Goal: Task Accomplishment & Management: Manage account settings

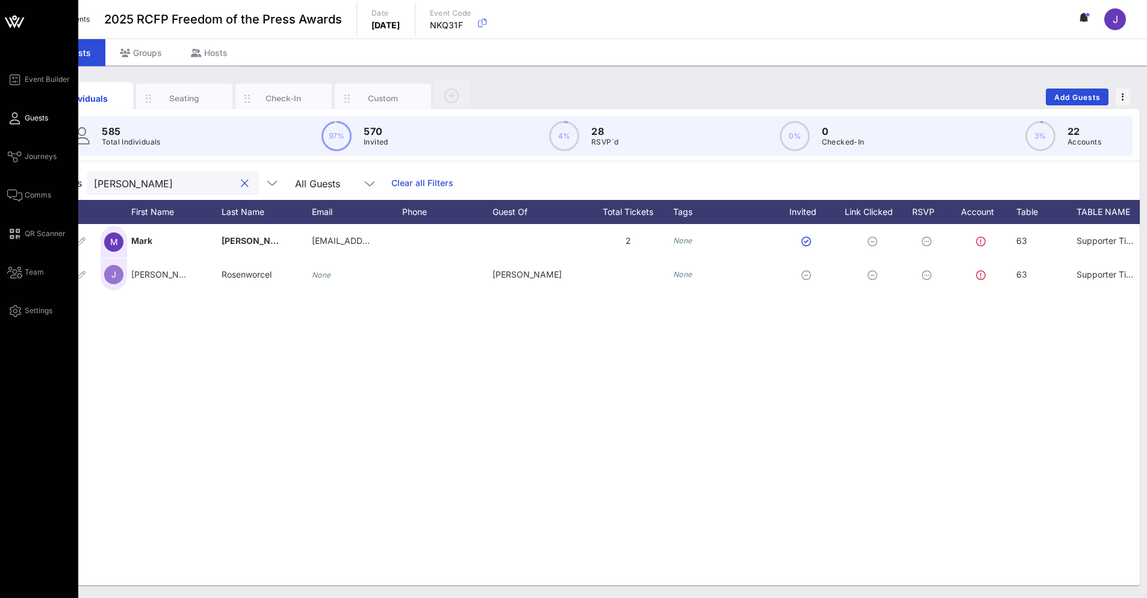
drag, startPoint x: 157, startPoint y: 180, endPoint x: 13, endPoint y: 180, distance: 143.9
click at [13, 180] on div "Event Builder Guests Journeys Comms QR Scanner Team Settings 2025 RCFP Freedom …" at bounding box center [573, 299] width 1147 height 598
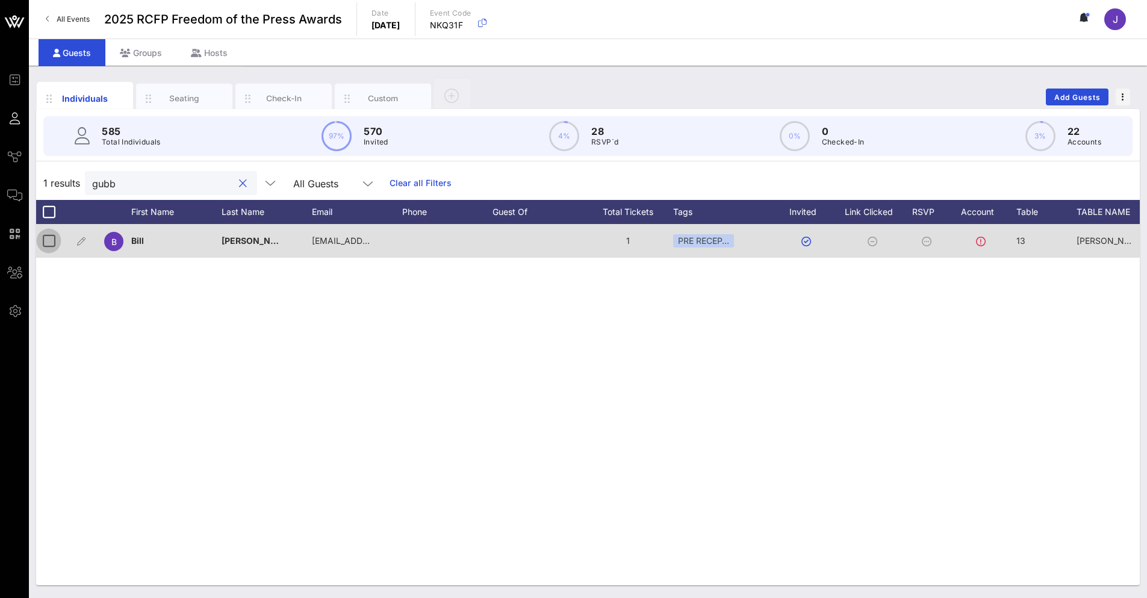
type input "gubb"
click at [48, 246] on div at bounding box center [49, 241] width 20 height 20
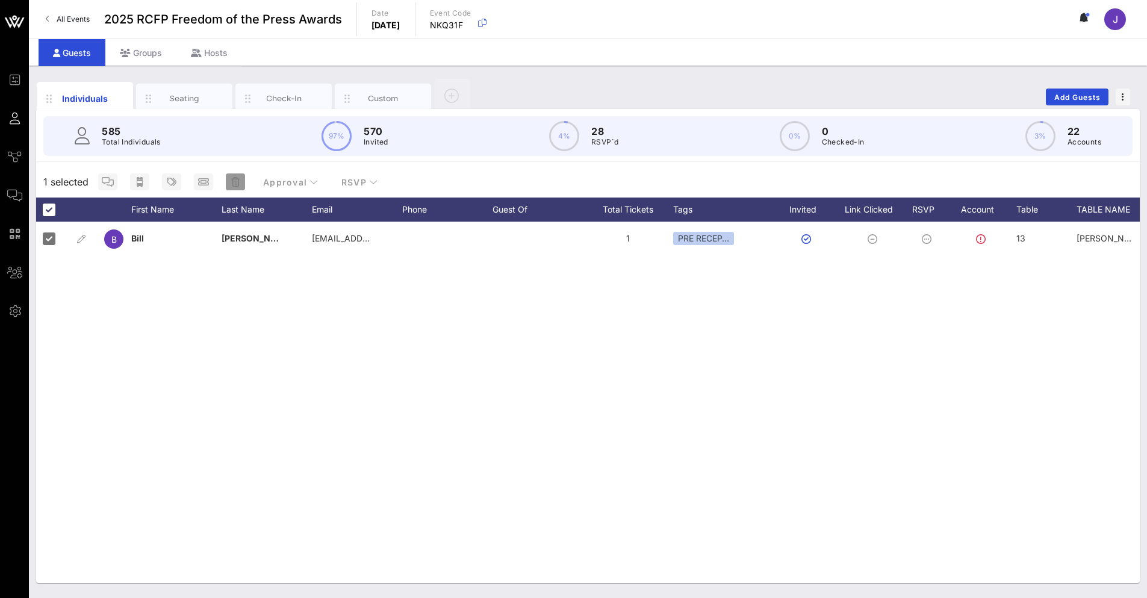
click at [237, 184] on icon "button" at bounding box center [235, 182] width 8 height 10
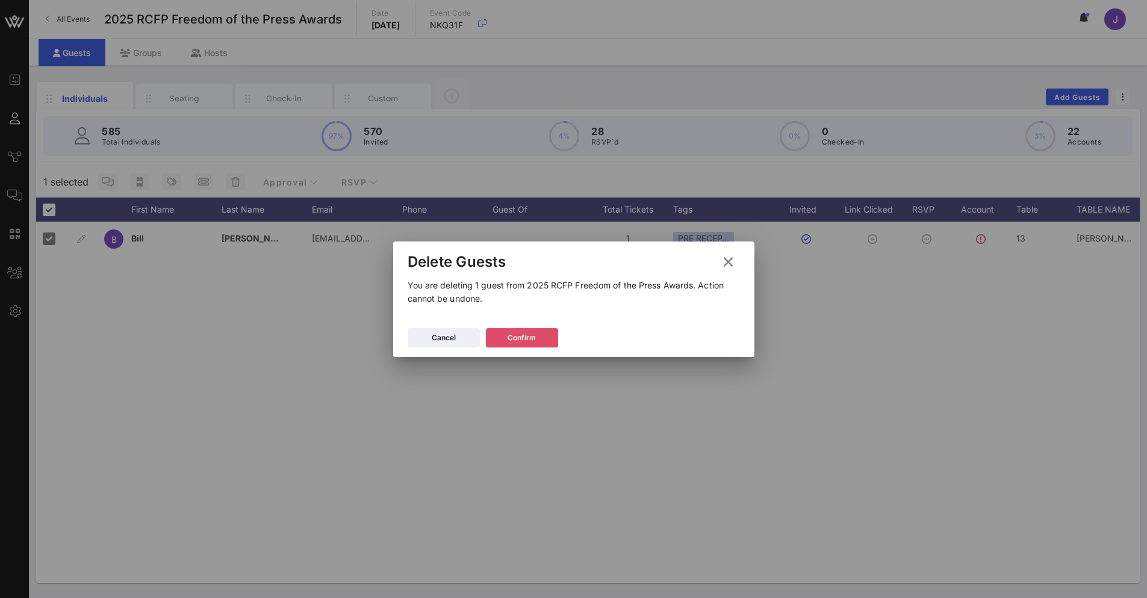
click at [532, 335] on div "Confirm" at bounding box center [522, 338] width 28 height 12
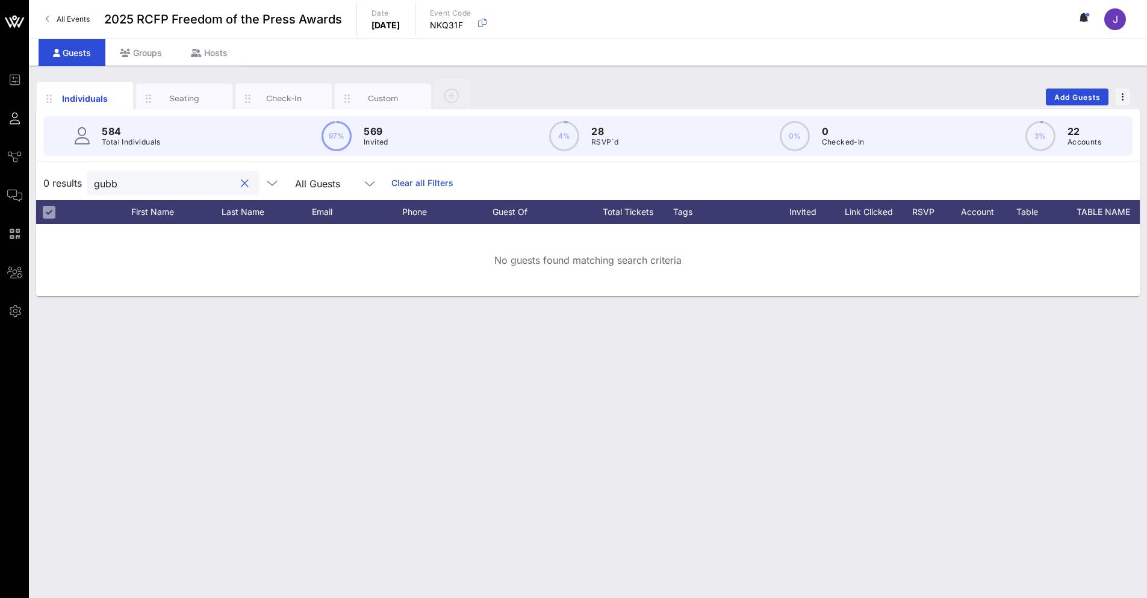
drag, startPoint x: 126, startPoint y: 182, endPoint x: 90, endPoint y: 182, distance: 36.1
click at [90, 182] on div "gubb" at bounding box center [173, 183] width 172 height 24
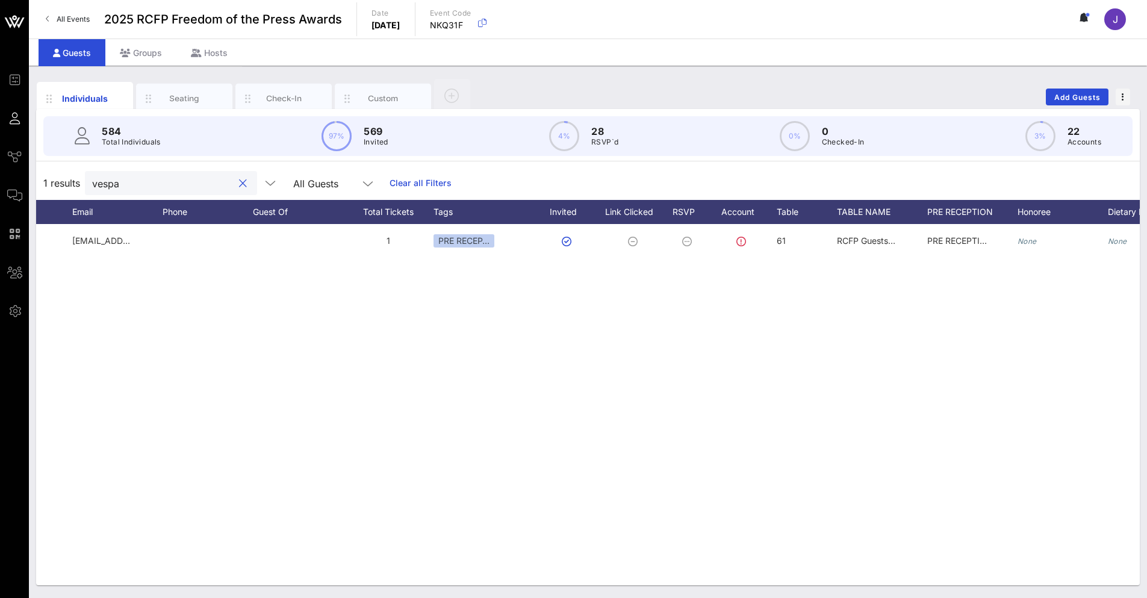
scroll to position [0, 260]
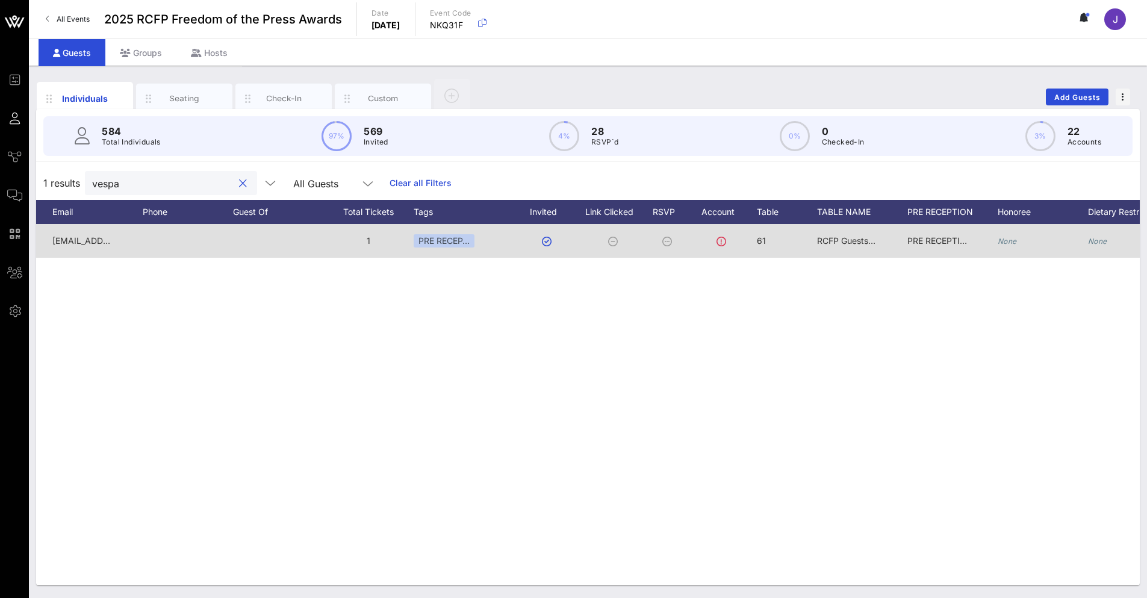
type input "vespa"
click at [765, 241] on span "61" at bounding box center [761, 240] width 9 height 10
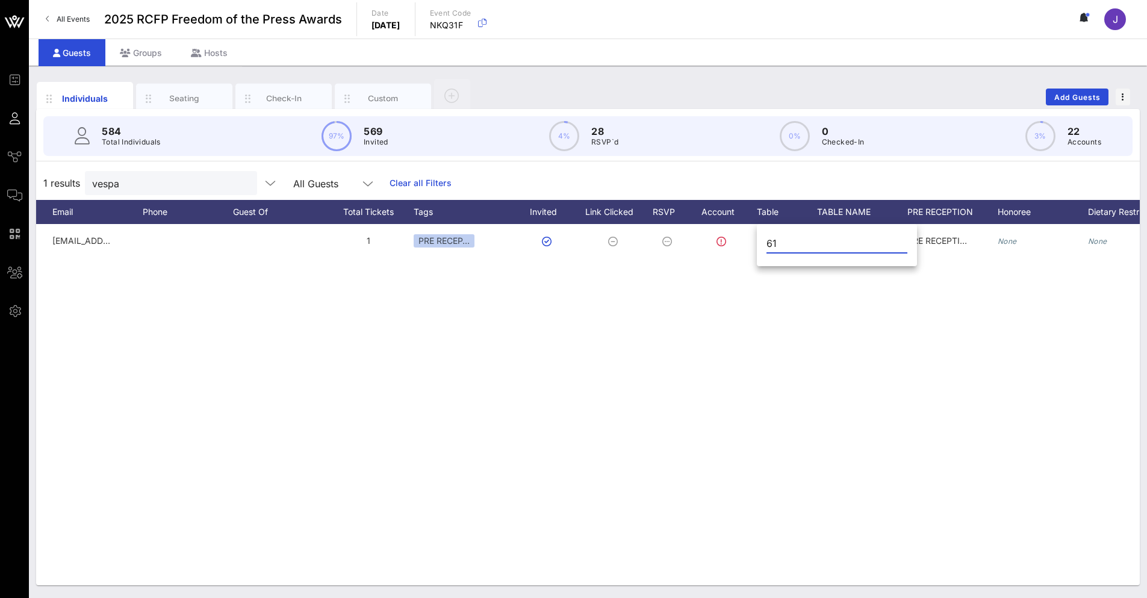
click at [765, 239] on div "61" at bounding box center [837, 246] width 160 height 40
click at [769, 241] on input "61" at bounding box center [836, 243] width 141 height 19
type input "44"
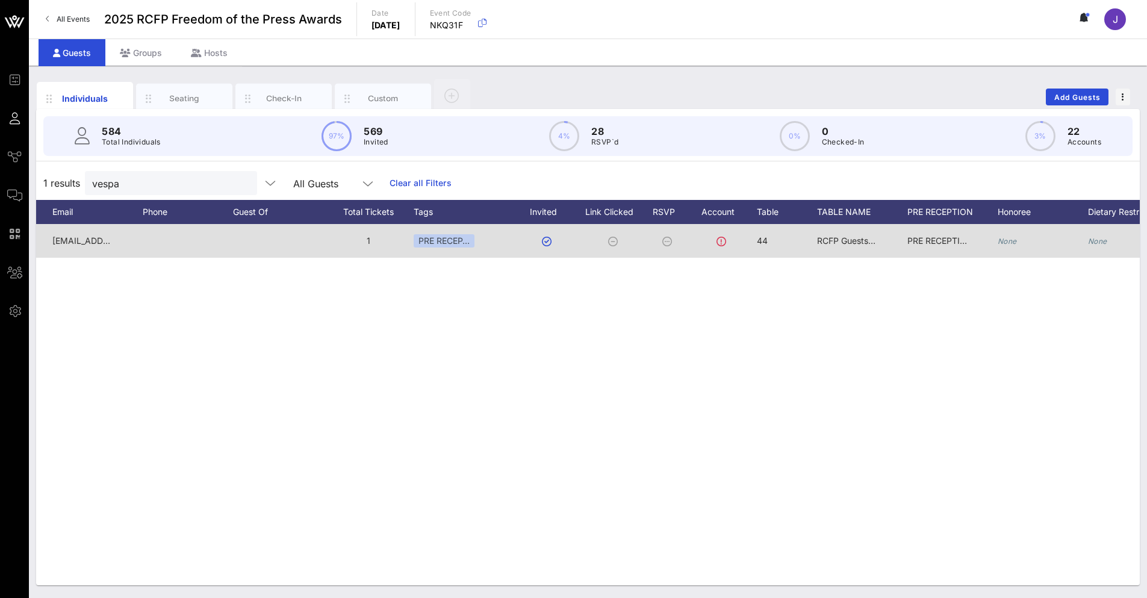
click at [833, 238] on span "RCFP Guests #2" at bounding box center [849, 240] width 64 height 10
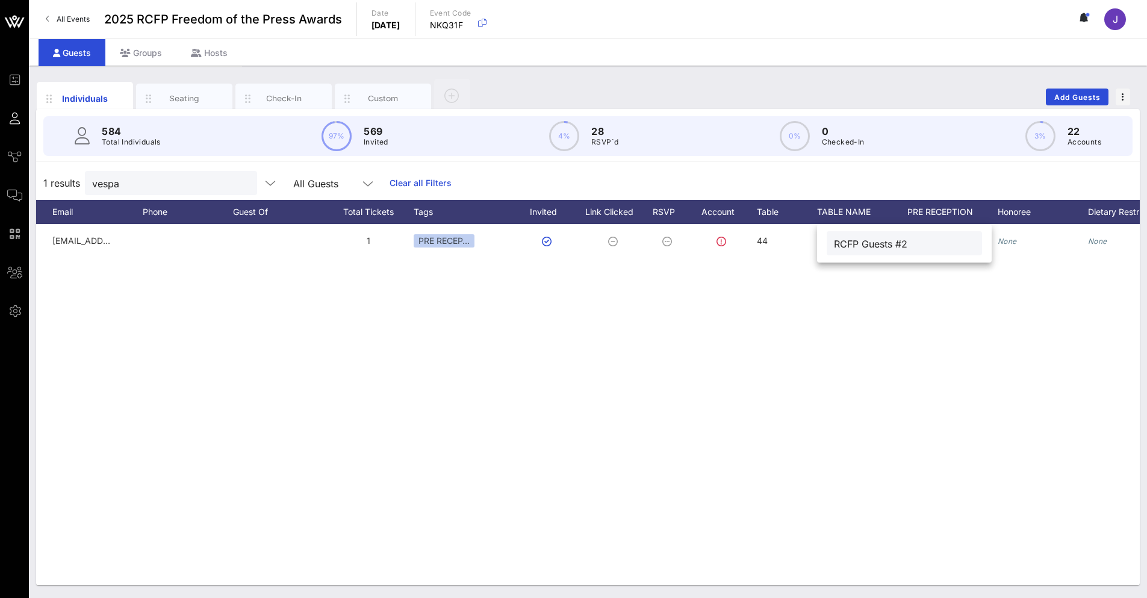
click at [844, 245] on input "RCFP Guests #2" at bounding box center [904, 243] width 141 height 16
type input "[PERSON_NAME] and [PERSON_NAME]"
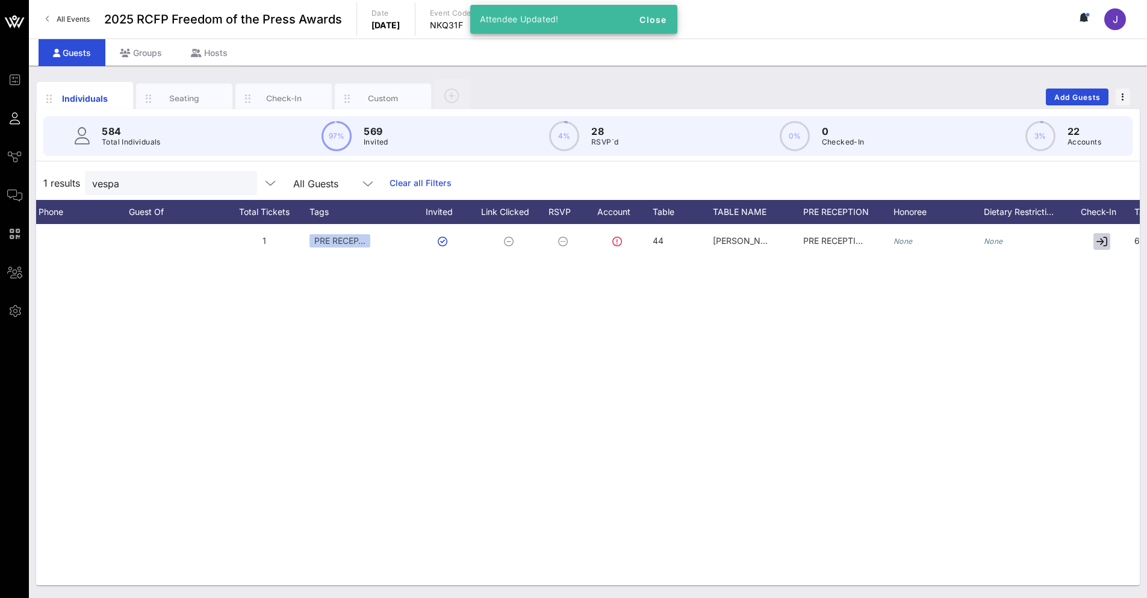
scroll to position [0, 419]
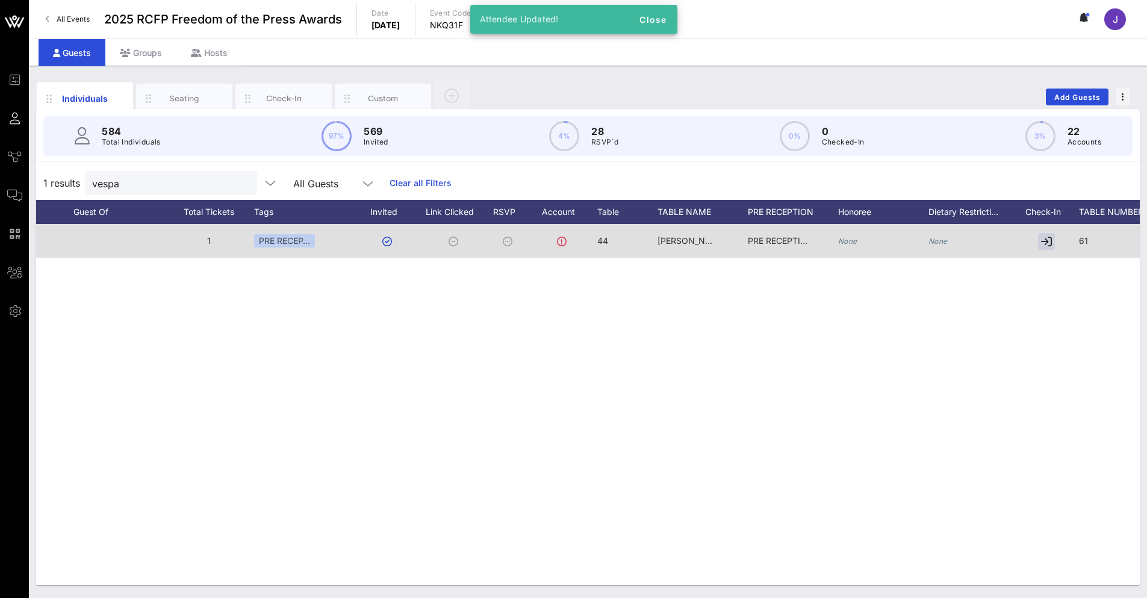
click at [1090, 237] on div "61" at bounding box center [1124, 248] width 90 height 48
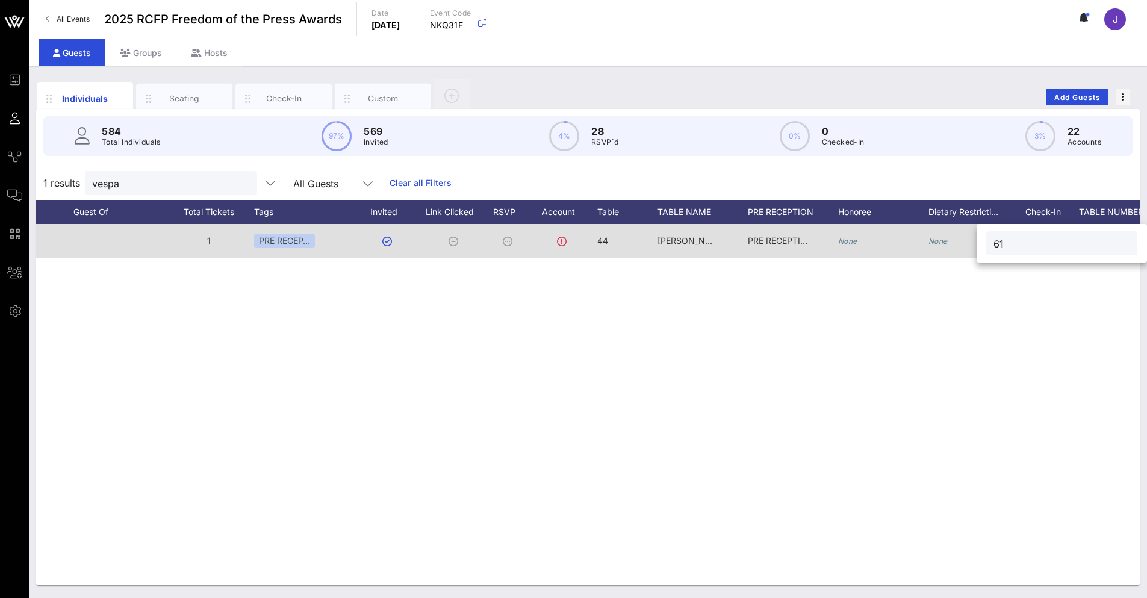
drag, startPoint x: 1084, startPoint y: 244, endPoint x: 945, endPoint y: 240, distance: 139.2
click at [945, 240] on div "Event Builder Guests Journeys Comms QR Scanner Team Settings 2025 RCFP Freedom …" at bounding box center [573, 299] width 1147 height 598
type input "44"
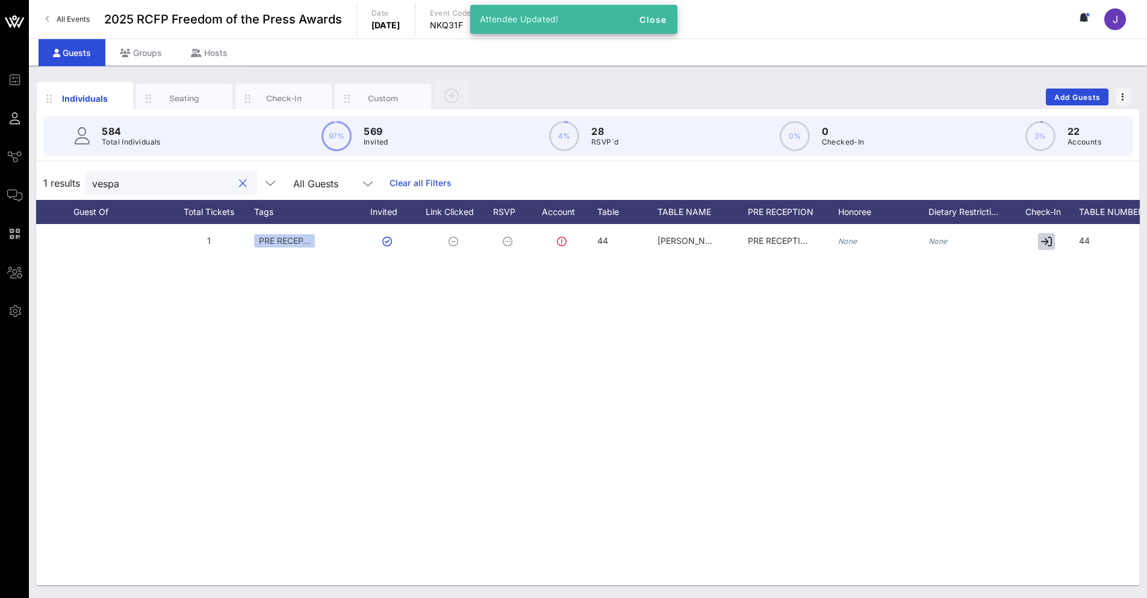
click at [135, 179] on input "vespa" at bounding box center [162, 183] width 141 height 16
drag, startPoint x: 135, startPoint y: 179, endPoint x: 104, endPoint y: 181, distance: 31.4
click at [104, 181] on input "vespa" at bounding box center [162, 183] width 141 height 16
type input "potter"
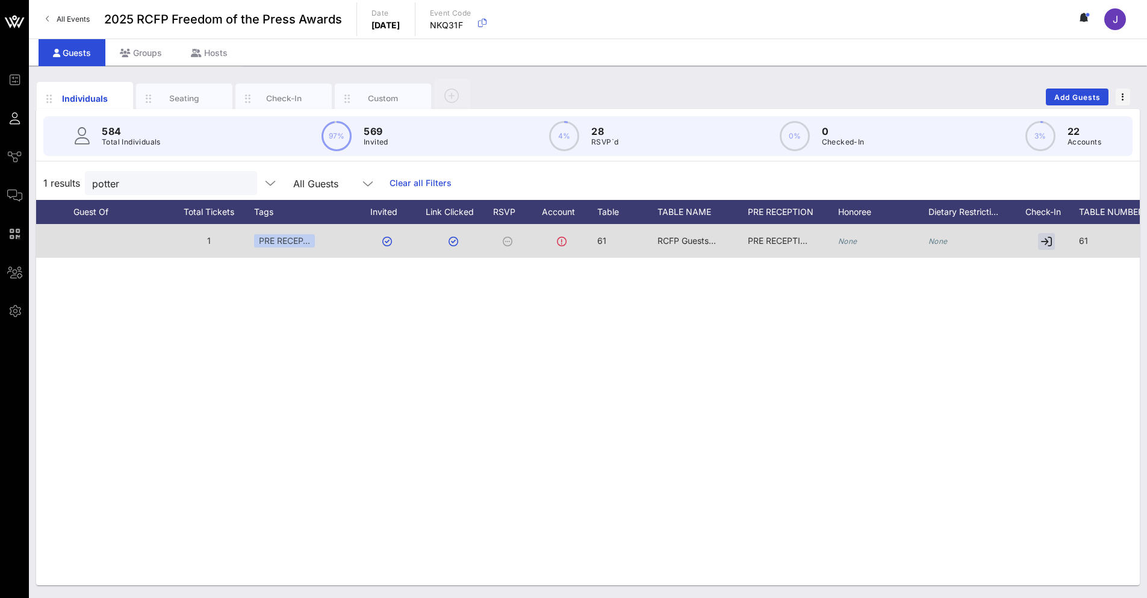
click at [597, 240] on span "61" at bounding box center [601, 240] width 9 height 10
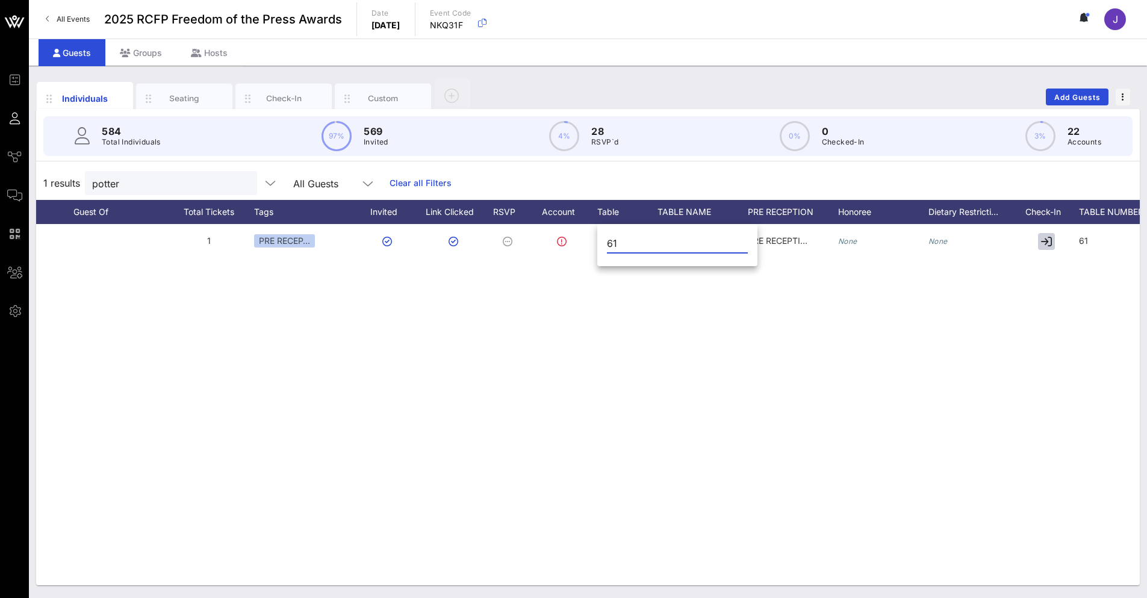
click at [612, 240] on input "61" at bounding box center [677, 243] width 141 height 19
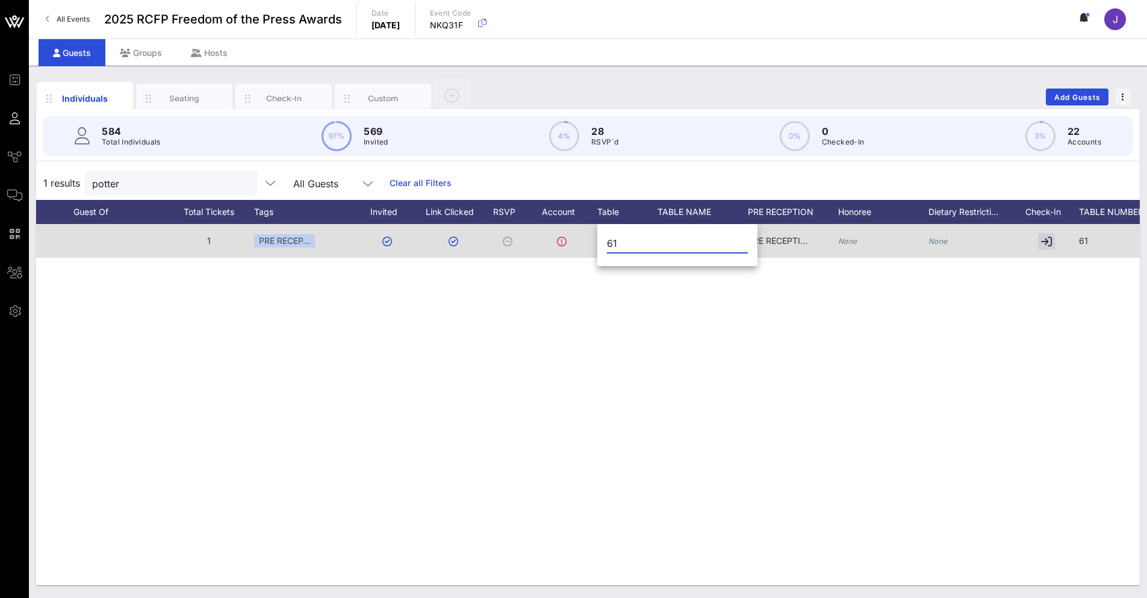
drag, startPoint x: 612, startPoint y: 240, endPoint x: 595, endPoint y: 225, distance: 22.2
click at [610, 240] on input "61" at bounding box center [677, 243] width 141 height 19
type input "44"
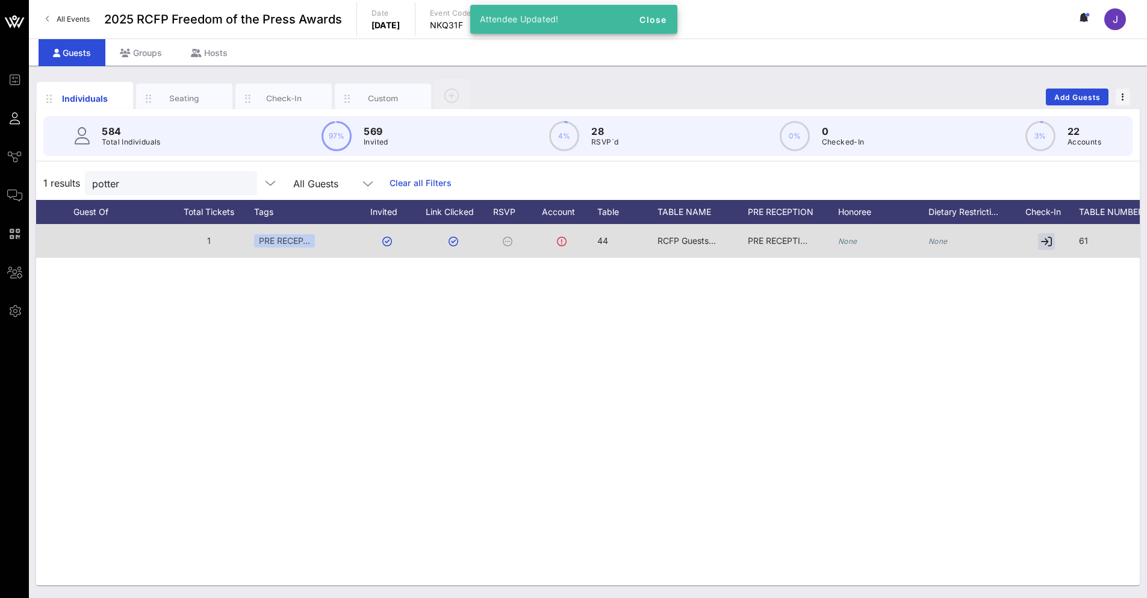
click at [673, 244] on span "RCFP Guests #2" at bounding box center [690, 240] width 64 height 10
click at [0, 0] on div "RCFP Guests #2" at bounding box center [0, 0] width 0 height 0
click at [673, 244] on div "RCFP Guests #2" at bounding box center [744, 243] width 155 height 24
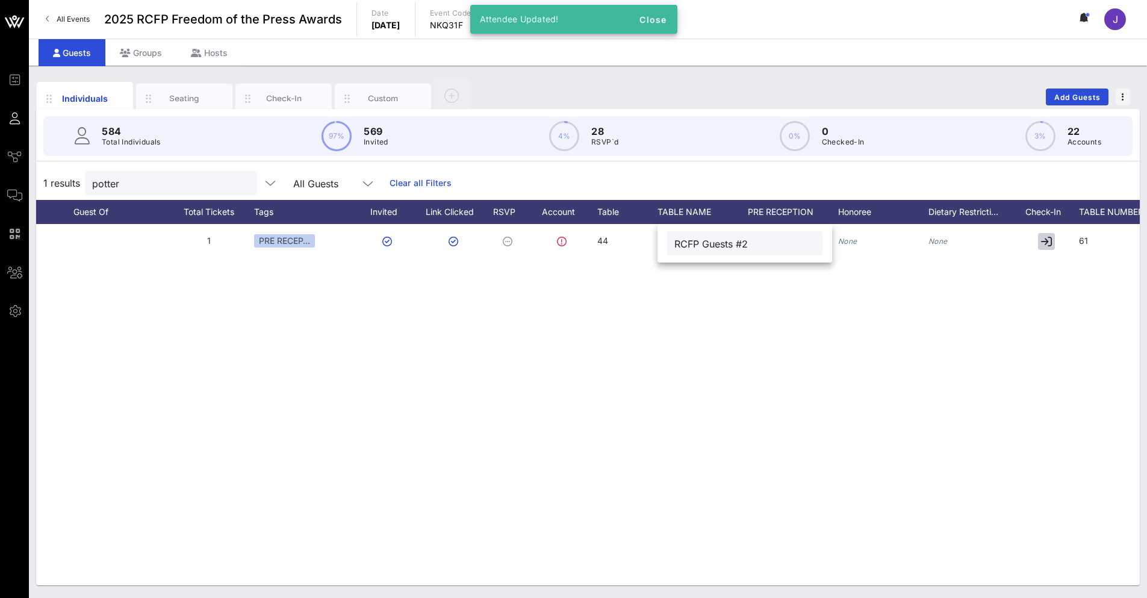
click at [679, 243] on input "RCFP Guests #2" at bounding box center [744, 243] width 141 height 16
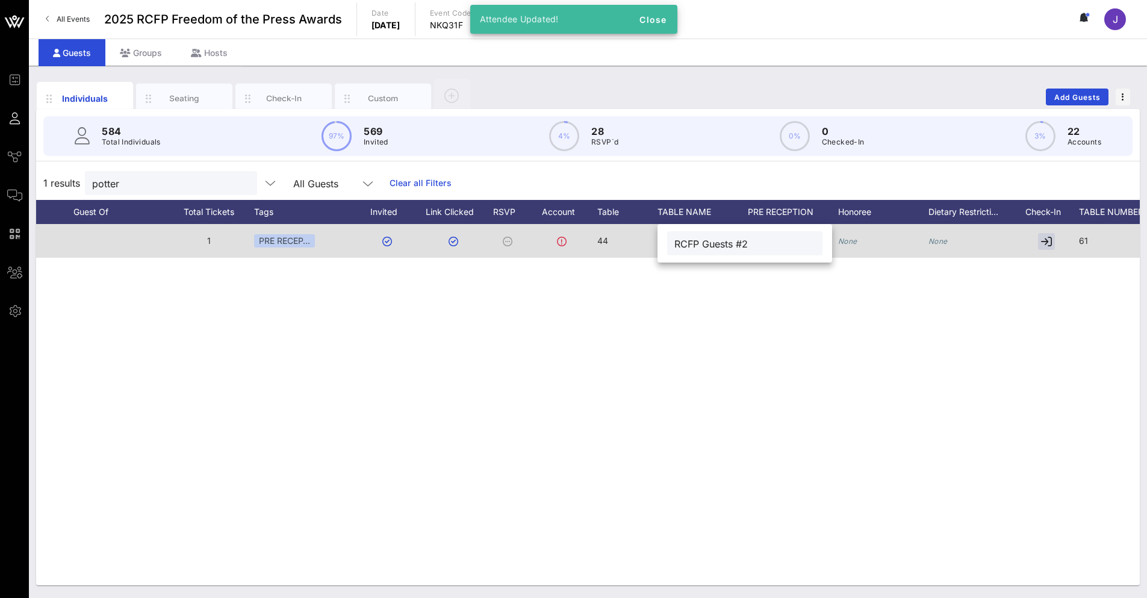
paste input "[PERSON_NAME] and [PERSON_NAME]"
type input "[PERSON_NAME] and [PERSON_NAME]"
click at [1085, 238] on span "61" at bounding box center [1083, 240] width 9 height 10
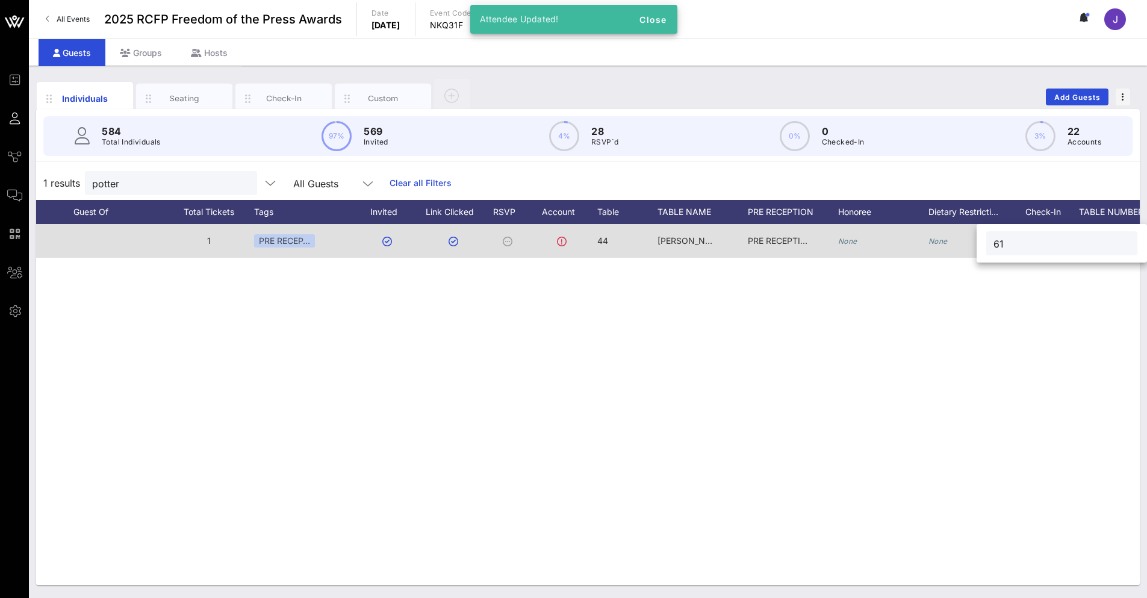
click at [1085, 238] on input "61" at bounding box center [1061, 243] width 137 height 16
type input "44"
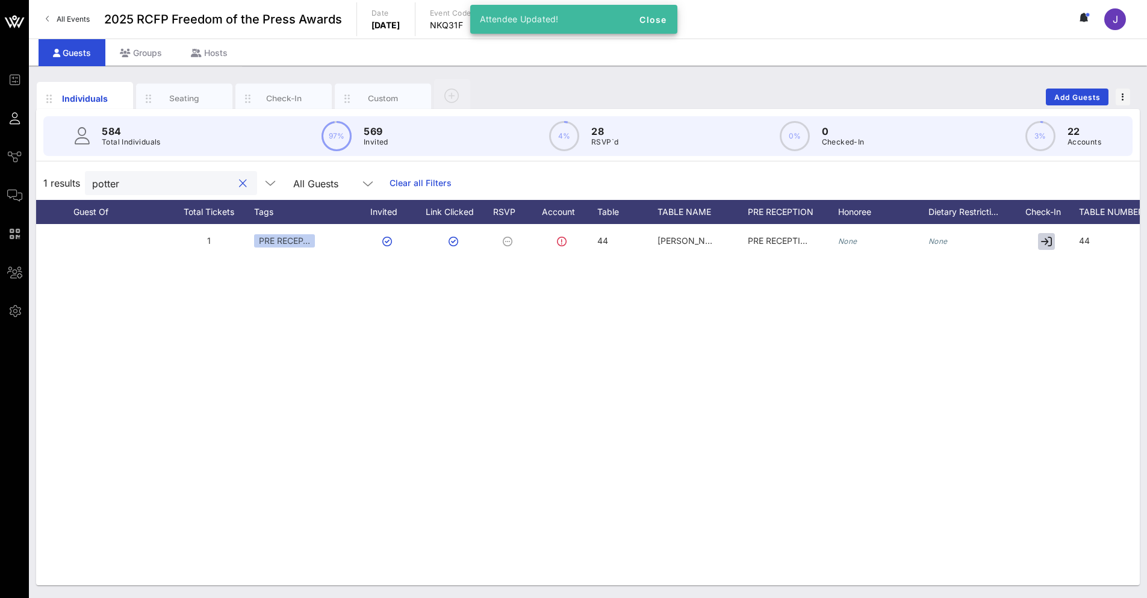
drag, startPoint x: 151, startPoint y: 188, endPoint x: 83, endPoint y: 188, distance: 67.4
click at [83, 188] on div "1 results potter All Guests Clear all Filters" at bounding box center [588, 183] width 1104 height 34
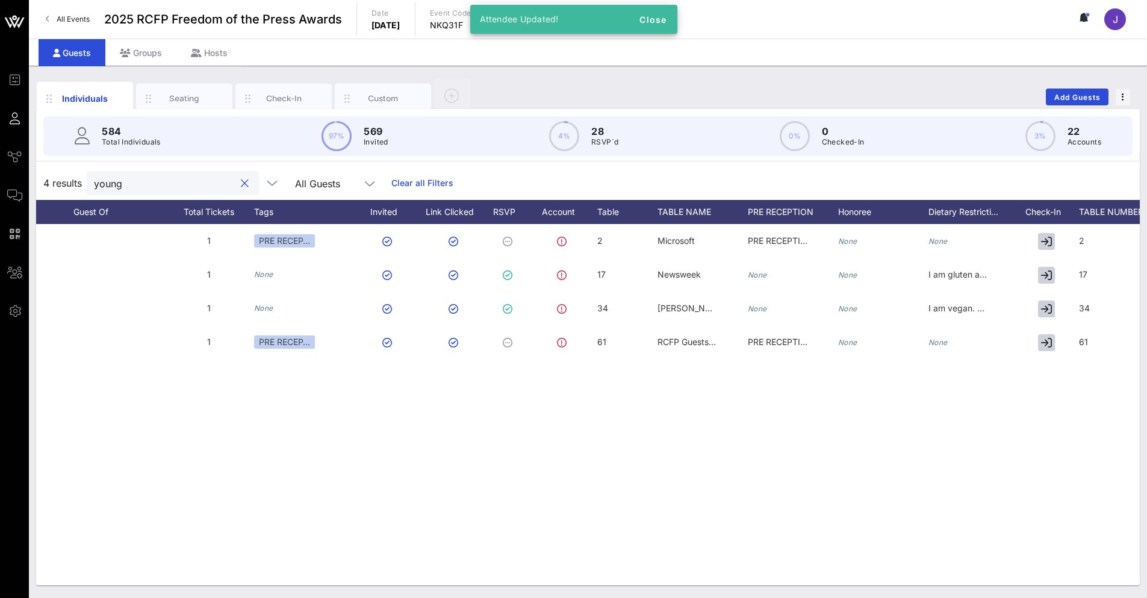
type input "young"
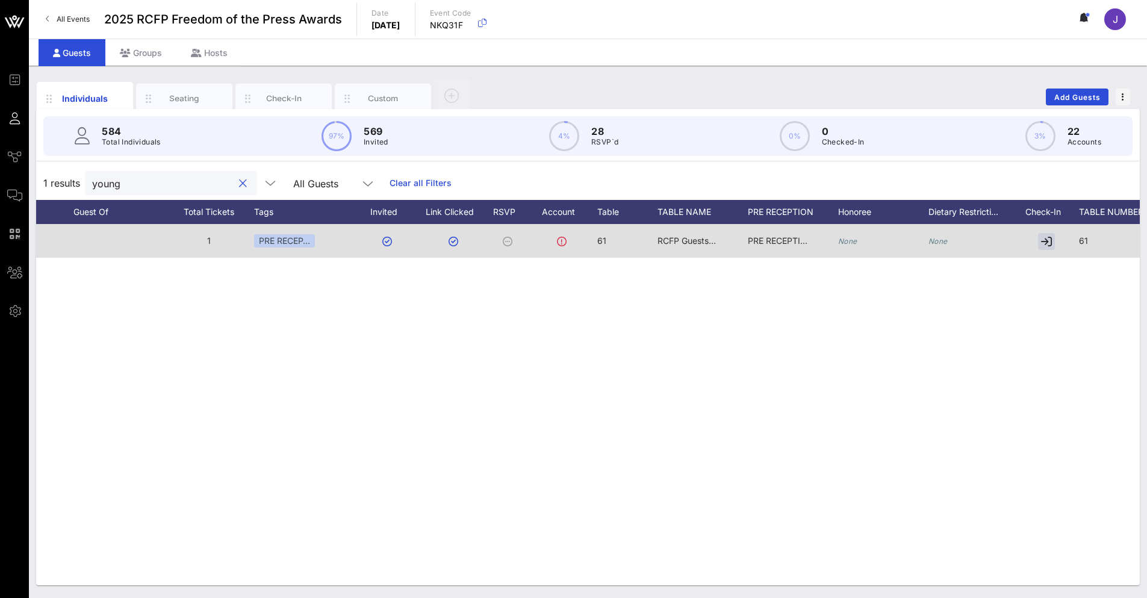
click at [597, 242] on span "61" at bounding box center [601, 240] width 9 height 10
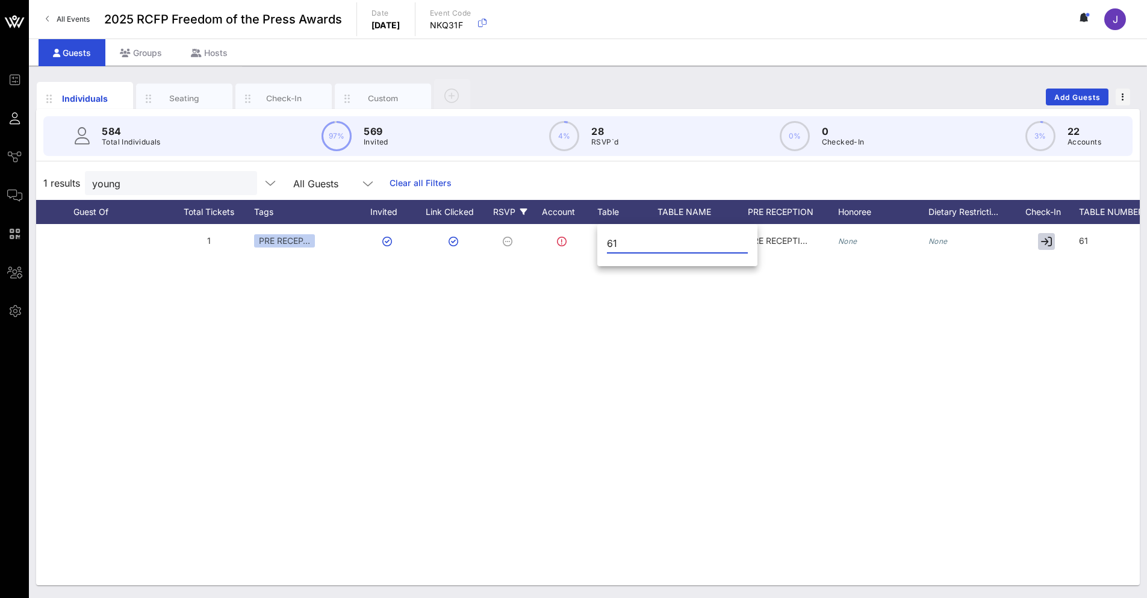
drag, startPoint x: 619, startPoint y: 243, endPoint x: 529, endPoint y: 207, distance: 96.9
click at [549, 227] on div "Event Builder Guests Journeys Comms QR Scanner Team Settings 2025 RCFP Freedom …" at bounding box center [573, 299] width 1147 height 598
type input "44"
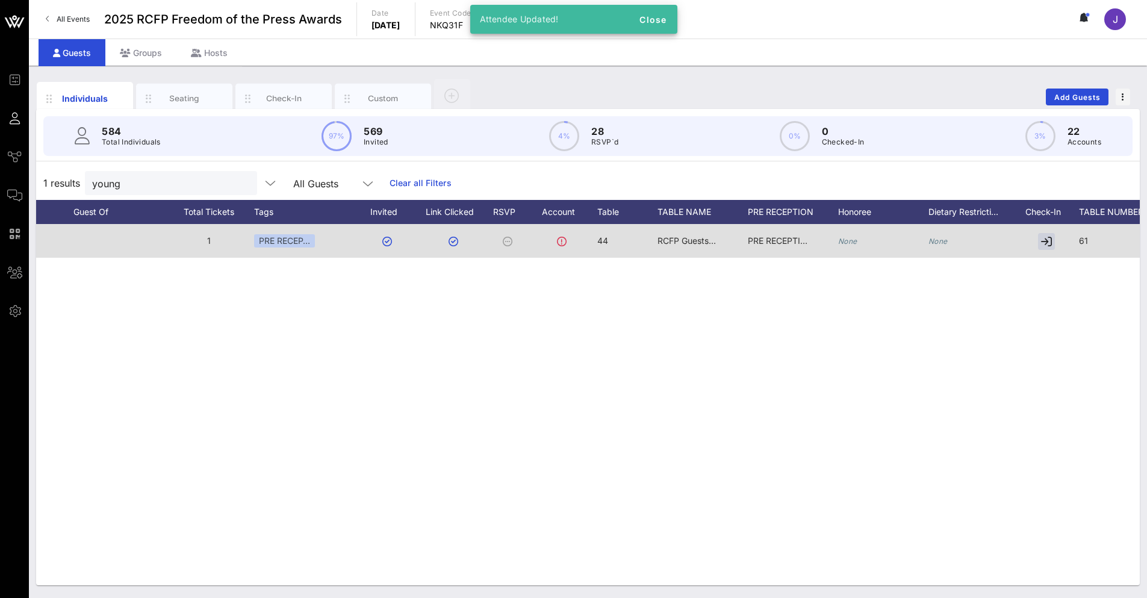
click at [677, 241] on span "RCFP Guests #2" at bounding box center [690, 240] width 64 height 10
click at [677, 241] on div "RCFP Guests #2" at bounding box center [744, 243] width 155 height 24
click at [677, 241] on input "RCFP Guests #2" at bounding box center [744, 243] width 141 height 16
paste input "[PERSON_NAME] and [PERSON_NAME]"
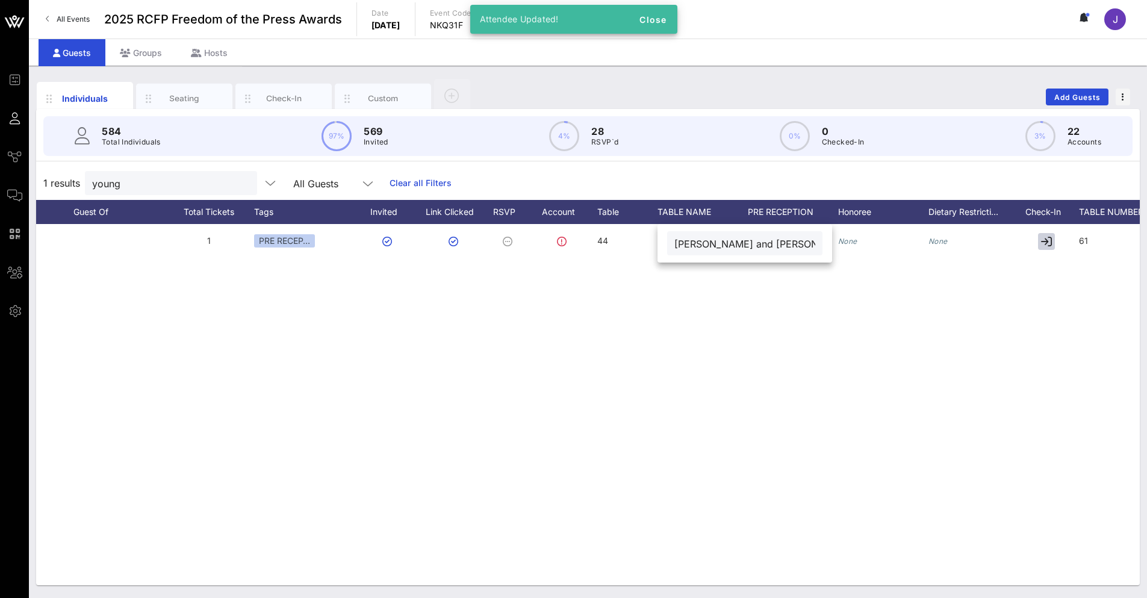
type input "[PERSON_NAME] and [PERSON_NAME]"
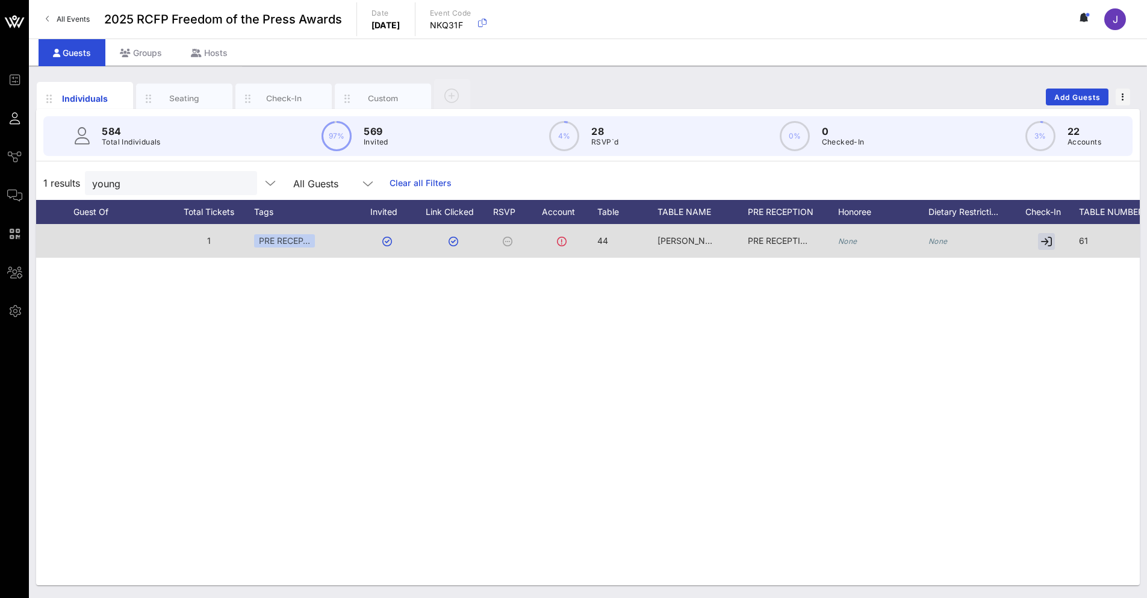
click at [1084, 237] on span "61" at bounding box center [1083, 240] width 9 height 10
click at [1084, 237] on input "61" at bounding box center [1061, 243] width 137 height 16
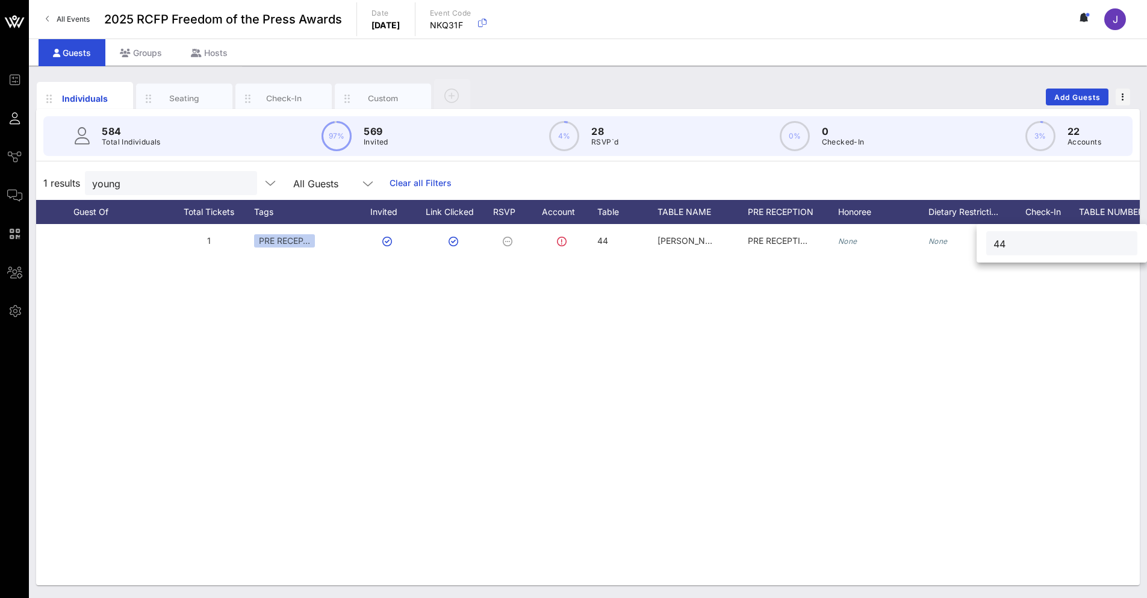
type input "44"
click at [358, 359] on div "C [PERSON_NAME] [EMAIL_ADDRESS][DOMAIN_NAME] 1 PRE RECEP… 44 [PERSON_NAME] and …" at bounding box center [588, 404] width 1104 height 361
drag, startPoint x: 165, startPoint y: 187, endPoint x: 64, endPoint y: 180, distance: 100.8
click at [64, 180] on div "1 results young All Guests Clear all Filters" at bounding box center [588, 183] width 1104 height 34
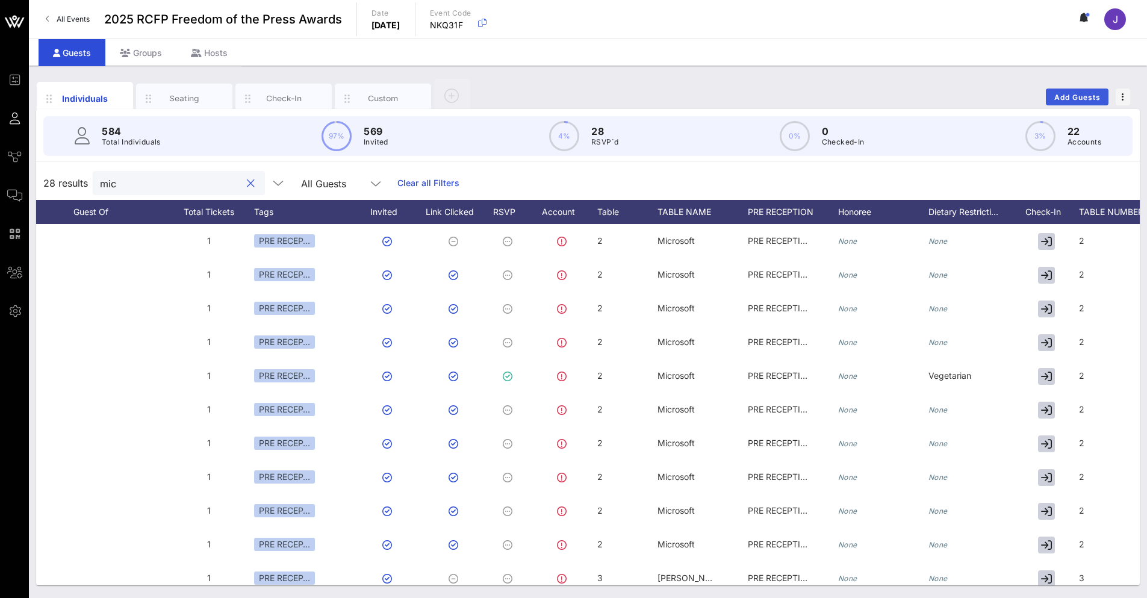
type input "mic"
click at [1081, 100] on span "Add Guests" at bounding box center [1078, 97] width 48 height 9
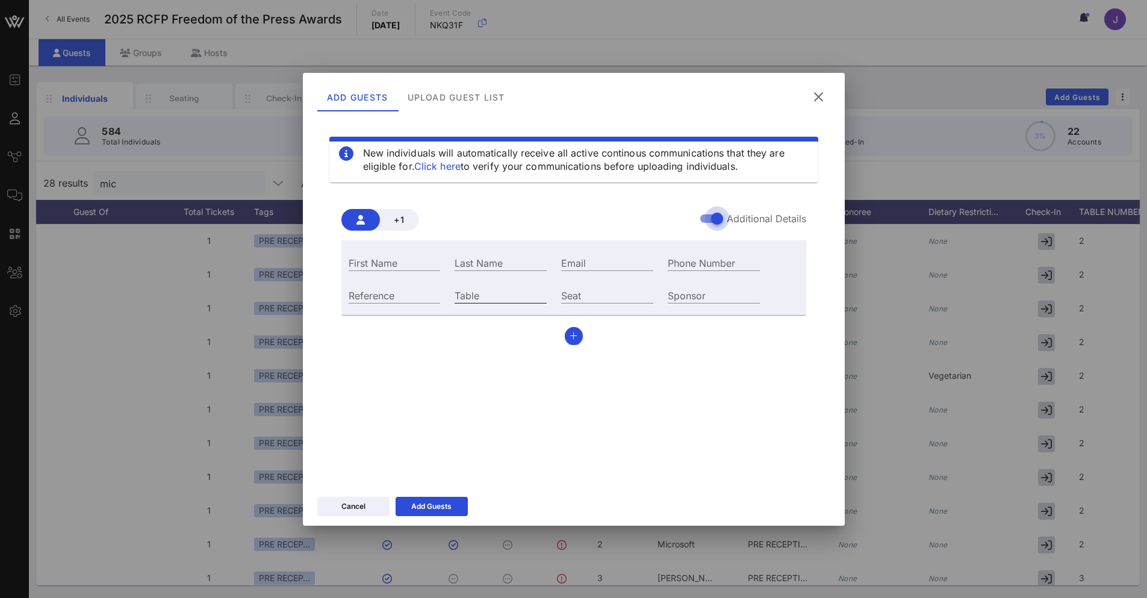
click at [525, 296] on input "Table" at bounding box center [501, 295] width 92 height 16
type input "2"
click at [414, 256] on input "First Name" at bounding box center [395, 263] width 92 height 16
type input "[PERSON_NAME]"
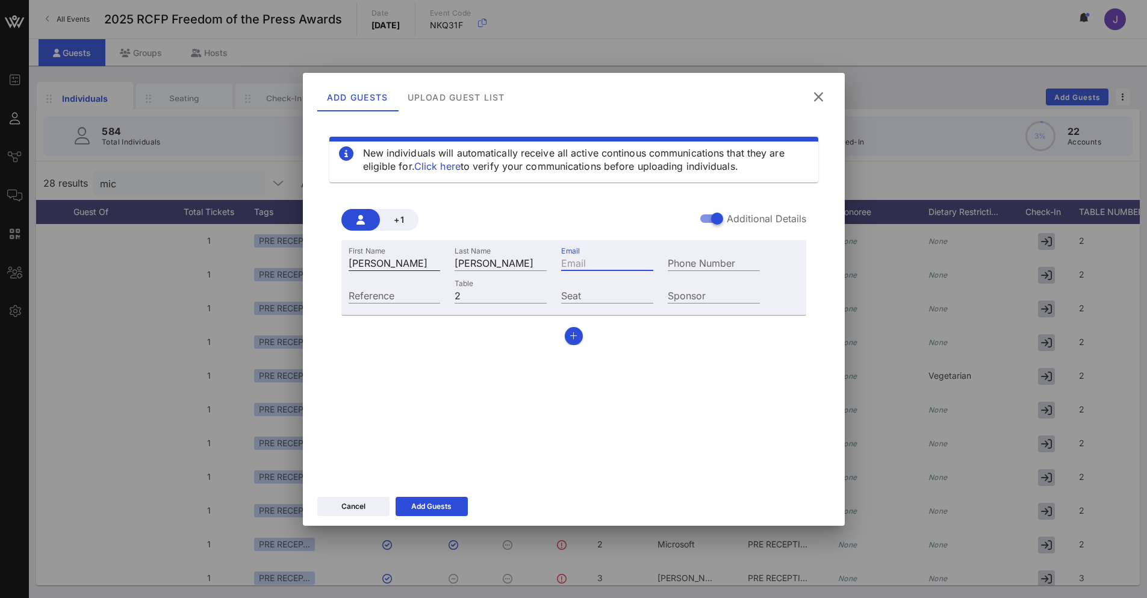
paste input "[EMAIL_ADDRESS][DOMAIN_NAME]"
type input "[EMAIL_ADDRESS][DOMAIN_NAME]"
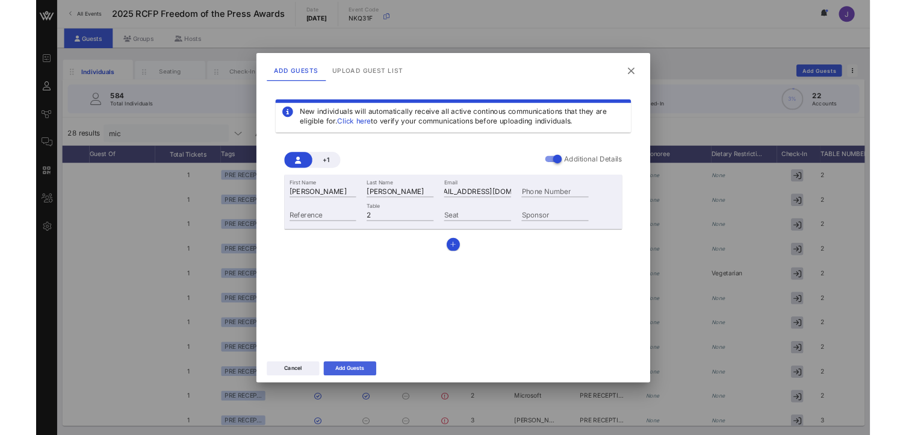
scroll to position [0, 0]
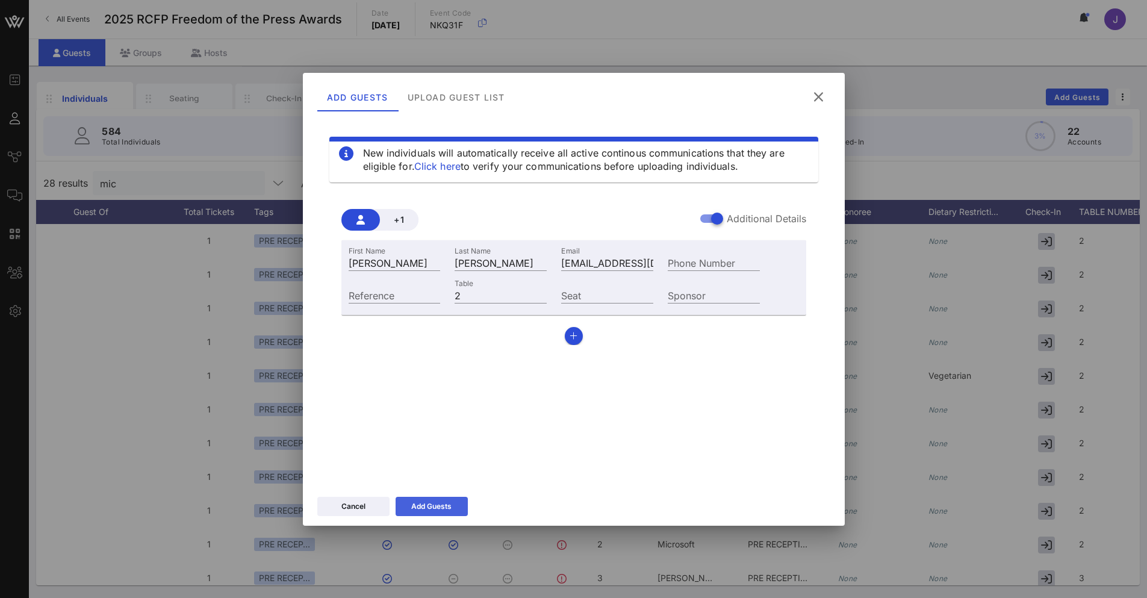
click at [440, 502] on div "Add Guests" at bounding box center [431, 506] width 40 height 12
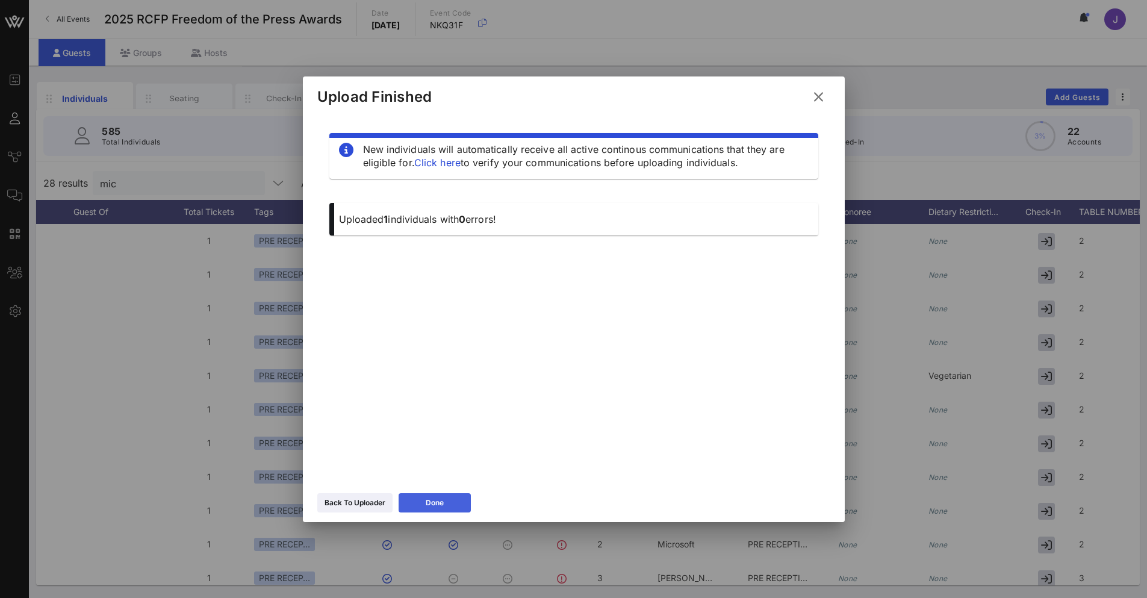
drag, startPoint x: 424, startPoint y: 497, endPoint x: 429, endPoint y: 489, distance: 9.2
click at [424, 496] on button "Done" at bounding box center [435, 502] width 72 height 19
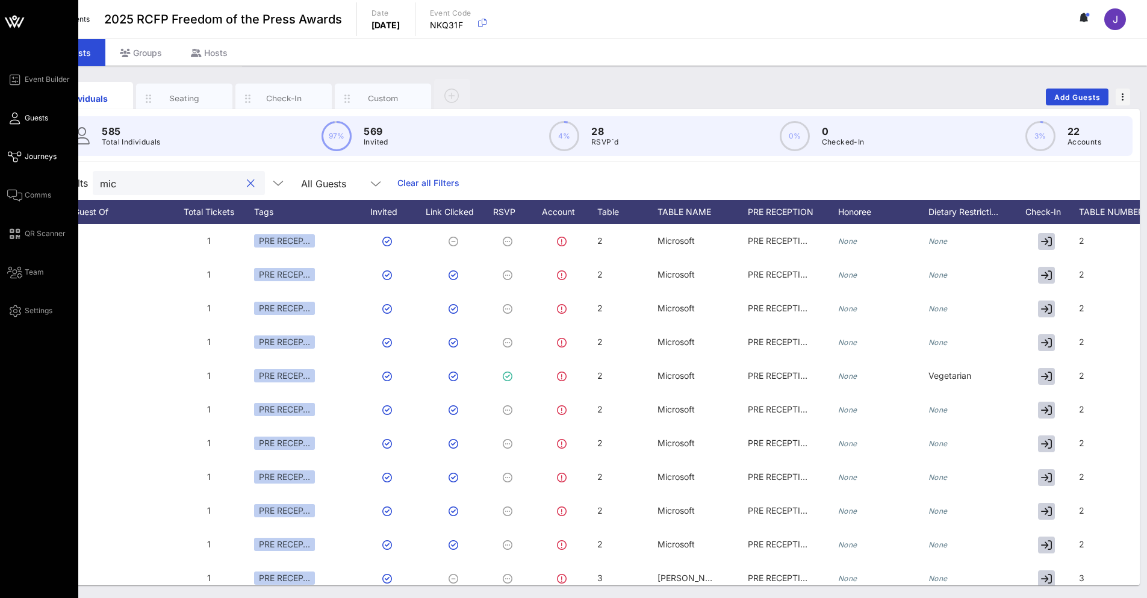
drag, startPoint x: 173, startPoint y: 187, endPoint x: 26, endPoint y: 153, distance: 150.3
click at [36, 157] on div "585 Total Individuals 97% 569 Invited 4% 28 RSVP`d 0% 0 Checked-In 3% 22 Accoun…" at bounding box center [588, 347] width 1104 height 476
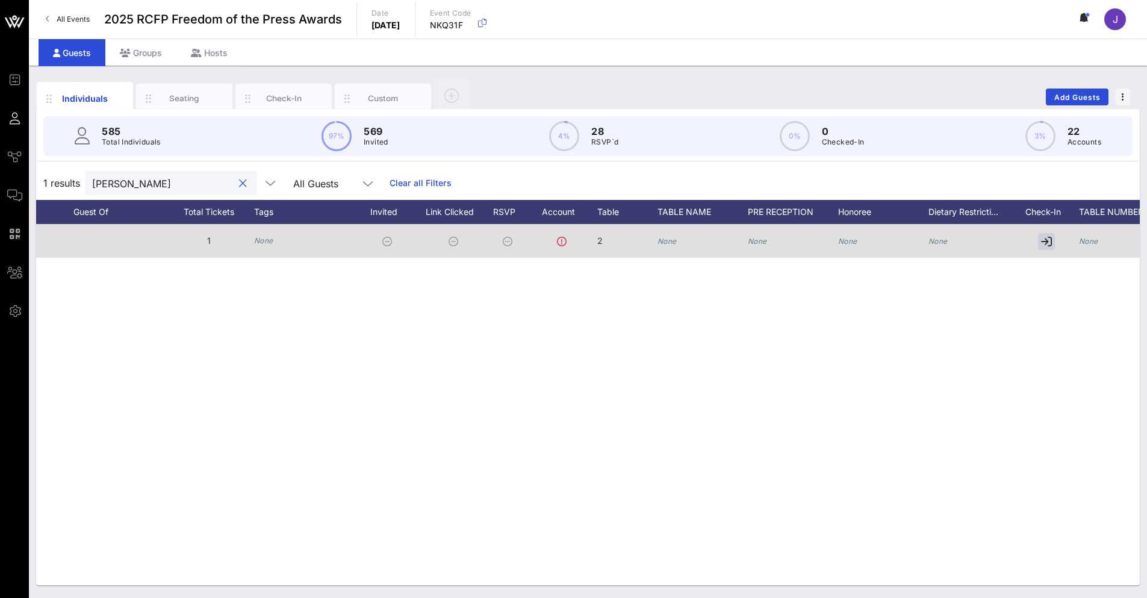
type input "[PERSON_NAME]"
click at [659, 241] on icon "None" at bounding box center [667, 241] width 19 height 9
type input "Microsoft"
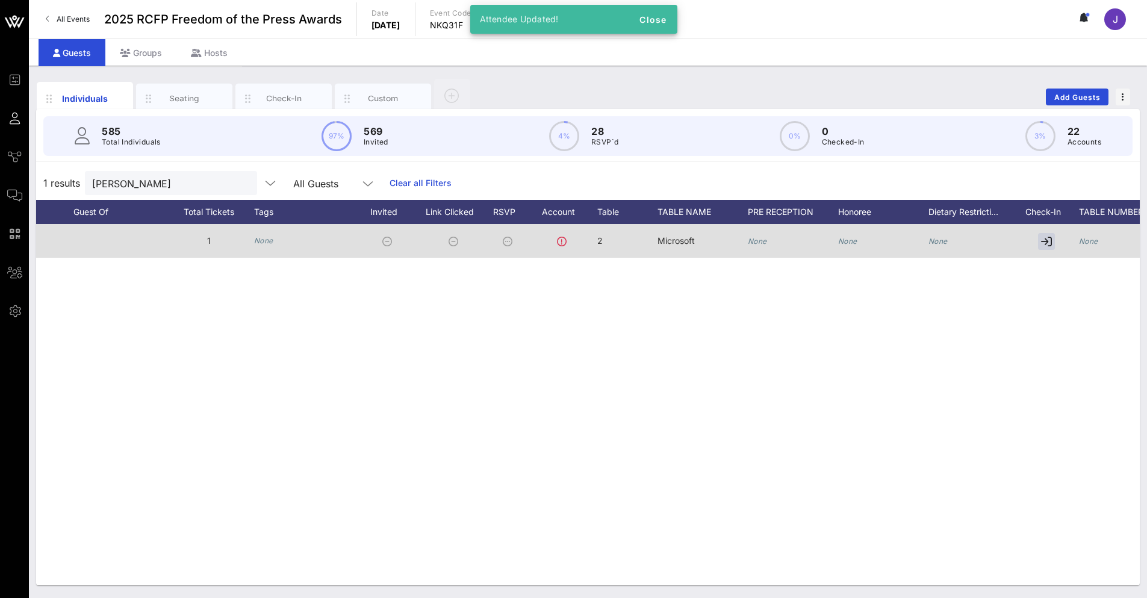
click at [1084, 242] on icon "None" at bounding box center [1088, 241] width 19 height 9
type input "2"
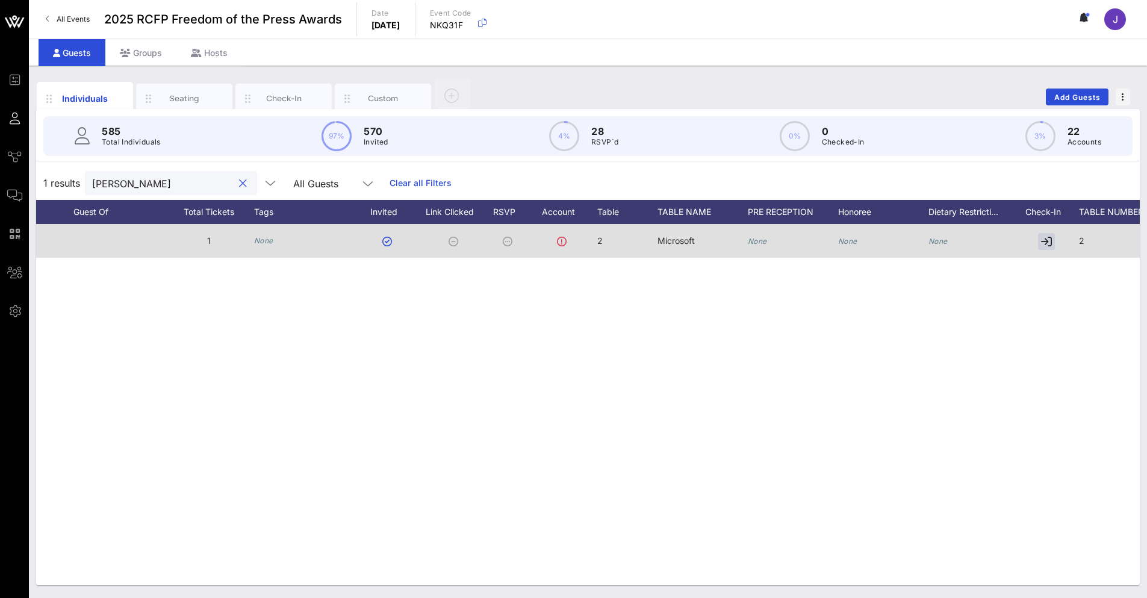
drag, startPoint x: 122, startPoint y: 187, endPoint x: 58, endPoint y: 180, distance: 64.8
click at [58, 180] on div "1 results [PERSON_NAME] All Guests Clear all Filters" at bounding box center [588, 183] width 1104 height 34
type input "[PERSON_NAME]"
click at [597, 236] on span "61" at bounding box center [601, 240] width 9 height 10
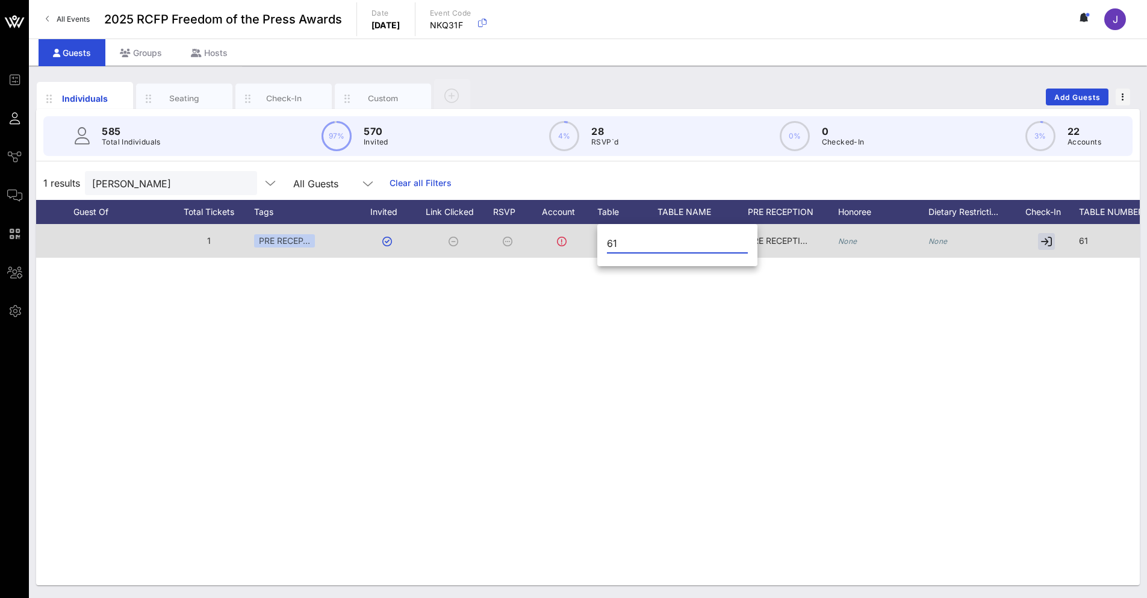
drag, startPoint x: 617, startPoint y: 242, endPoint x: 561, endPoint y: 235, distance: 55.8
click at [562, 236] on div "Event Builder Guests Journeys Comms QR Scanner Team Settings 2025 RCFP Freedom …" at bounding box center [573, 299] width 1147 height 598
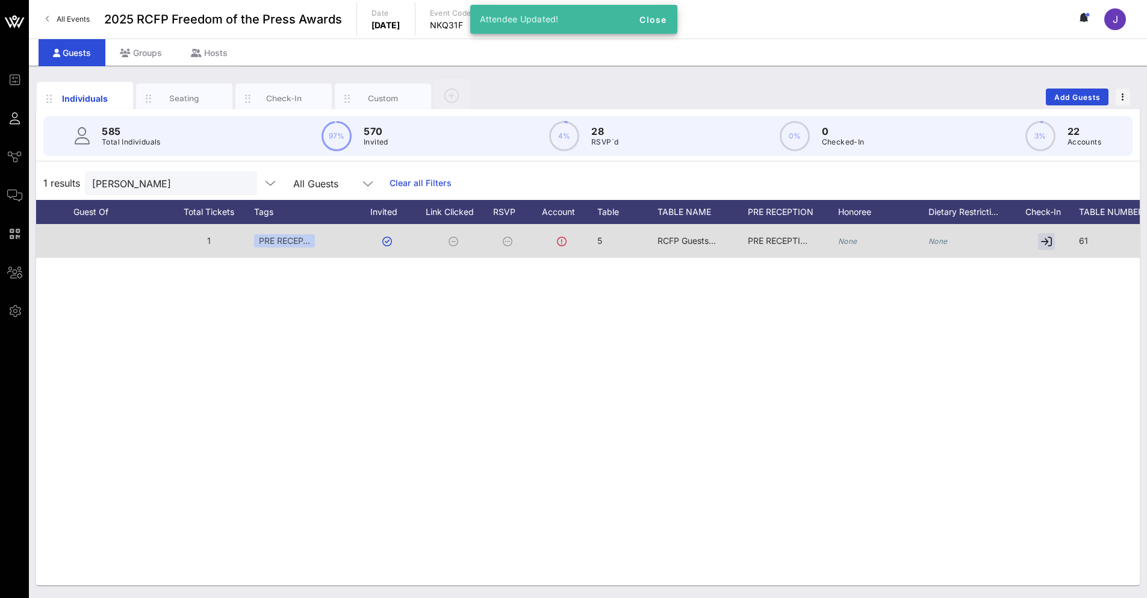
click at [603, 240] on div "5" at bounding box center [627, 248] width 60 height 48
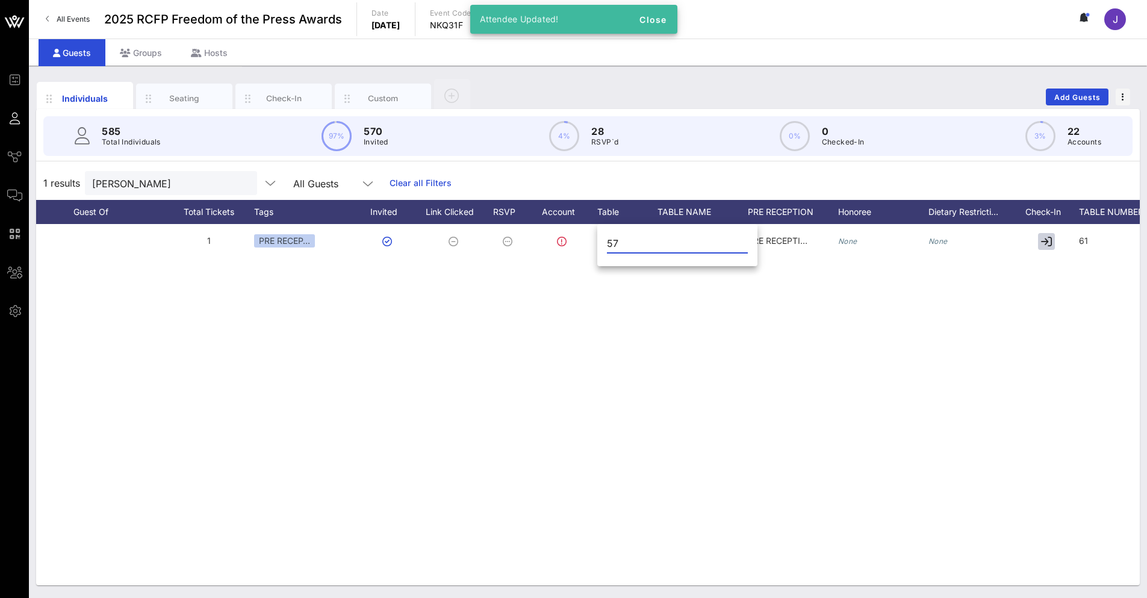
type input "57"
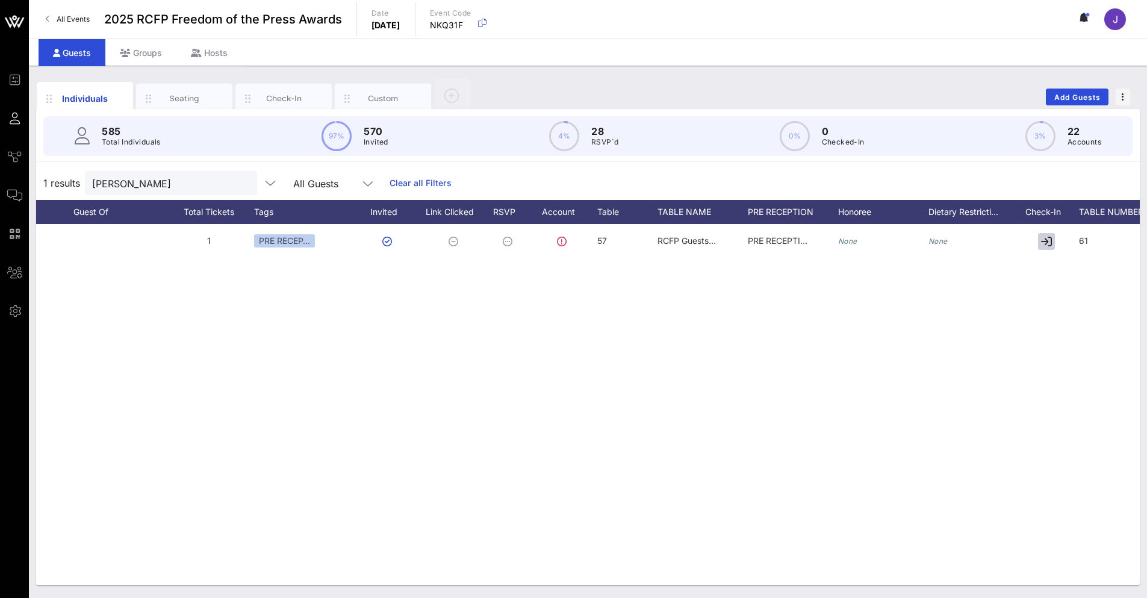
click at [661, 237] on span "RCFP Guests #2" at bounding box center [690, 240] width 64 height 10
click at [697, 242] on input "RCFP Guests #2" at bounding box center [744, 243] width 141 height 16
paste input "WilmerHale"
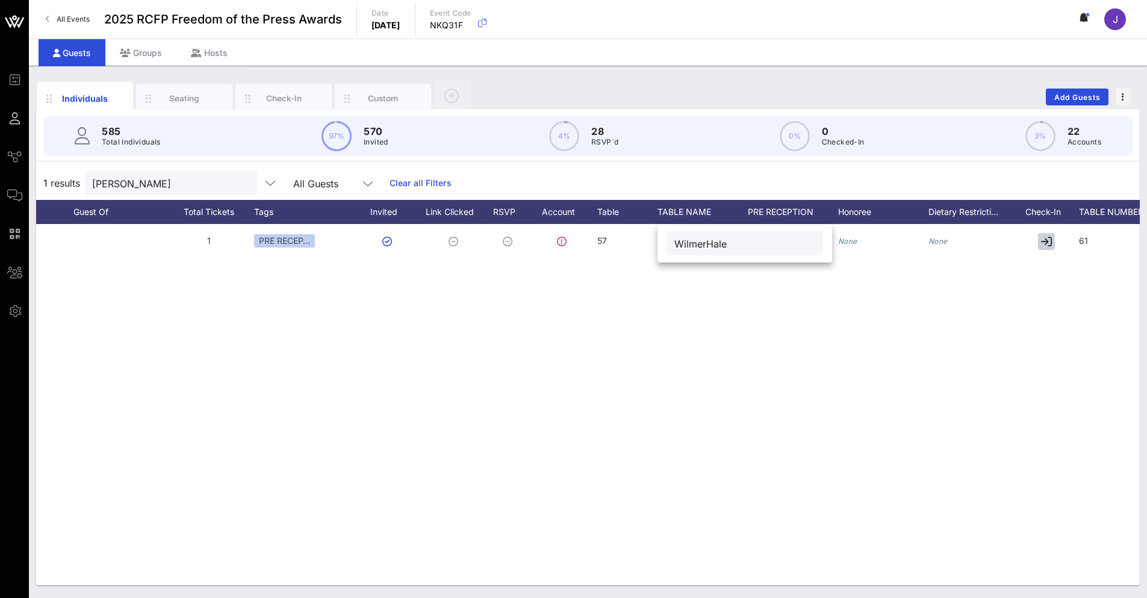
type input "WilmerHale"
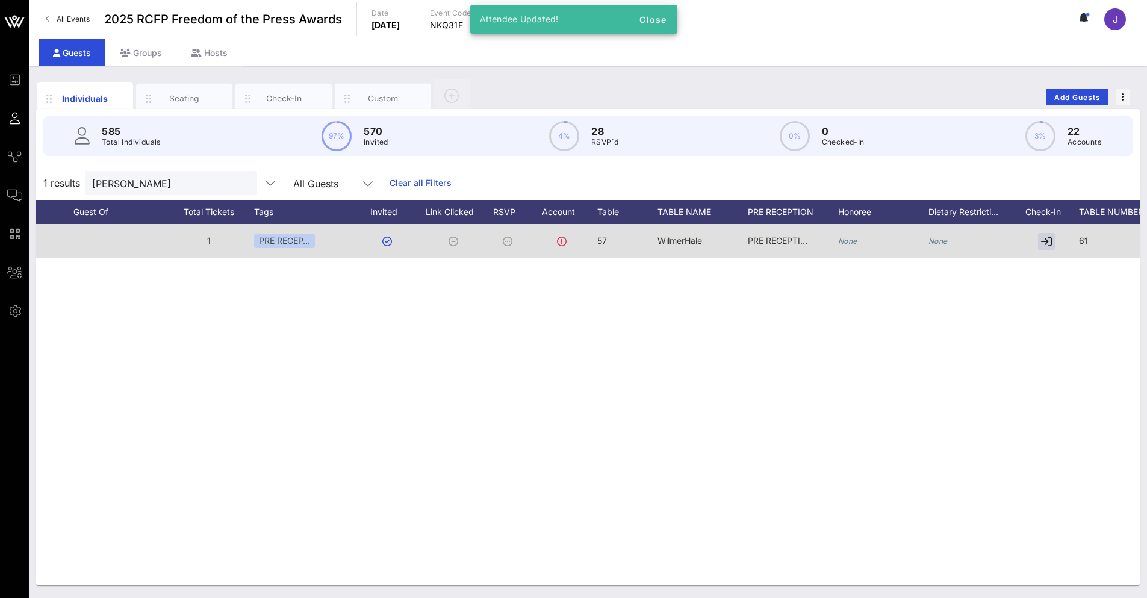
click at [1075, 235] on div at bounding box center [1049, 241] width 60 height 34
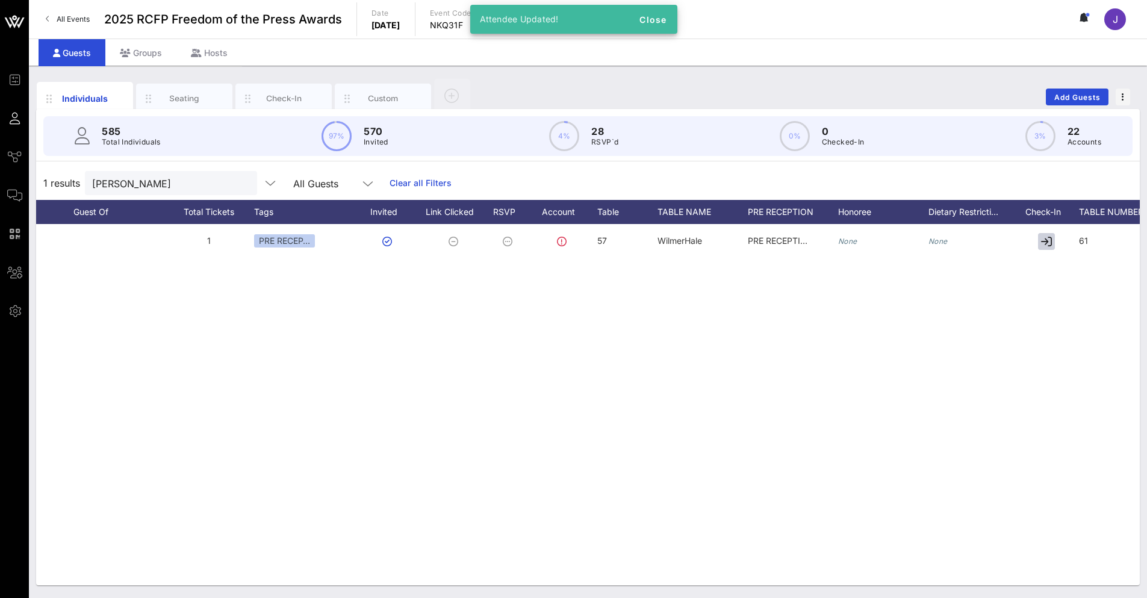
click at [1086, 244] on span "61" at bounding box center [1083, 240] width 9 height 10
drag, startPoint x: 1086, startPoint y: 244, endPoint x: 959, endPoint y: 238, distance: 127.2
click at [959, 238] on div "Event Builder Guests Journeys Comms QR Scanner Team Settings 2025 RCFP Freedom …" at bounding box center [573, 299] width 1147 height 598
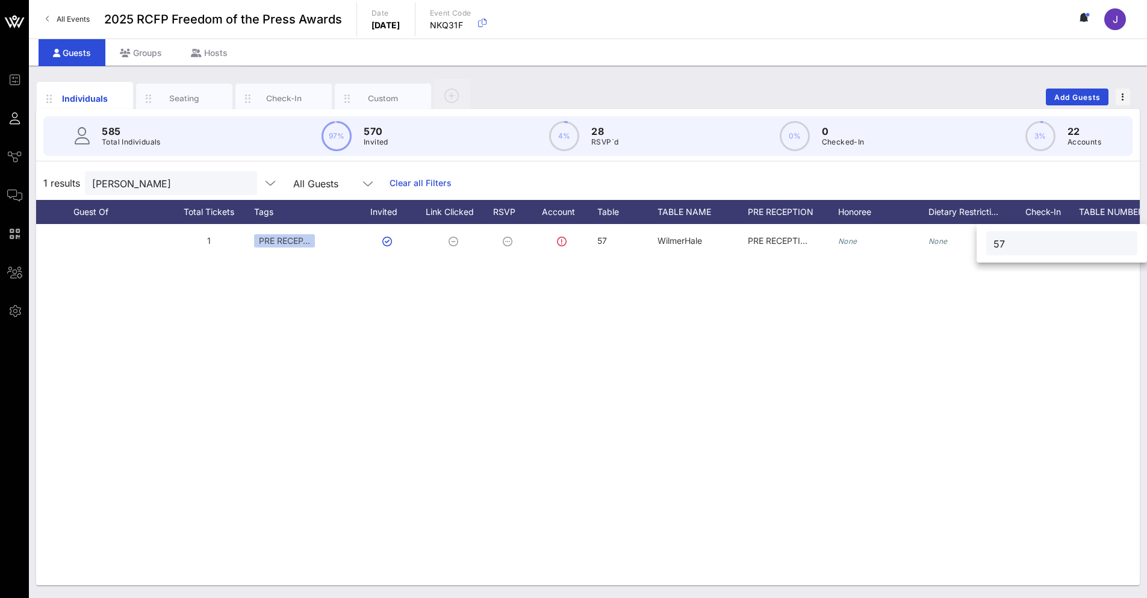
type input "57"
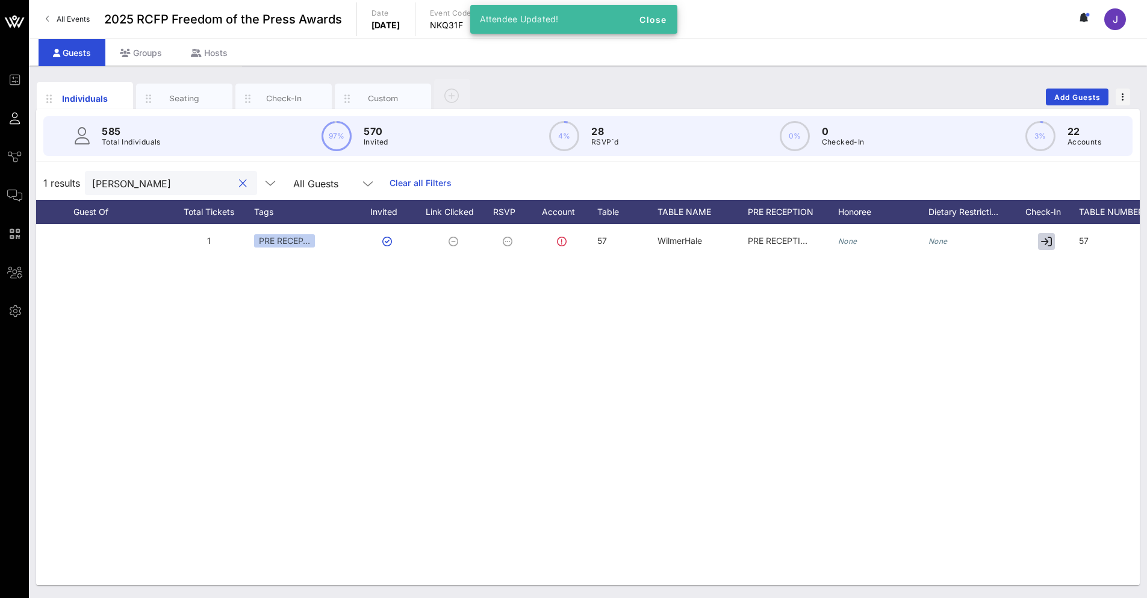
drag, startPoint x: 158, startPoint y: 184, endPoint x: 67, endPoint y: 185, distance: 91.5
click at [67, 185] on div "1 results [PERSON_NAME] All Guests Clear all Filters" at bounding box center [588, 183] width 1104 height 34
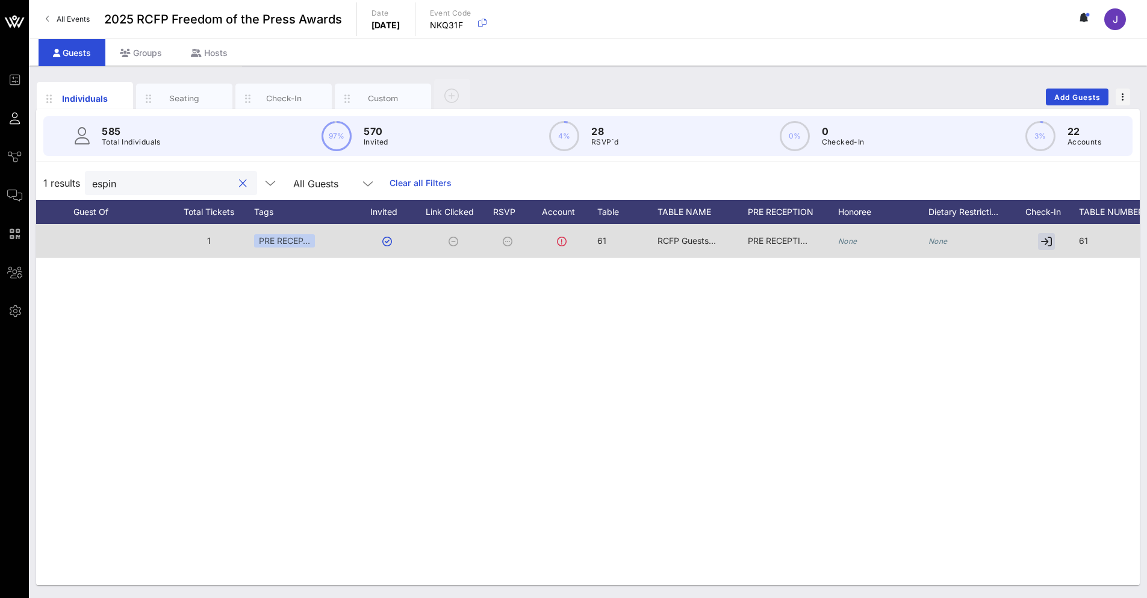
type input "espin"
click at [600, 240] on span "61" at bounding box center [601, 240] width 9 height 10
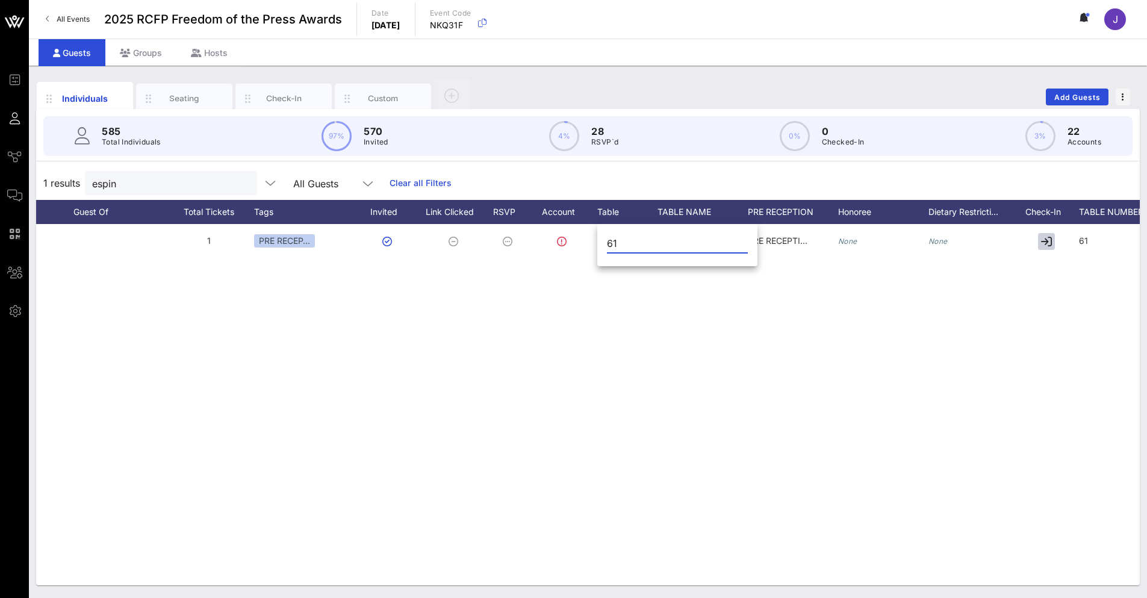
click at [615, 241] on input "61" at bounding box center [677, 243] width 141 height 19
type input "57"
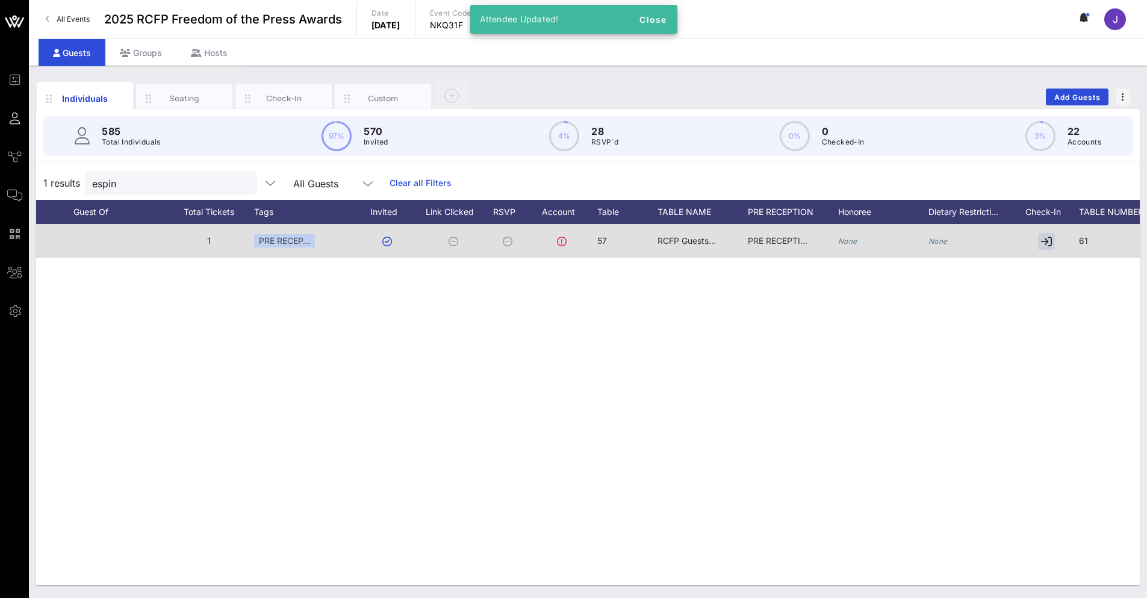
click at [671, 241] on span "RCFP Guests #2" at bounding box center [690, 240] width 64 height 10
click at [671, 241] on div "RCFP Guests #2" at bounding box center [744, 243] width 155 height 24
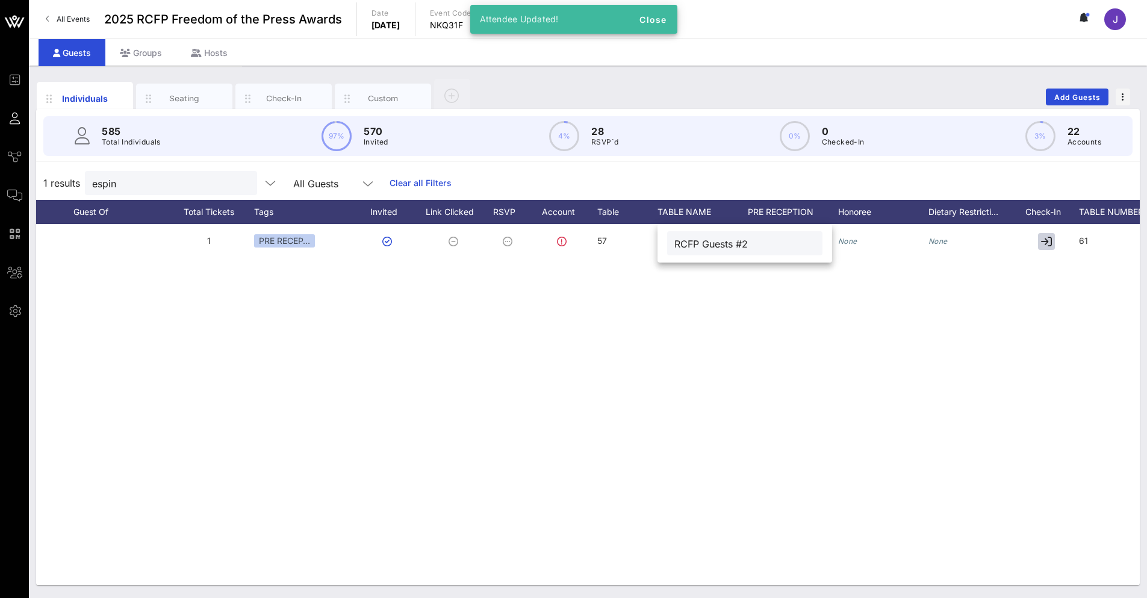
click at [693, 247] on input "RCFP Guests #2" at bounding box center [744, 243] width 141 height 16
paste input "WilmerHale"
type input "WilmerHale"
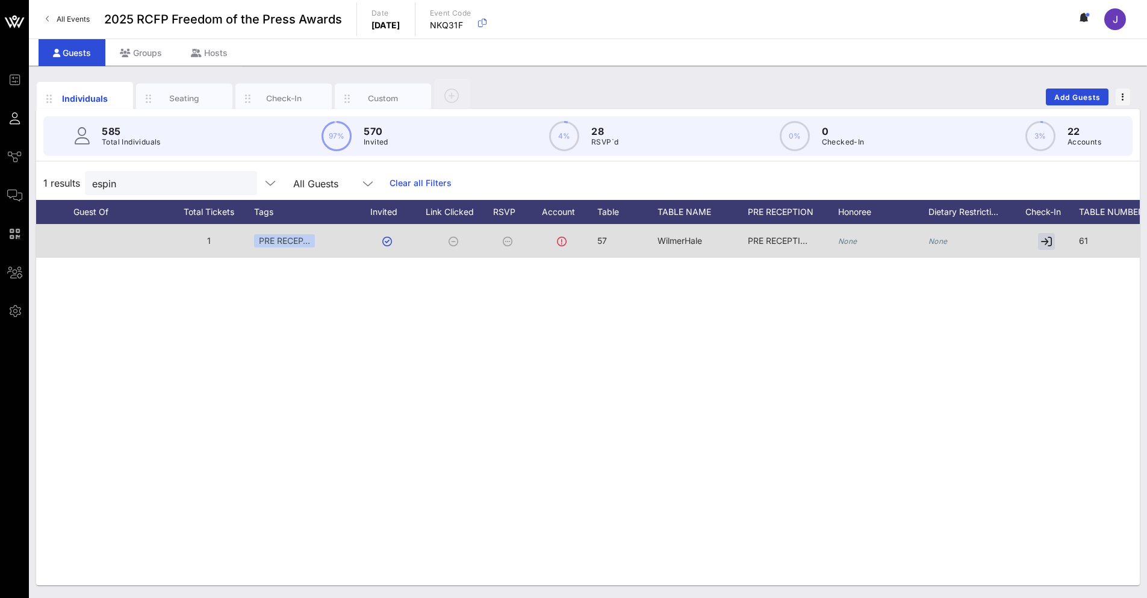
click at [1080, 243] on span "61" at bounding box center [1083, 240] width 9 height 10
click at [1080, 243] on input "61" at bounding box center [1061, 243] width 137 height 16
type input "57"
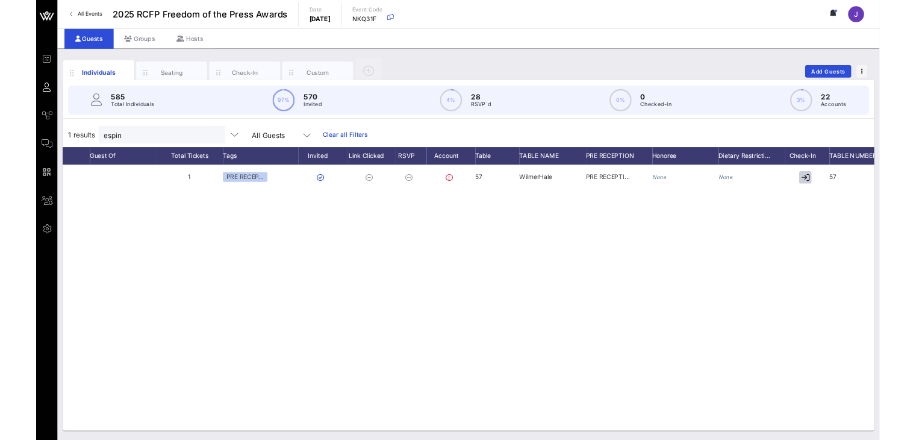
scroll to position [0, 419]
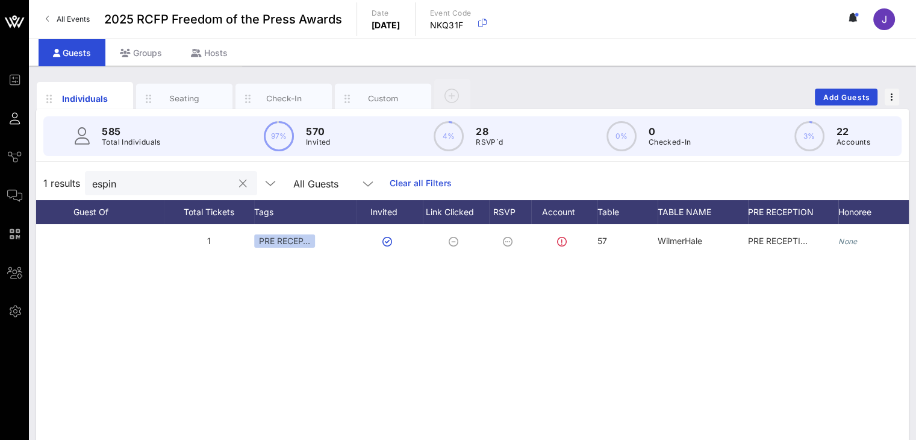
click at [114, 191] on div "espin" at bounding box center [162, 183] width 141 height 24
click at [117, 186] on input "espin" at bounding box center [162, 183] width 141 height 16
click at [118, 186] on input "espin" at bounding box center [162, 183] width 141 height 16
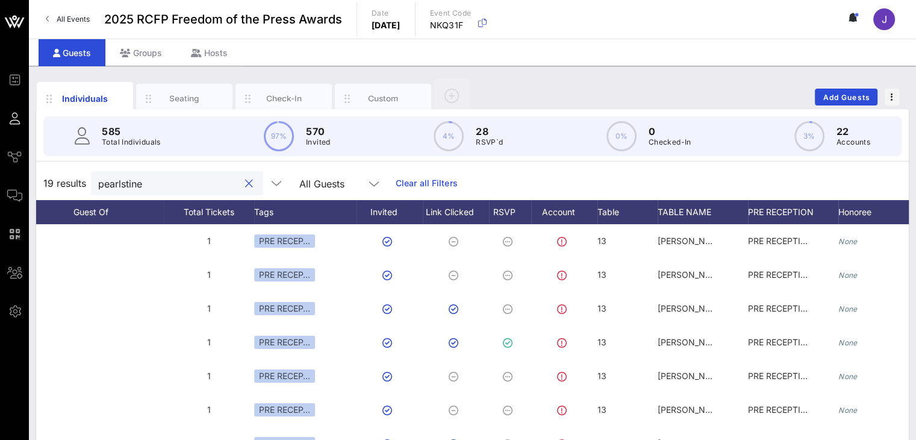
type input "pearlstine"
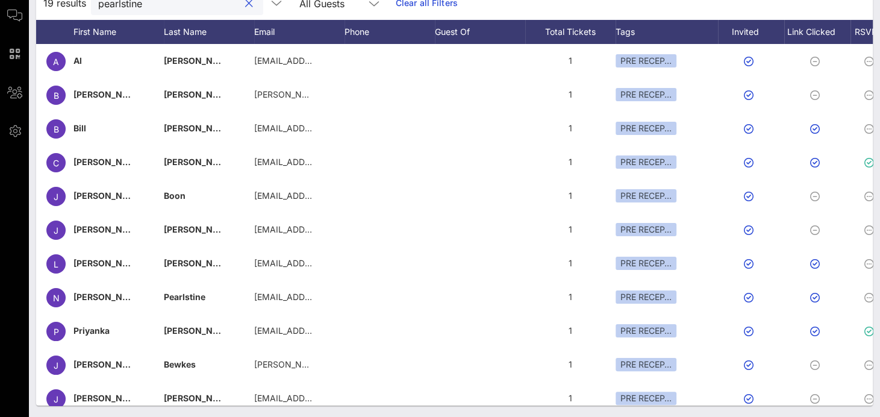
scroll to position [0, 0]
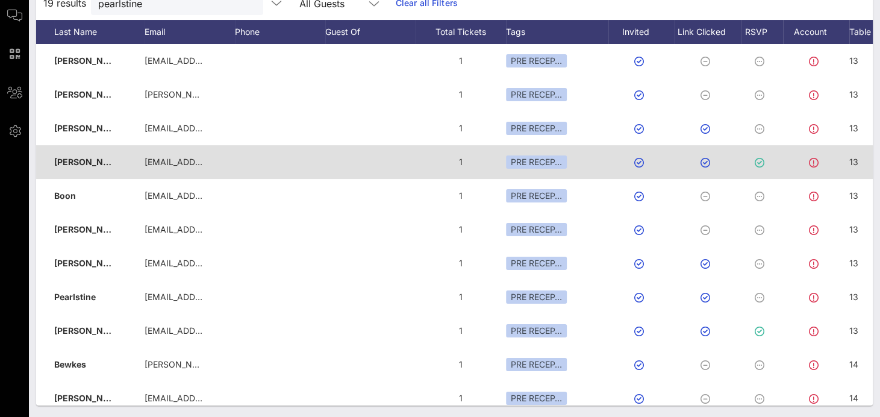
click at [851, 161] on span "13" at bounding box center [853, 162] width 9 height 10
drag, startPoint x: 851, startPoint y: 161, endPoint x: 773, endPoint y: 162, distance: 77.7
click at [773, 162] on div "Event Builder Guests Journeys Comms QR Scanner Team Settings 2025 RCFP Freedom …" at bounding box center [440, 118] width 880 height 597
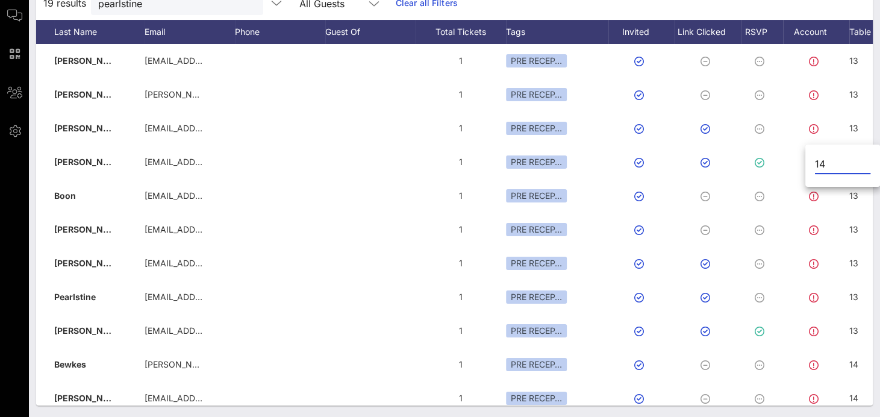
type input "14"
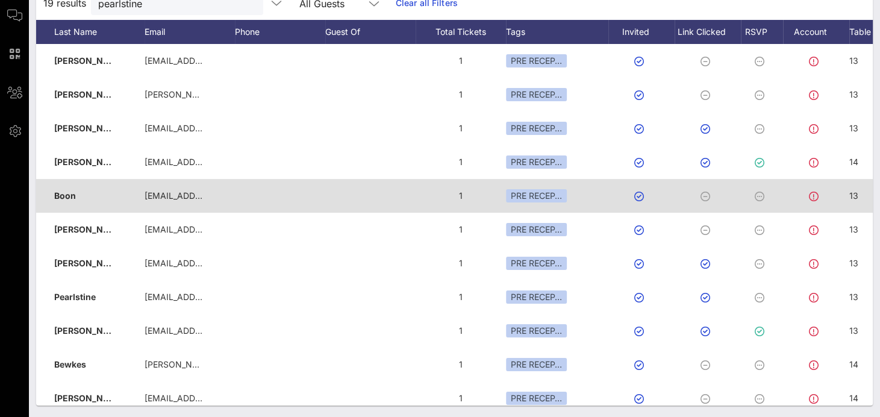
click at [857, 192] on div "13" at bounding box center [879, 203] width 60 height 48
drag, startPoint x: 857, startPoint y: 192, endPoint x: 801, endPoint y: 193, distance: 56.0
click at [801, 193] on div "Event Builder Guests Journeys Comms QR Scanner Team Settings 2025 RCFP Freedom …" at bounding box center [440, 118] width 880 height 597
type input "14"
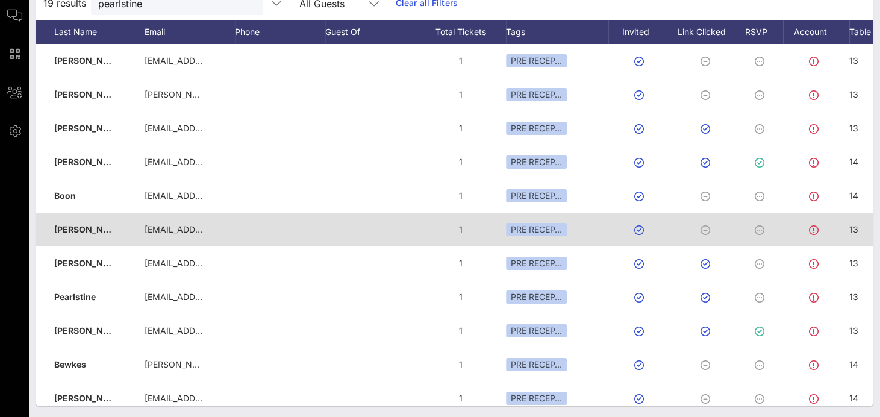
click at [853, 227] on span "13" at bounding box center [853, 229] width 9 height 10
drag, startPoint x: 854, startPoint y: 227, endPoint x: 785, endPoint y: 226, distance: 69.2
click at [785, 226] on div "Event Builder Guests Journeys Comms QR Scanner Team Settings 2025 RCFP Freedom …" at bounding box center [440, 118] width 880 height 597
type input "14"
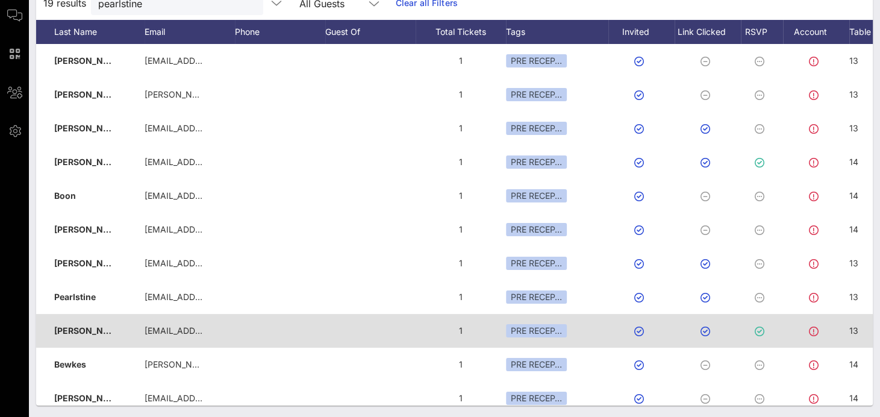
click at [856, 327] on span "13" at bounding box center [853, 330] width 9 height 10
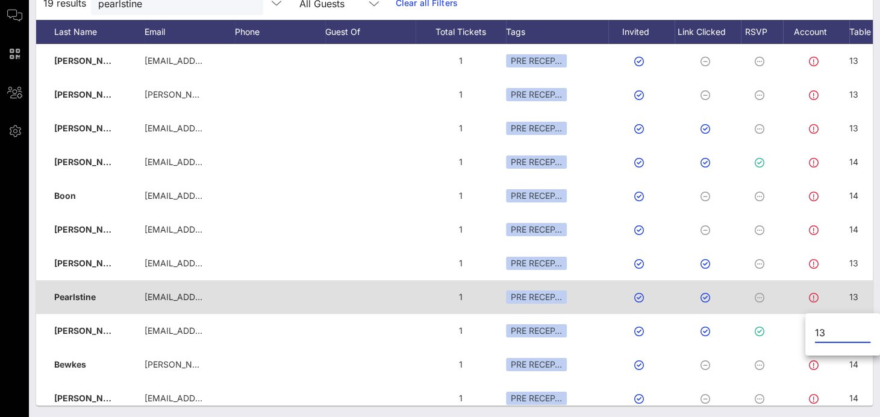
drag, startPoint x: 857, startPoint y: 327, endPoint x: 760, endPoint y: 308, distance: 98.1
click at [765, 314] on div "Event Builder Guests Journeys Comms QR Scanner Team Settings 2025 RCFP Freedom …" at bounding box center [440, 118] width 880 height 597
type input "14"
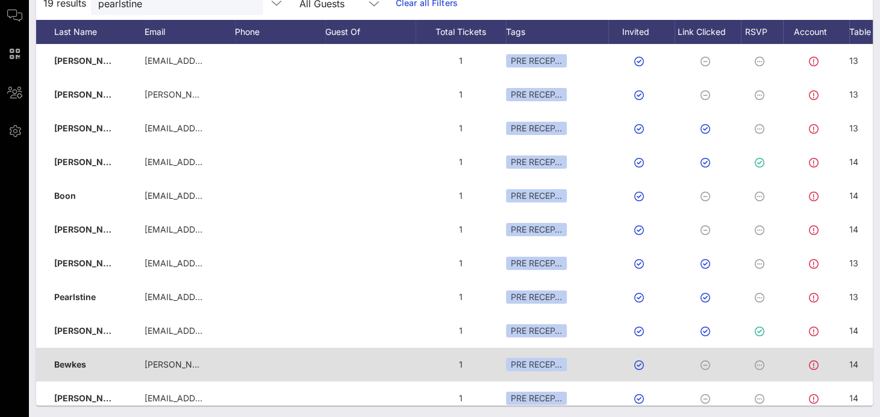
click at [852, 364] on span "14" at bounding box center [853, 364] width 9 height 10
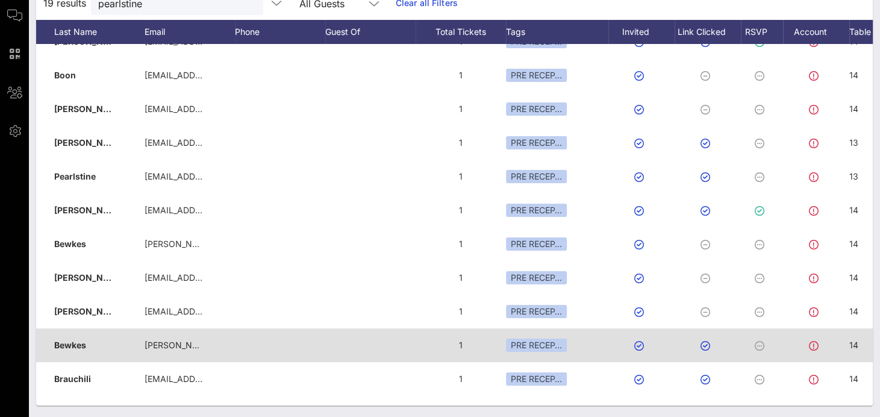
click at [859, 343] on div "14" at bounding box center [879, 352] width 60 height 48
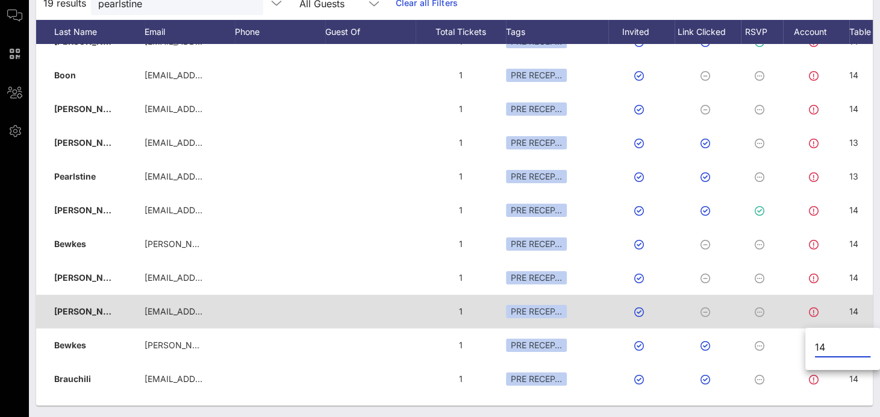
drag, startPoint x: 856, startPoint y: 340, endPoint x: 783, endPoint y: 319, distance: 76.6
click at [783, 328] on div "Event Builder Guests Journeys Comms QR Scanner Team Settings 2025 RCFP Freedom …" at bounding box center [440, 118] width 880 height 597
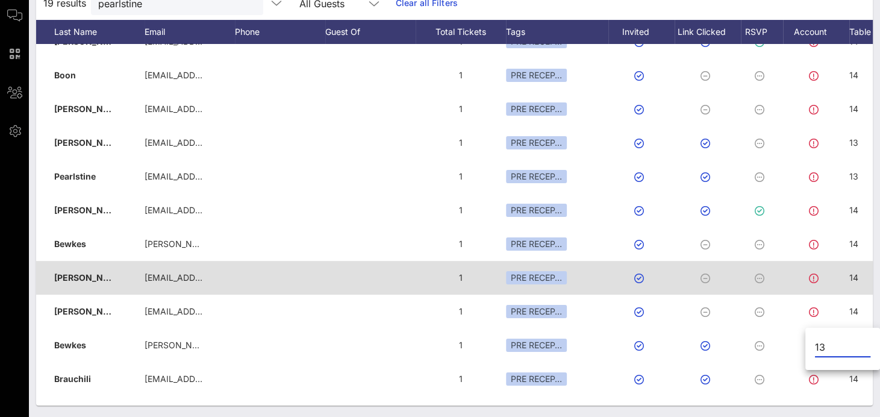
type input "13"
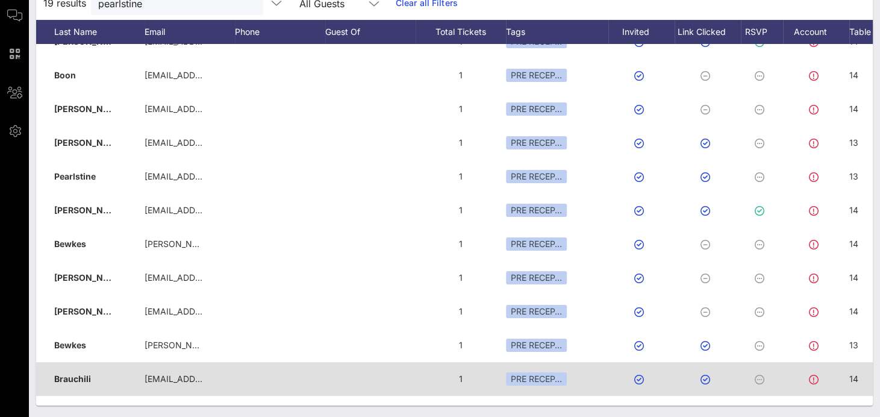
click at [855, 379] on span "14" at bounding box center [853, 378] width 9 height 10
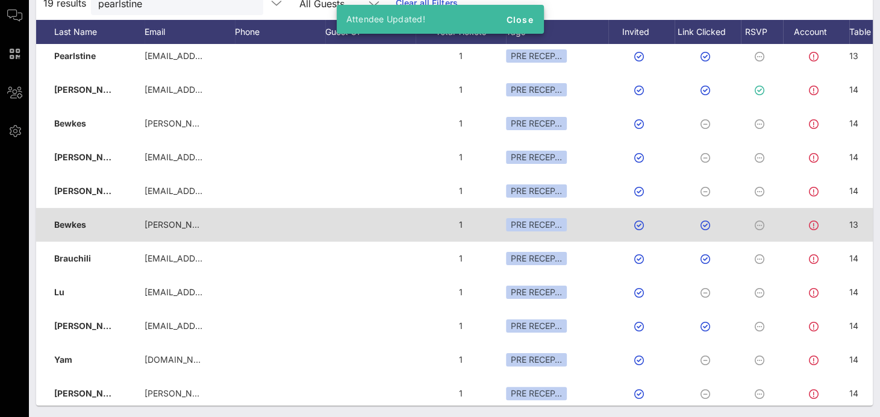
scroll to position [288, 167]
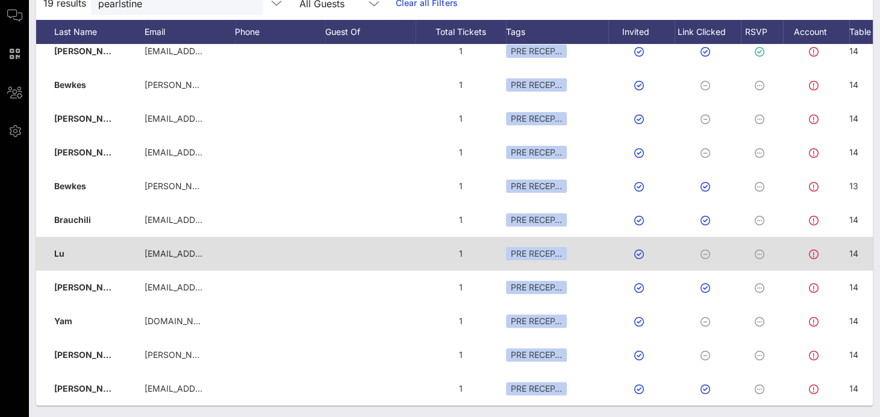
click at [857, 237] on div "14" at bounding box center [853, 254] width 9 height 34
drag, startPoint x: 847, startPoint y: 244, endPoint x: 773, endPoint y: 232, distance: 75.0
click at [776, 234] on div "Event Builder Guests Journeys Comms QR Scanner Team Settings 2025 RCFP Freedom …" at bounding box center [440, 118] width 880 height 597
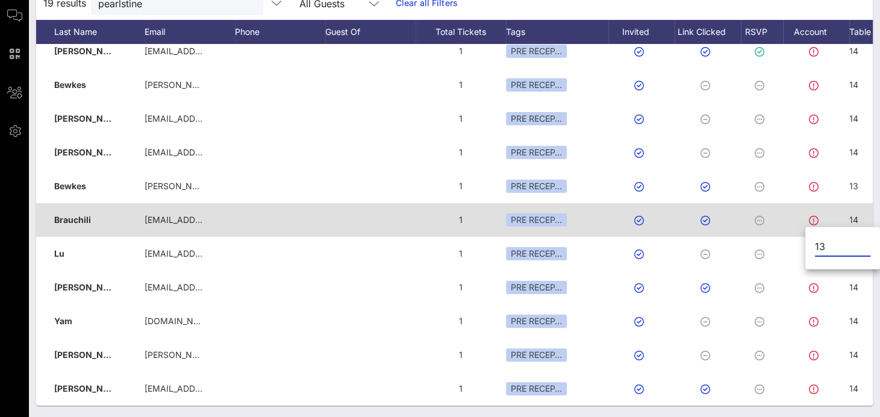
type input "13"
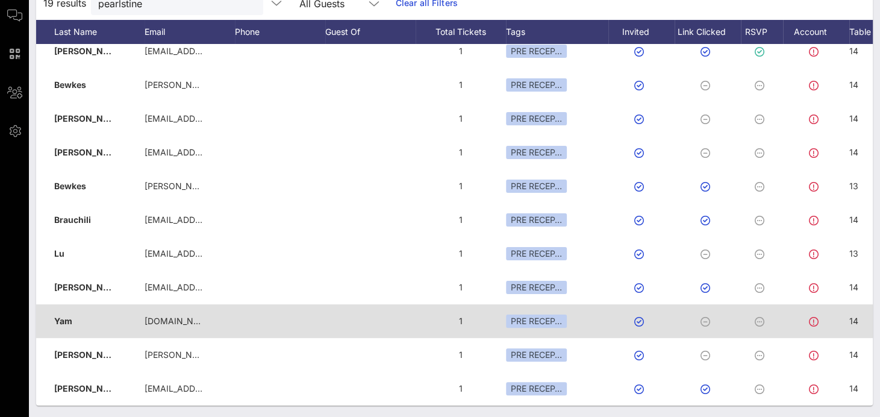
click at [845, 309] on div at bounding box center [816, 321] width 66 height 34
click at [856, 316] on span "14" at bounding box center [853, 321] width 9 height 10
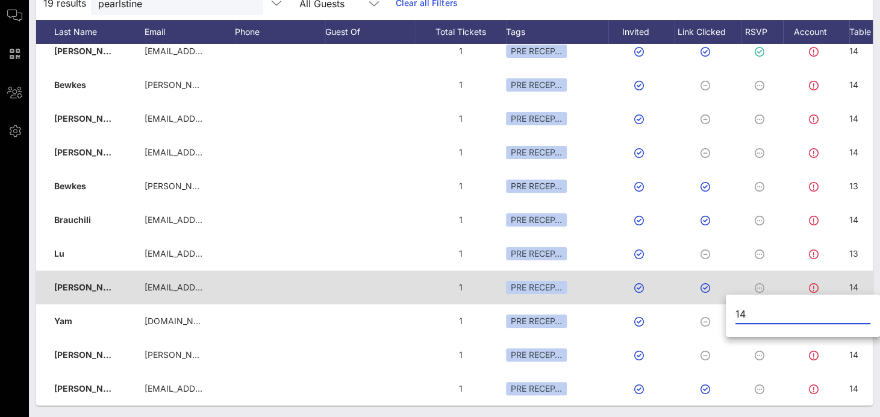
drag, startPoint x: 856, startPoint y: 312, endPoint x: 708, endPoint y: 268, distance: 154.7
click at [718, 278] on div "Event Builder Guests Journeys Comms QR Scanner Team Settings 2025 RCFP Freedom …" at bounding box center [440, 118] width 880 height 597
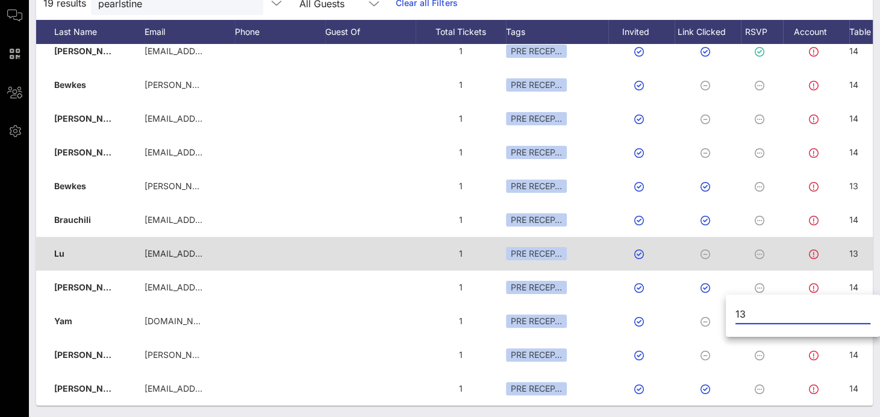
type input "13"
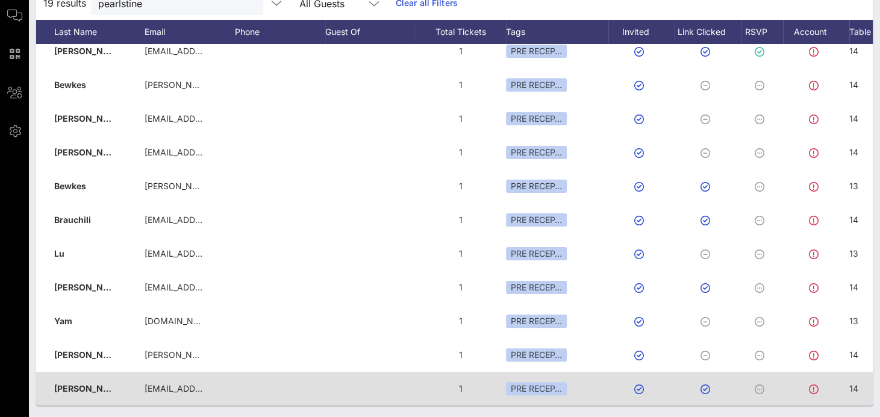
click at [856, 383] on span "14" at bounding box center [853, 388] width 9 height 10
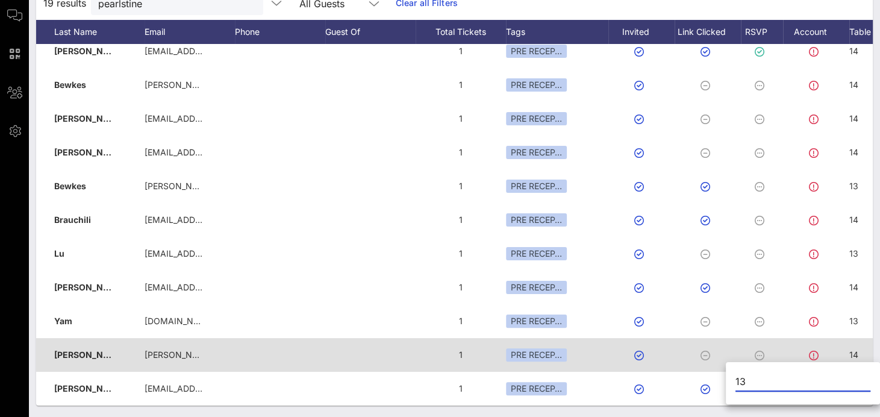
type input "13"
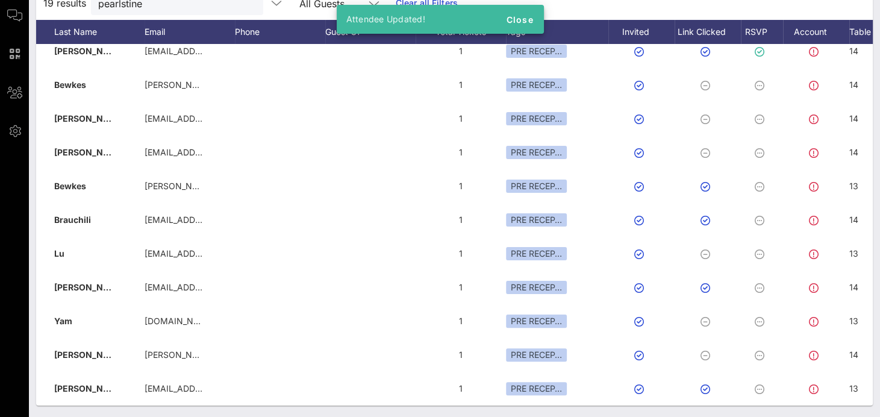
click at [326, 406] on div "Individuals Seating Check-In Custom Add Guests 585 Total Individuals 97% 570 In…" at bounding box center [454, 152] width 851 height 532
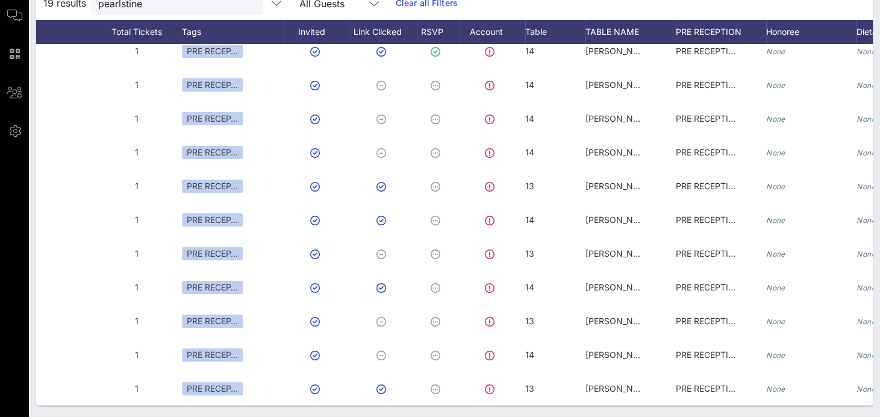
scroll to position [0, 561]
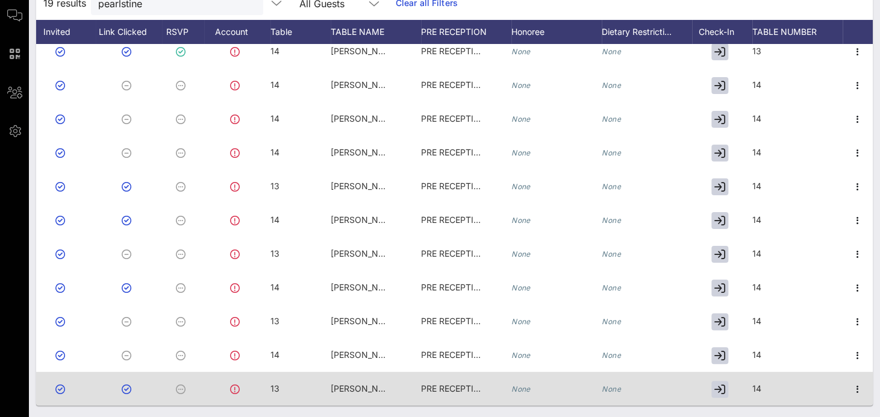
click at [754, 376] on div "14" at bounding box center [797, 396] width 90 height 48
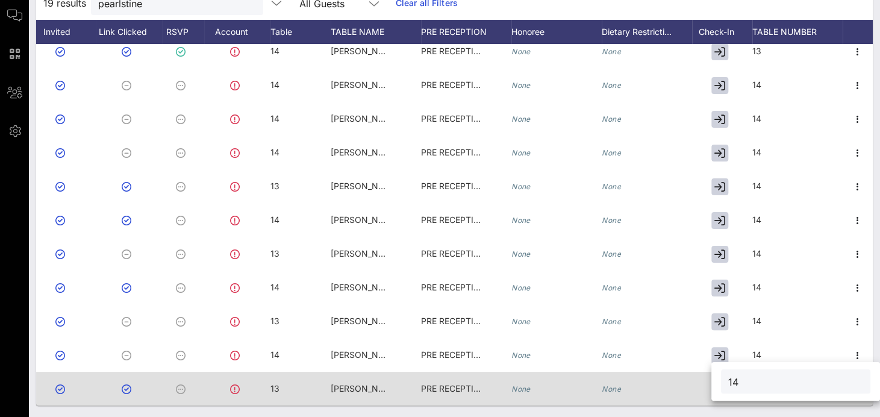
drag, startPoint x: 750, startPoint y: 378, endPoint x: 695, endPoint y: 377, distance: 55.4
click at [695, 377] on div "Event Builder Guests Journeys Comms QR Scanner Team Settings 2025 RCFP Freedom …" at bounding box center [440, 118] width 880 height 597
type input "13"
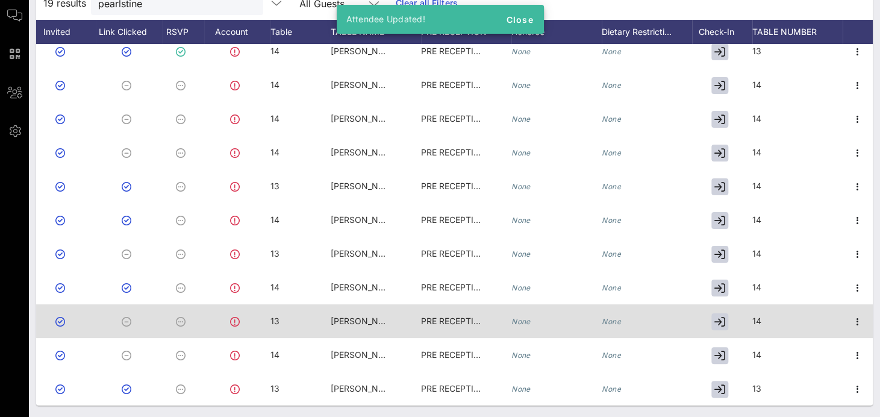
click at [737, 306] on div at bounding box center [722, 321] width 60 height 34
click at [752, 309] on div "14" at bounding box center [797, 328] width 90 height 48
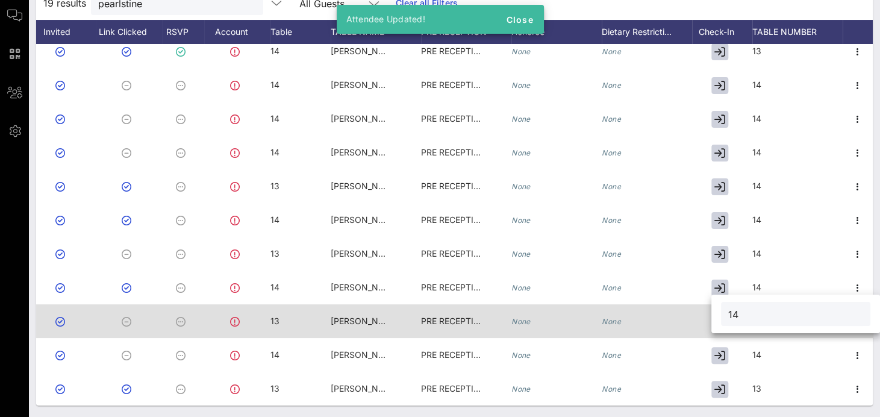
drag, startPoint x: 703, startPoint y: 311, endPoint x: 696, endPoint y: 310, distance: 7.3
click at [696, 311] on div "Event Builder Guests Journeys Comms QR Scanner Team Settings 2025 RCFP Freedom …" at bounding box center [440, 118] width 880 height 597
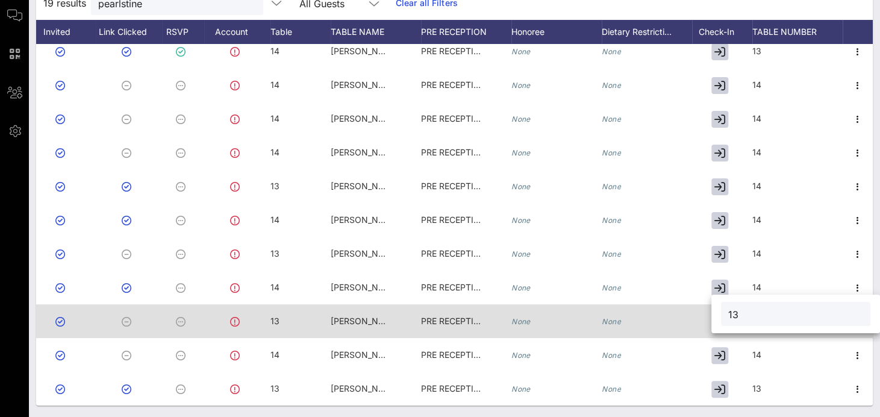
type input "13"
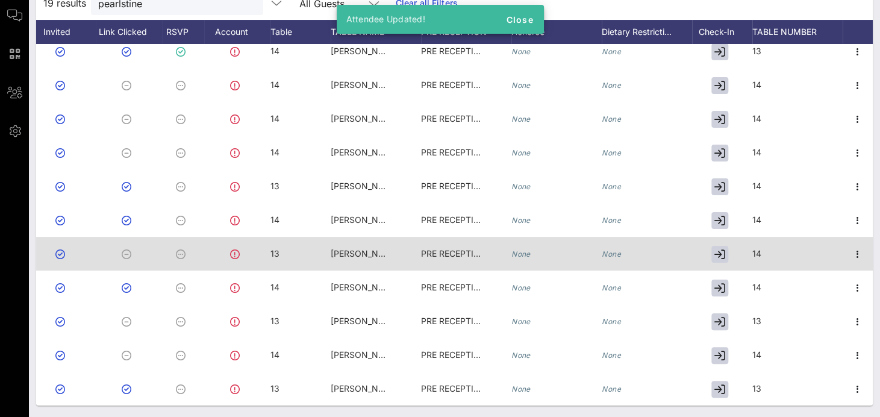
click at [752, 248] on span "14" at bounding box center [756, 253] width 9 height 10
drag, startPoint x: 776, startPoint y: 241, endPoint x: 742, endPoint y: 243, distance: 33.8
click at [742, 243] on div "Event Builder Guests Journeys Comms QR Scanner Team Settings 2025 RCFP Freedom …" at bounding box center [440, 118] width 880 height 597
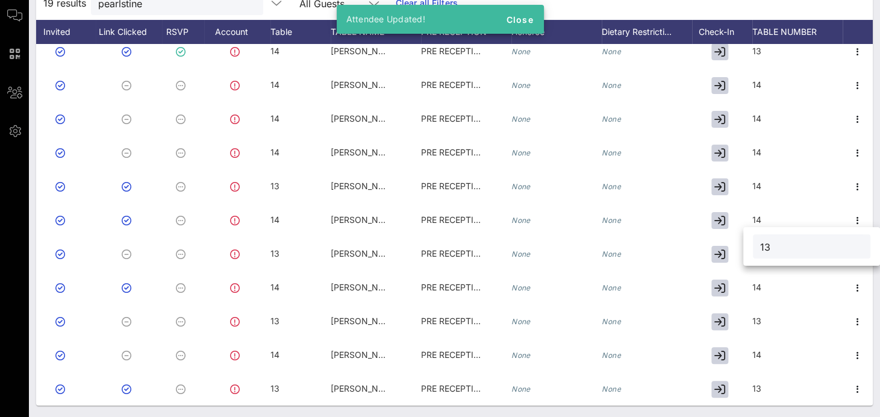
type input "13"
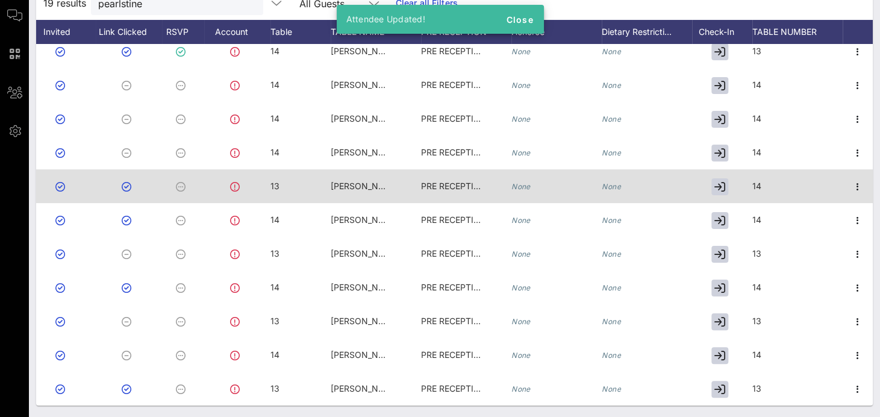
click at [768, 175] on div "14" at bounding box center [797, 193] width 90 height 48
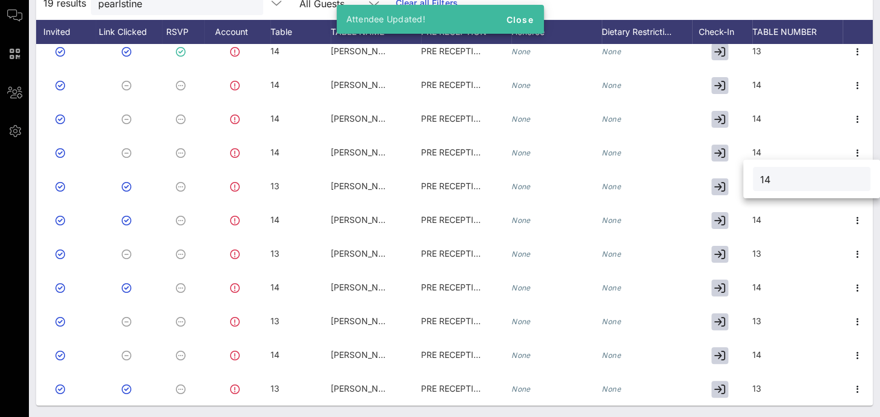
click at [765, 175] on input "14" at bounding box center [811, 179] width 103 height 16
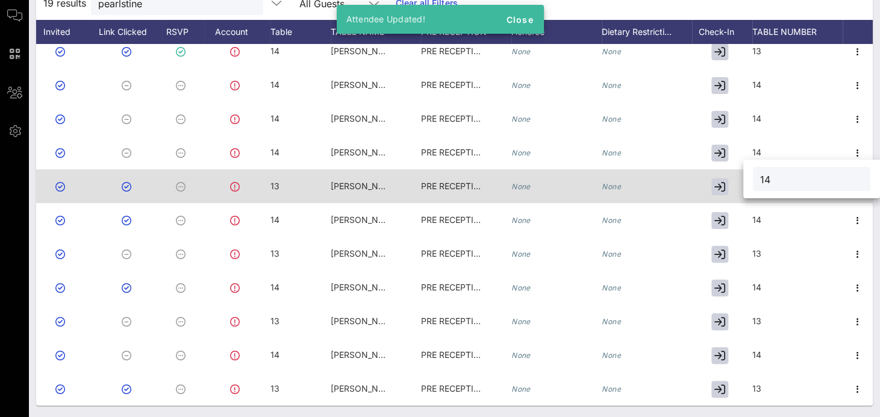
drag, startPoint x: 776, startPoint y: 178, endPoint x: 718, endPoint y: 169, distance: 58.6
click at [718, 169] on div "Event Builder Guests Journeys Comms QR Scanner Team Settings 2025 RCFP Freedom …" at bounding box center [440, 118] width 880 height 597
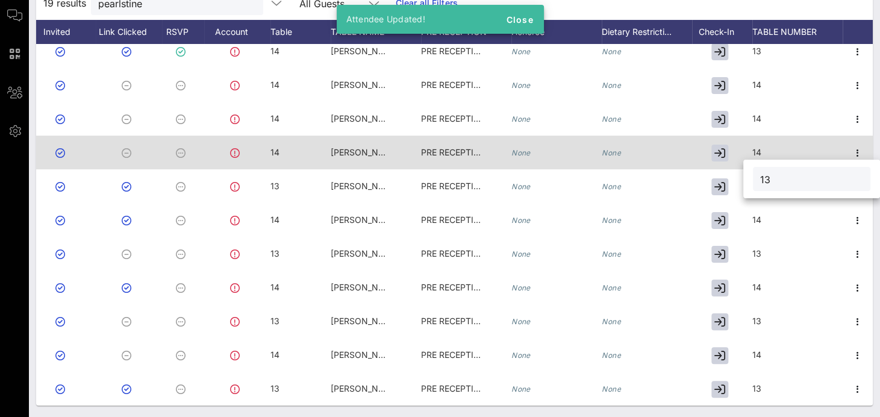
type input "13"
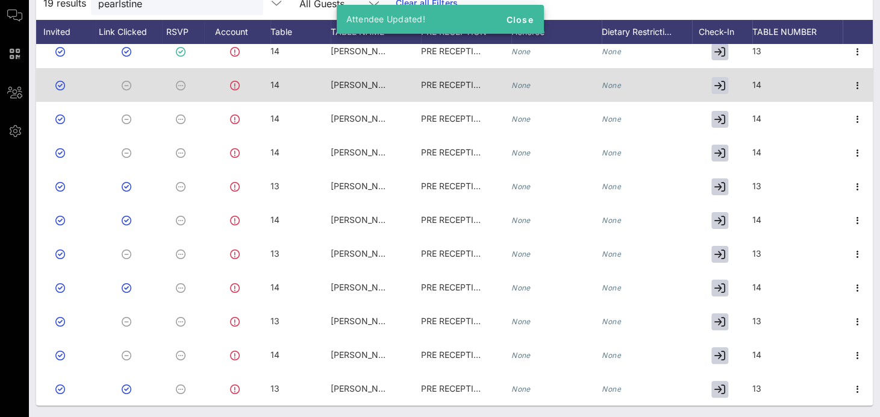
scroll to position [228, 755]
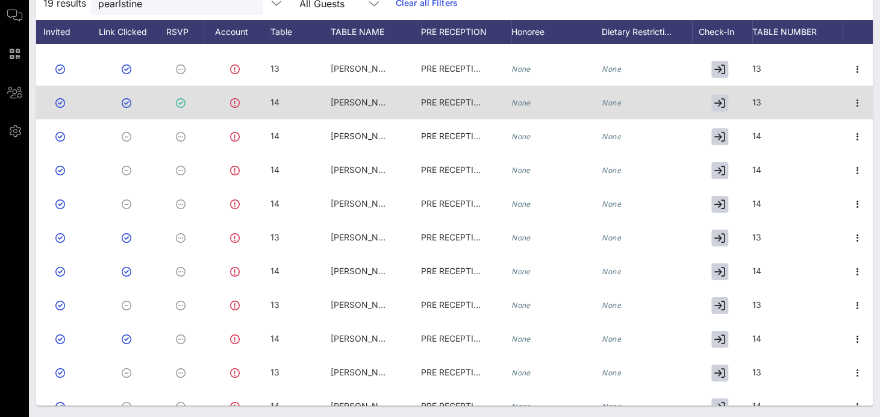
click at [752, 104] on div "13" at bounding box center [797, 109] width 90 height 48
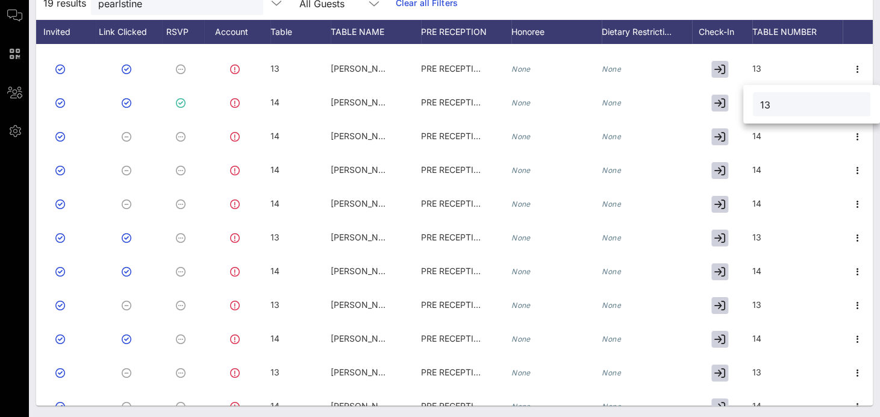
drag, startPoint x: 763, startPoint y: 104, endPoint x: 752, endPoint y: 102, distance: 11.6
click at [752, 102] on div "13" at bounding box center [811, 104] width 137 height 39
drag, startPoint x: 782, startPoint y: 96, endPoint x: 749, endPoint y: 102, distance: 33.1
click at [749, 102] on div "13" at bounding box center [811, 104] width 137 height 39
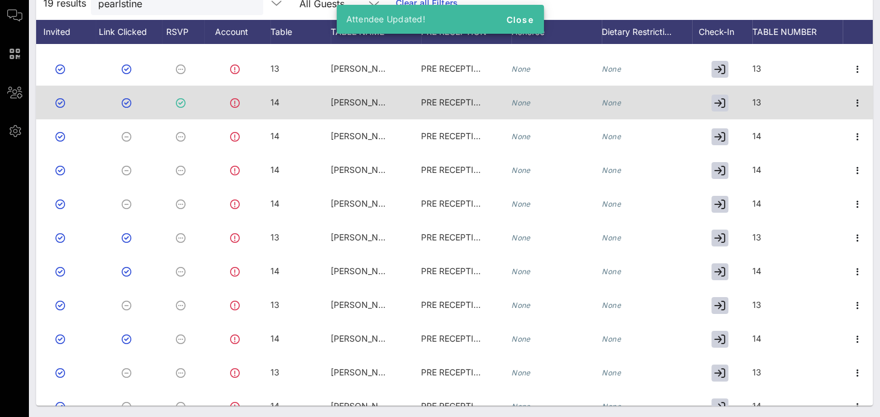
click at [752, 102] on span "13" at bounding box center [756, 102] width 9 height 10
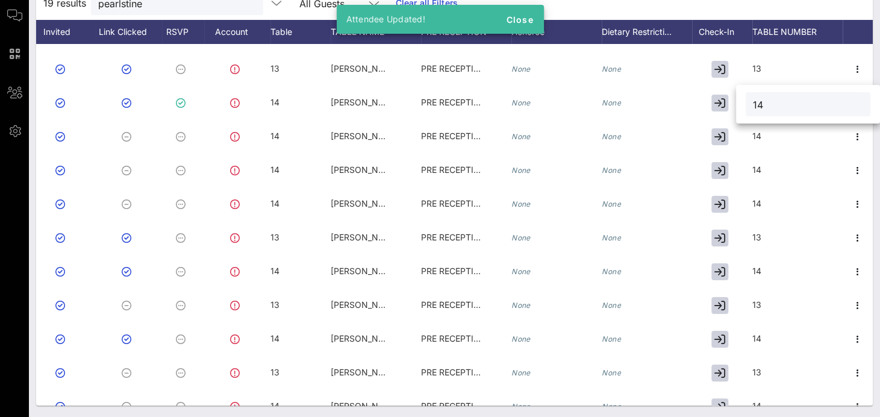
type input "14"
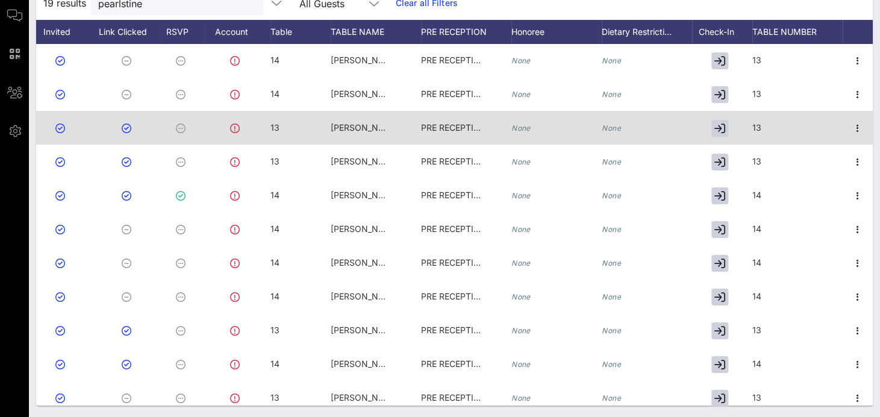
scroll to position [108, 755]
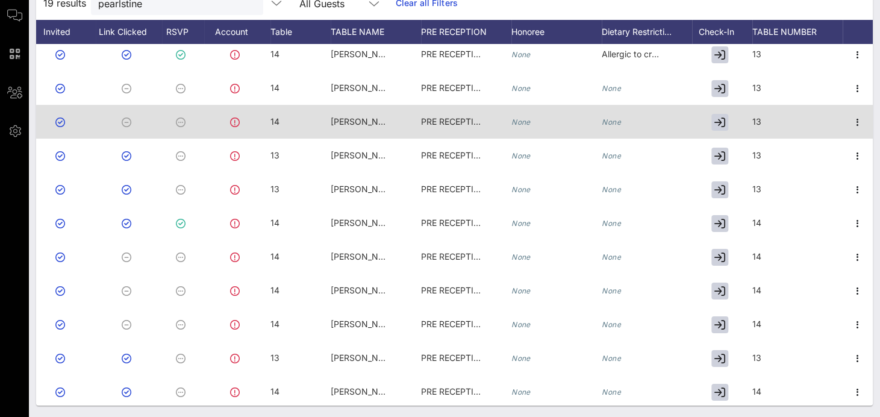
click at [758, 119] on div "13" at bounding box center [797, 129] width 90 height 48
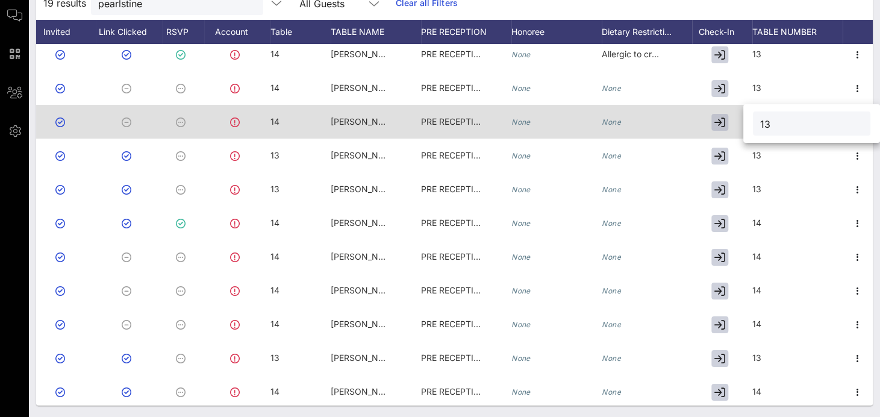
drag, startPoint x: 785, startPoint y: 125, endPoint x: 717, endPoint y: 117, distance: 68.5
click at [717, 117] on div "Event Builder Guests Journeys Comms QR Scanner Team Settings 2025 RCFP Freedom …" at bounding box center [440, 118] width 880 height 597
type input "14"
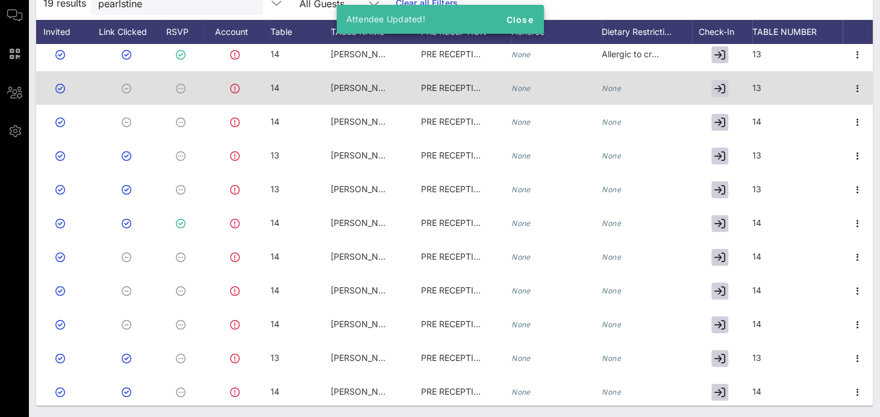
click at [755, 84] on div "13" at bounding box center [797, 95] width 90 height 48
drag, startPoint x: 787, startPoint y: 89, endPoint x: 722, endPoint y: 90, distance: 65.0
click at [722, 90] on div "Event Builder Guests Journeys Comms QR Scanner Team Settings 2025 RCFP Freedom …" at bounding box center [440, 118] width 880 height 597
type input "14"
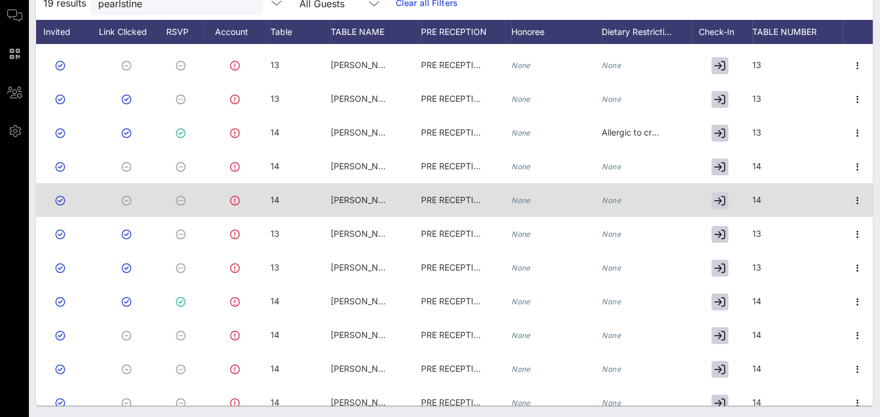
scroll to position [0, 755]
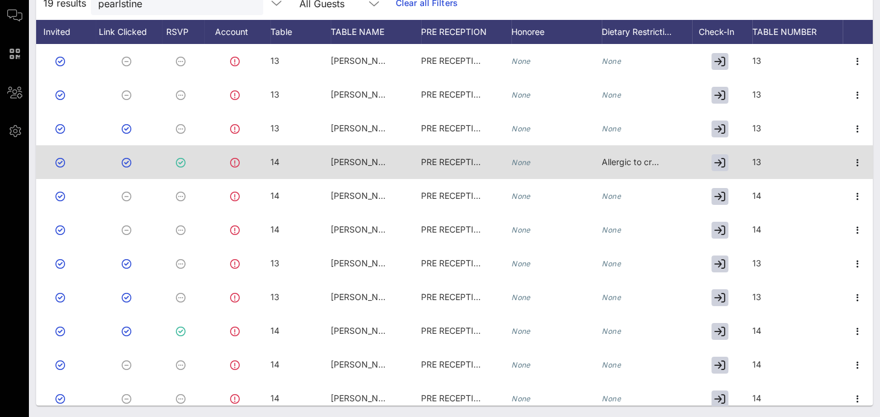
click at [763, 160] on div "13" at bounding box center [797, 169] width 90 height 48
drag, startPoint x: 782, startPoint y: 167, endPoint x: 739, endPoint y: 158, distance: 43.6
click at [739, 158] on div "Event Builder Guests Journeys Comms QR Scanner Team Settings 2025 RCFP Freedom …" at bounding box center [440, 118] width 880 height 597
type input "14"
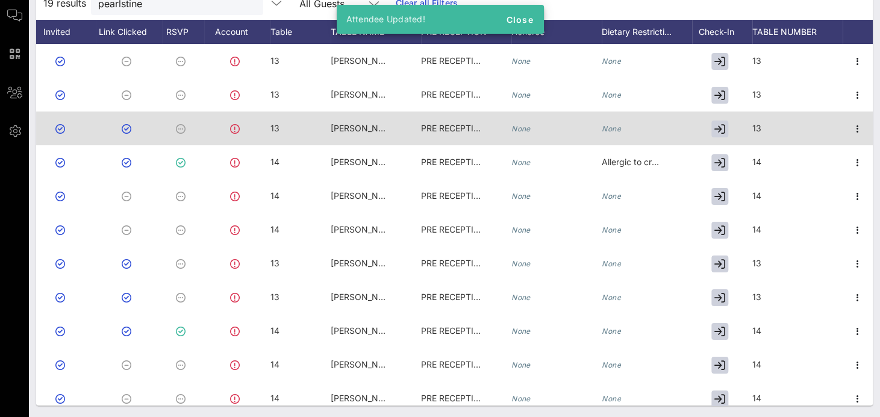
click at [757, 125] on div "13" at bounding box center [797, 135] width 90 height 48
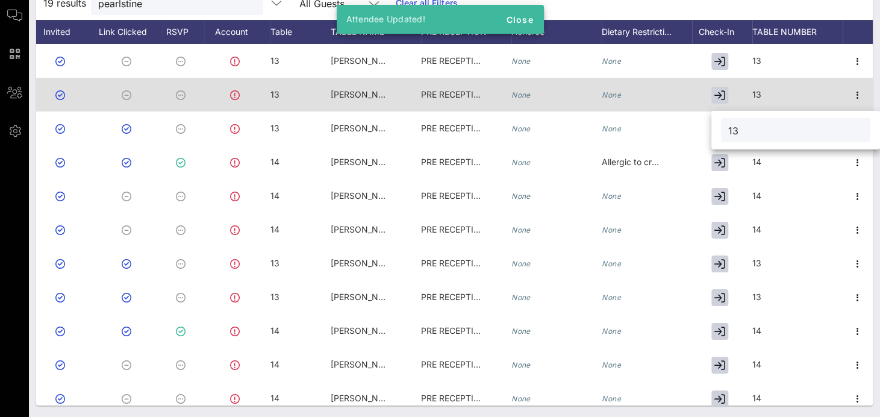
click at [752, 95] on span "13" at bounding box center [756, 94] width 9 height 10
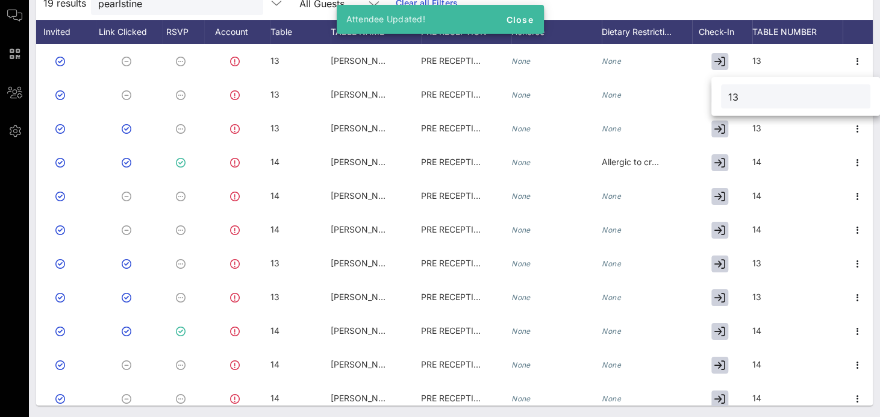
scroll to position [120, 0]
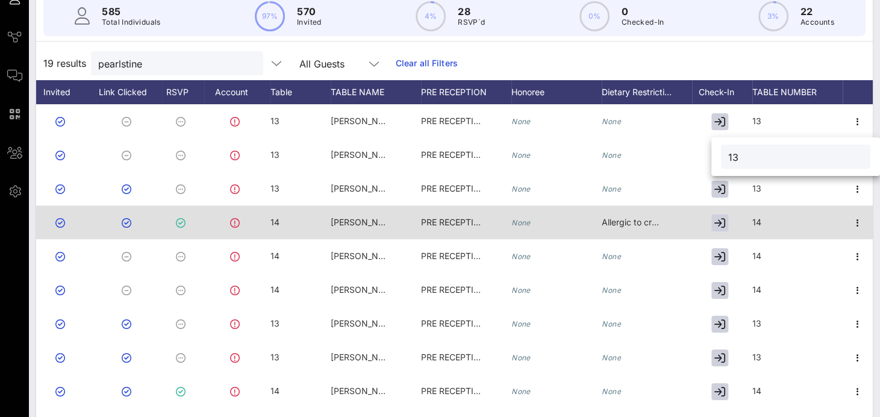
click at [357, 217] on span "[PERSON_NAME] #1" at bounding box center [371, 222] width 81 height 10
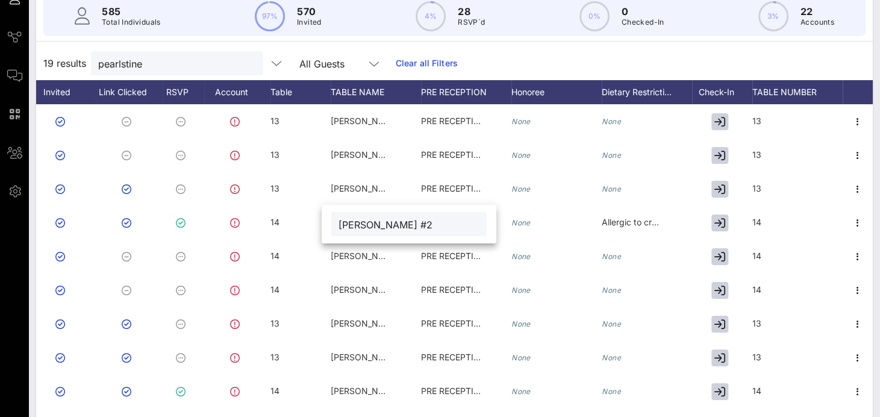
type input "[PERSON_NAME] #2"
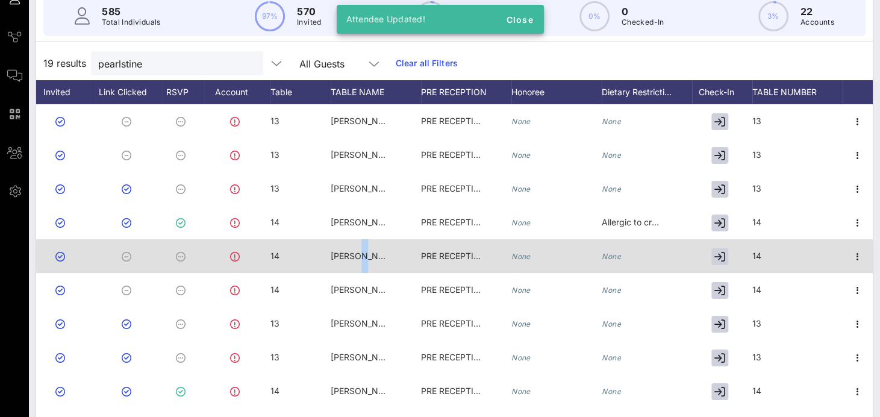
click at [354, 251] on span "[PERSON_NAME] #1" at bounding box center [371, 255] width 81 height 10
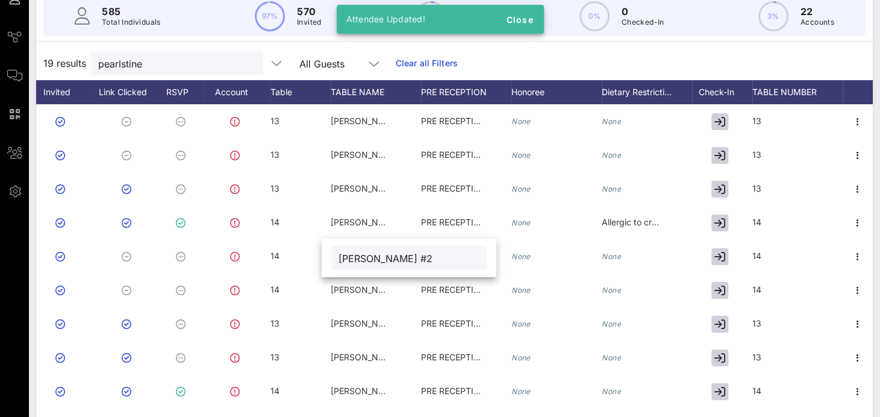
type input "[PERSON_NAME] #2"
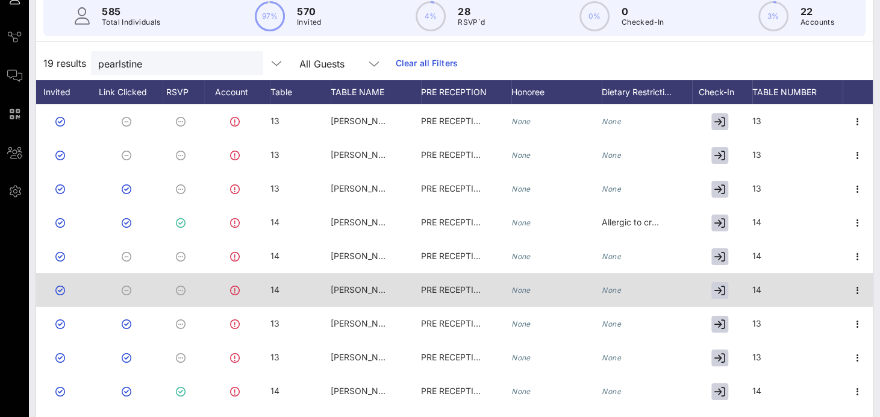
click at [401, 296] on div "[PERSON_NAME] #1" at bounding box center [376, 297] width 90 height 48
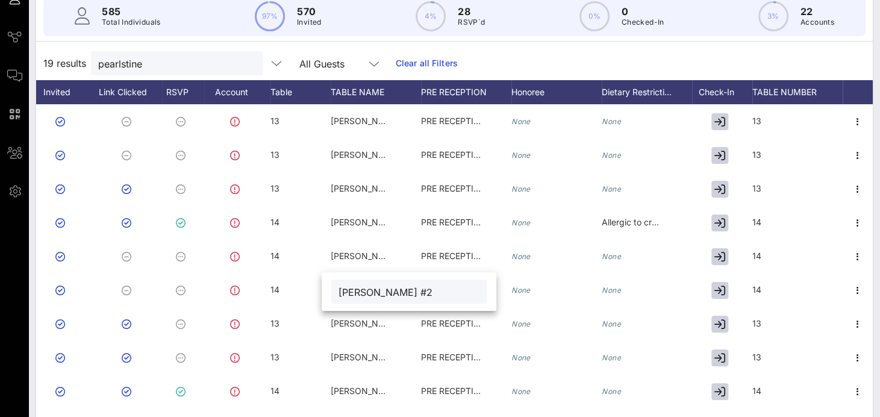
type input "[PERSON_NAME] #2"
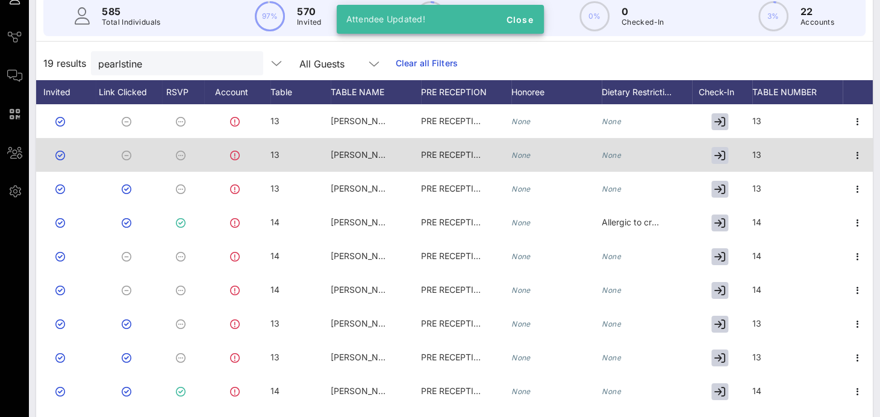
click at [364, 159] on div "[PERSON_NAME] #1" at bounding box center [361, 155] width 60 height 34
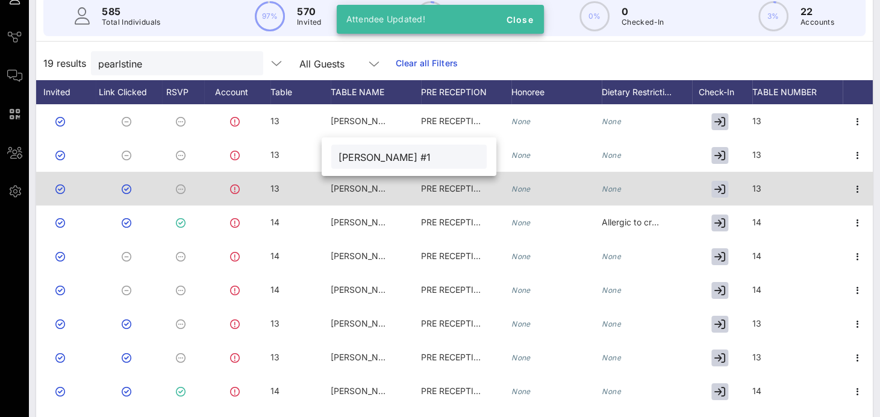
click at [366, 183] on span "[PERSON_NAME] #1" at bounding box center [371, 188] width 81 height 10
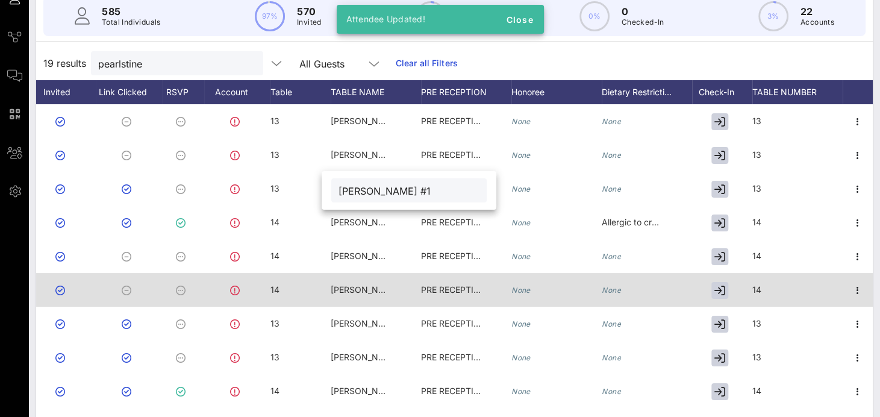
click at [352, 296] on div "[PERSON_NAME] #2" at bounding box center [361, 290] width 60 height 34
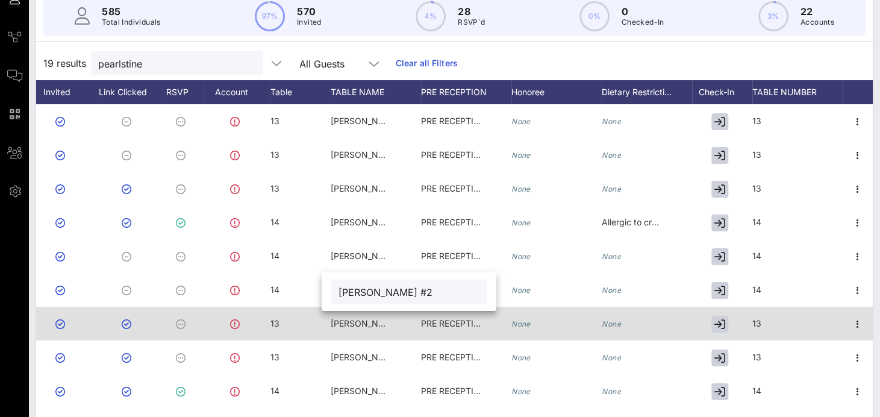
click at [364, 319] on span "[PERSON_NAME] #1" at bounding box center [371, 323] width 81 height 10
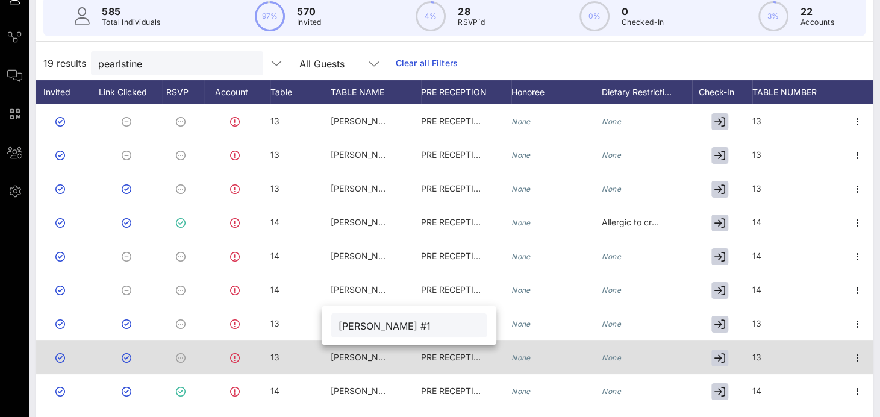
click at [368, 356] on span "[PERSON_NAME] #1" at bounding box center [371, 357] width 81 height 10
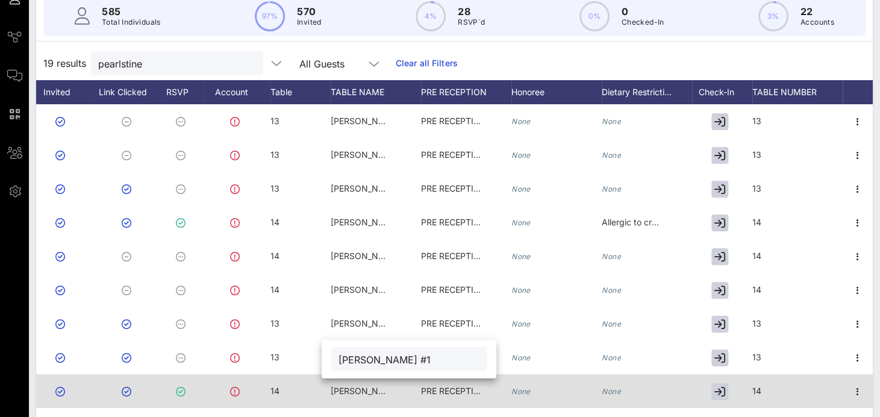
click at [362, 391] on span "[PERSON_NAME] #1" at bounding box center [371, 390] width 81 height 10
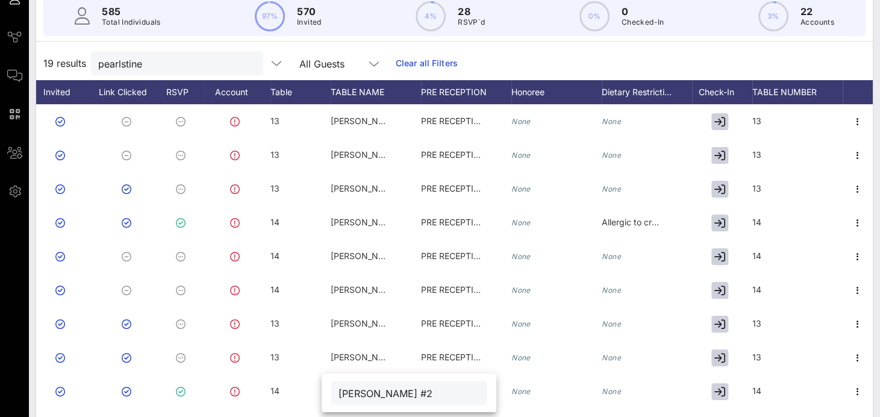
type input "[PERSON_NAME] #2"
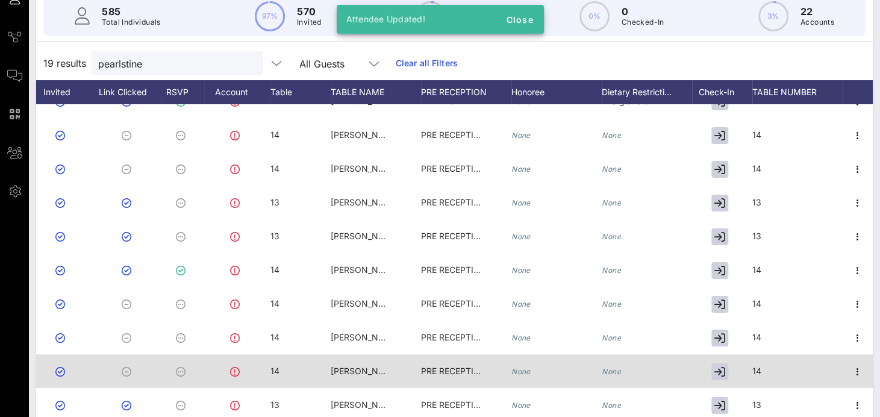
scroll to position [181, 755]
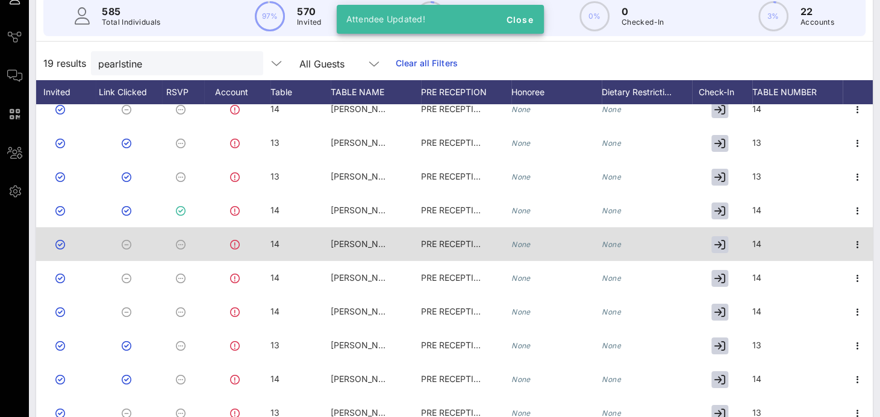
click at [341, 236] on div "[PERSON_NAME] #2" at bounding box center [361, 244] width 60 height 34
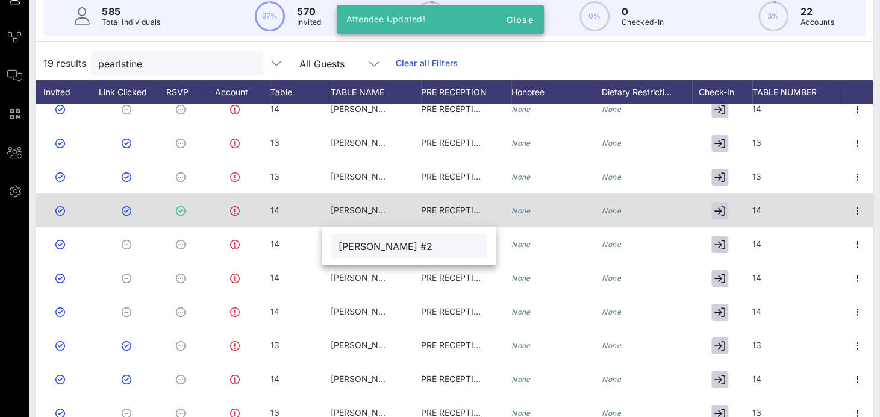
click at [363, 213] on span "[PERSON_NAME] #2" at bounding box center [372, 210] width 82 height 10
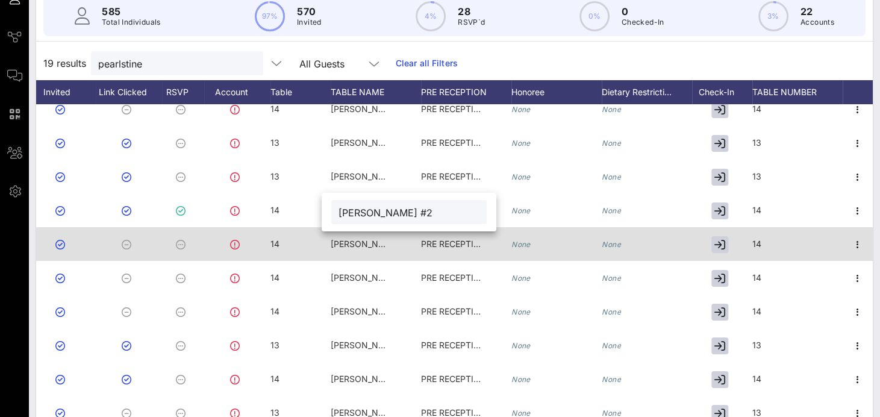
click at [359, 251] on div "[PERSON_NAME] #2" at bounding box center [361, 244] width 60 height 34
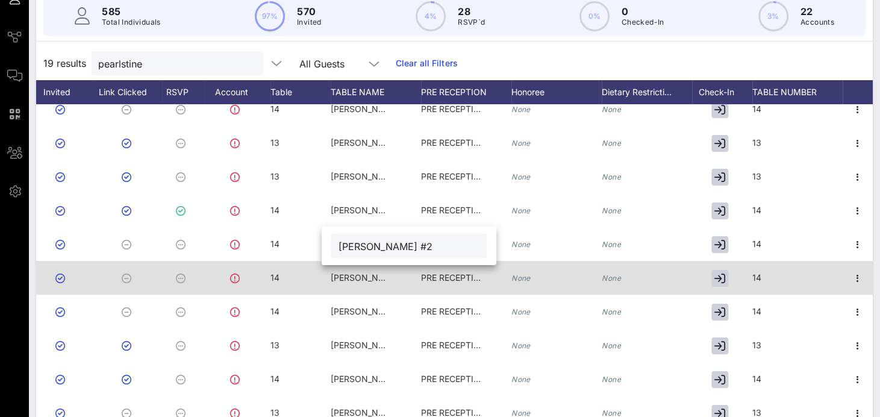
click at [353, 278] on span "[PERSON_NAME] #2" at bounding box center [372, 277] width 82 height 10
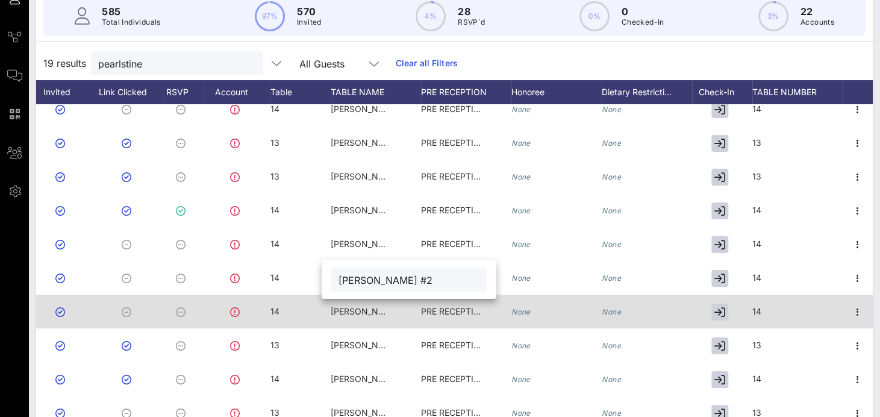
click at [347, 304] on div "[PERSON_NAME] #2" at bounding box center [361, 311] width 60 height 34
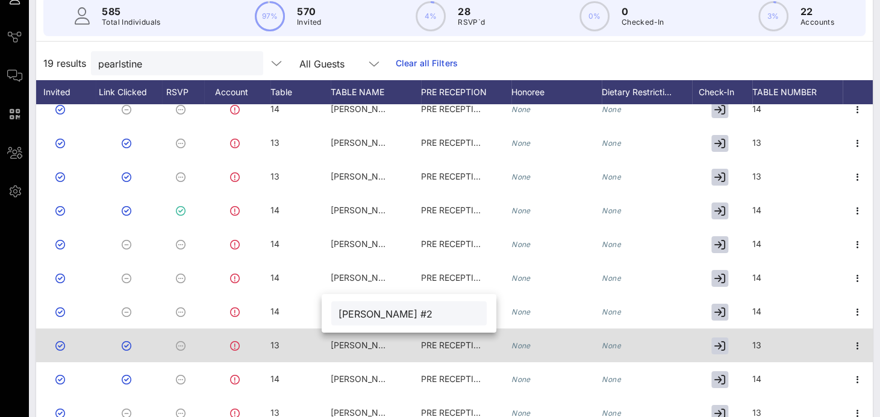
click at [346, 356] on div "[PERSON_NAME] #2" at bounding box center [361, 345] width 60 height 34
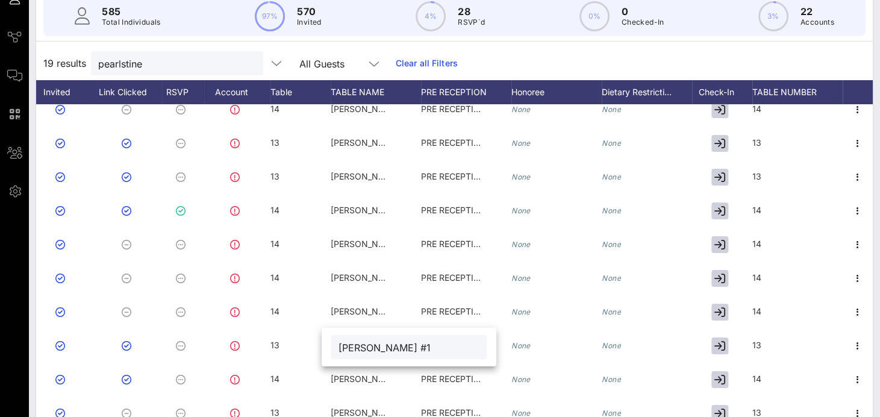
type input "[PERSON_NAME] #1"
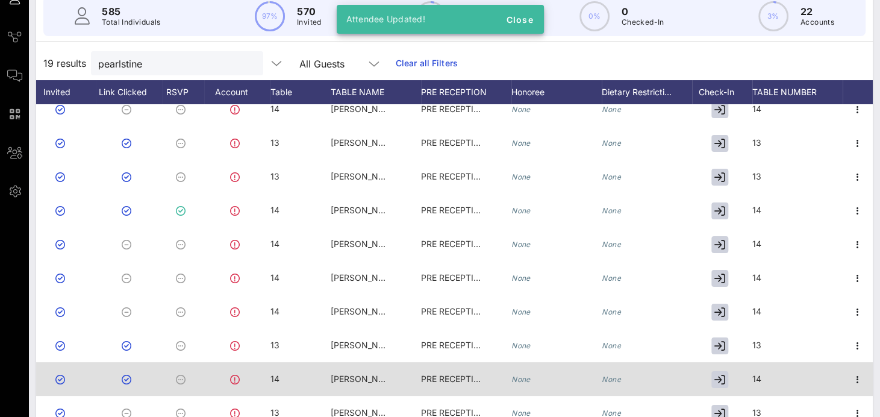
click at [364, 382] on span "[PERSON_NAME] #2" at bounding box center [372, 378] width 82 height 10
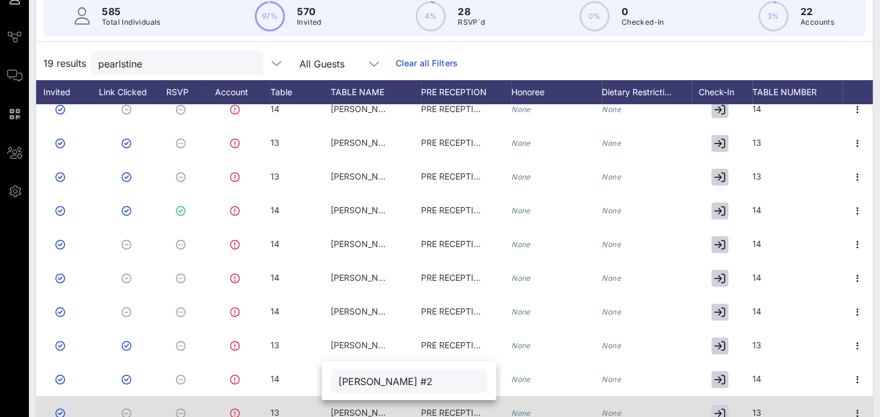
click at [361, 410] on span "[PERSON_NAME] #2" at bounding box center [372, 412] width 82 height 10
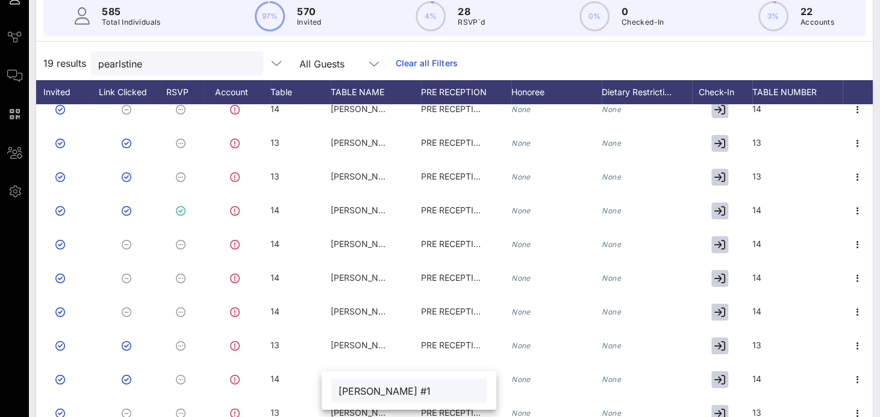
type input "[PERSON_NAME] #1"
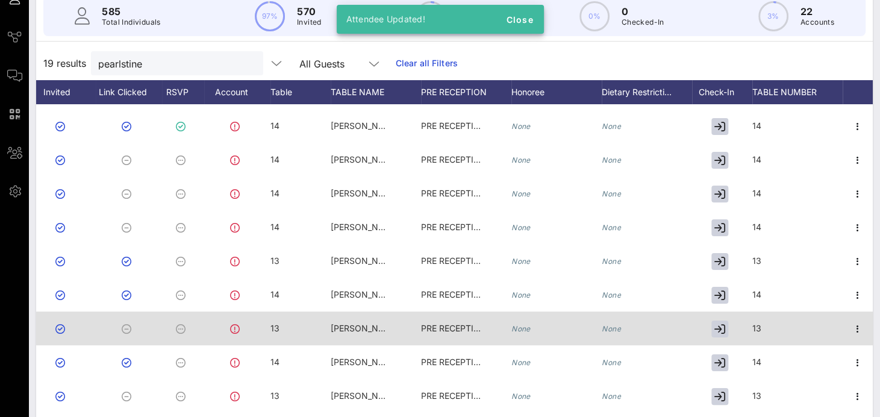
scroll to position [288, 755]
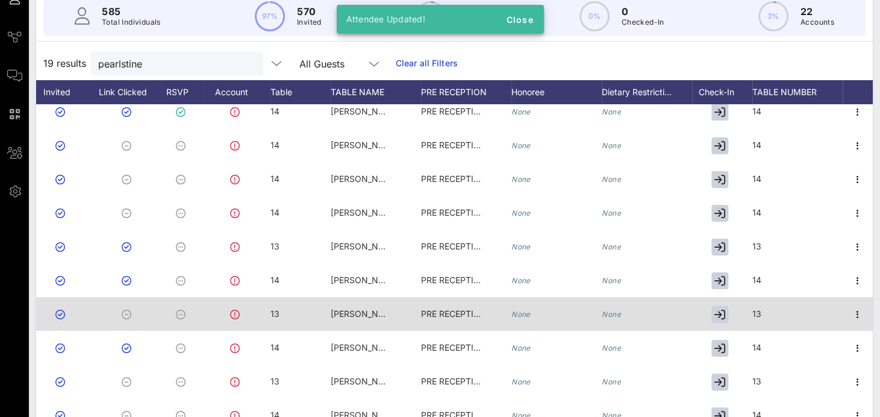
click at [361, 308] on span "[PERSON_NAME] #1" at bounding box center [371, 313] width 81 height 10
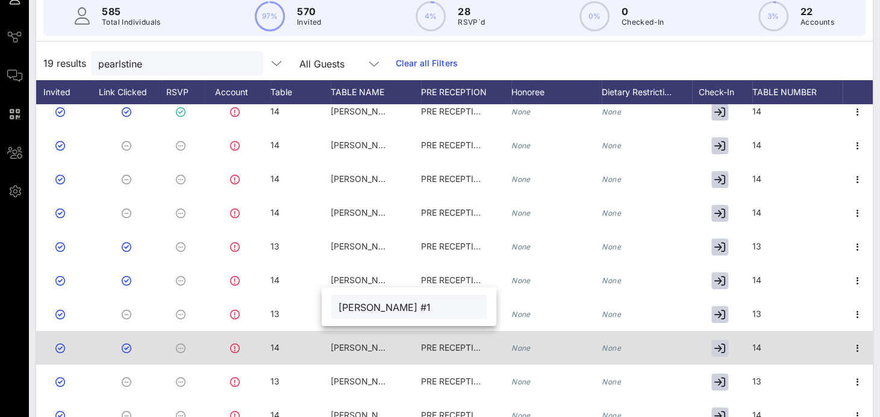
click at [359, 342] on span "[PERSON_NAME] #2" at bounding box center [372, 347] width 82 height 10
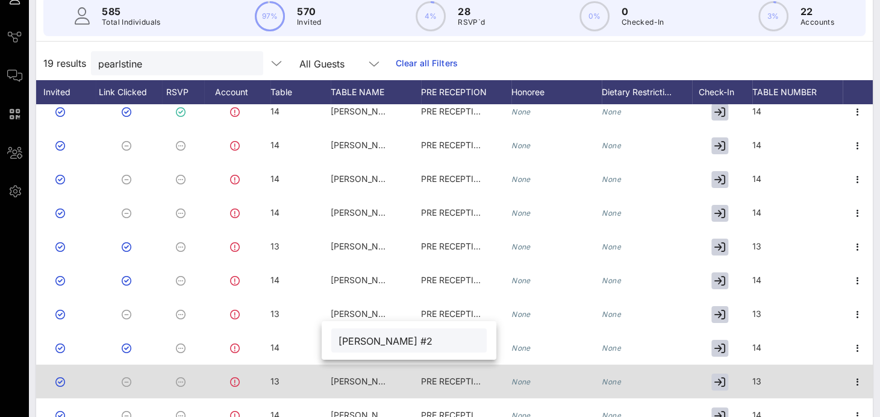
click at [361, 376] on span "[PERSON_NAME] #2" at bounding box center [372, 381] width 82 height 10
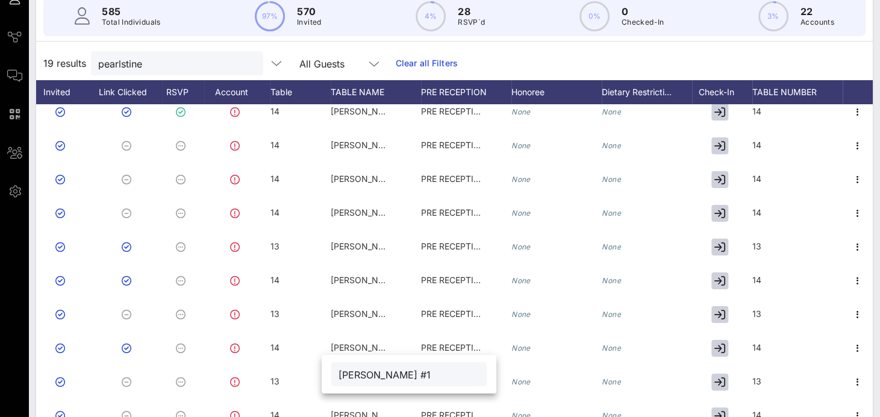
type input "[PERSON_NAME] #1"
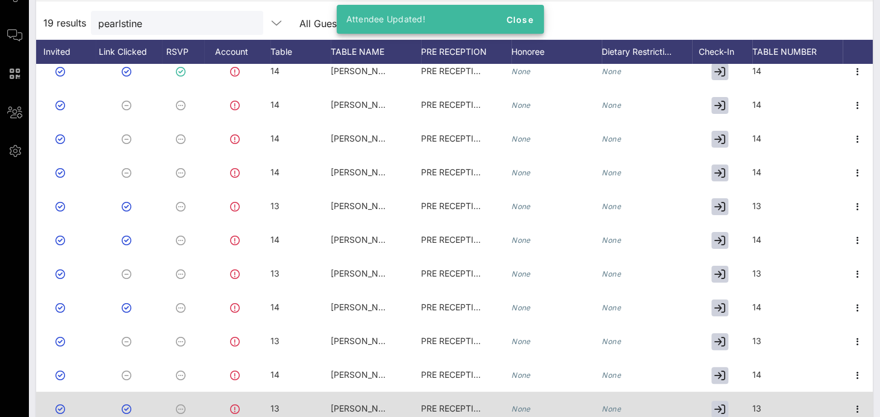
scroll to position [180, 0]
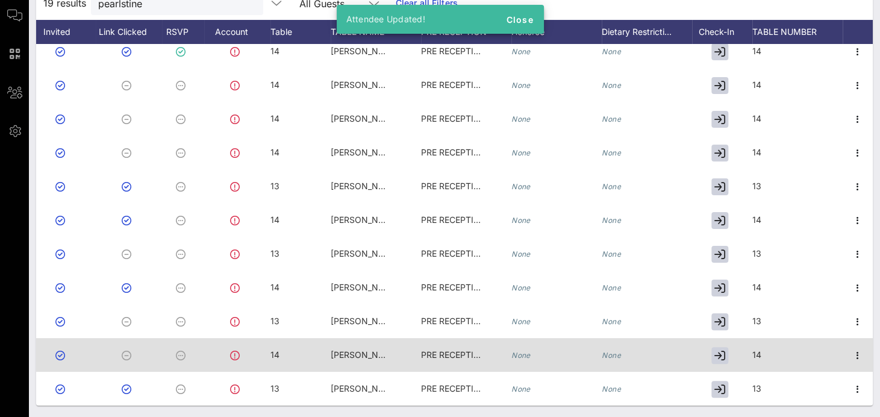
click at [367, 349] on span "[PERSON_NAME] #2" at bounding box center [372, 354] width 82 height 10
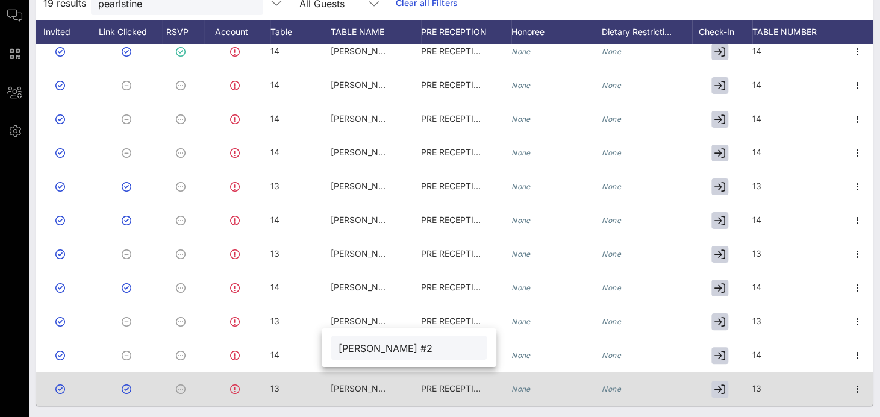
click at [343, 383] on span "[PERSON_NAME] #2" at bounding box center [372, 388] width 82 height 10
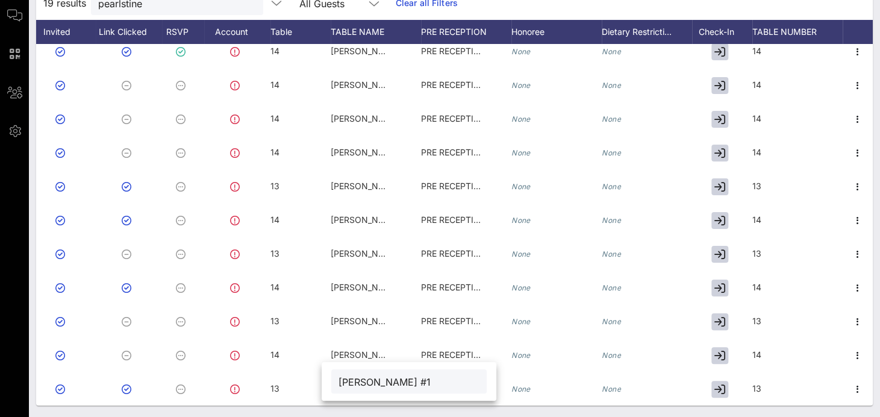
type input "[PERSON_NAME] #1"
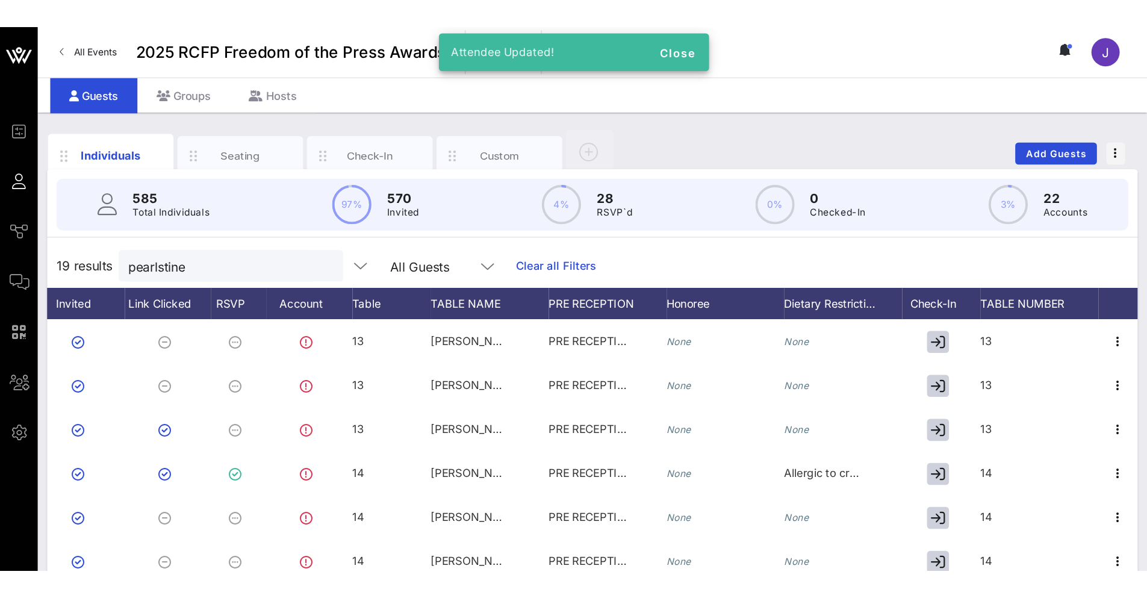
scroll to position [0, 479]
